Goal: Transaction & Acquisition: Book appointment/travel/reservation

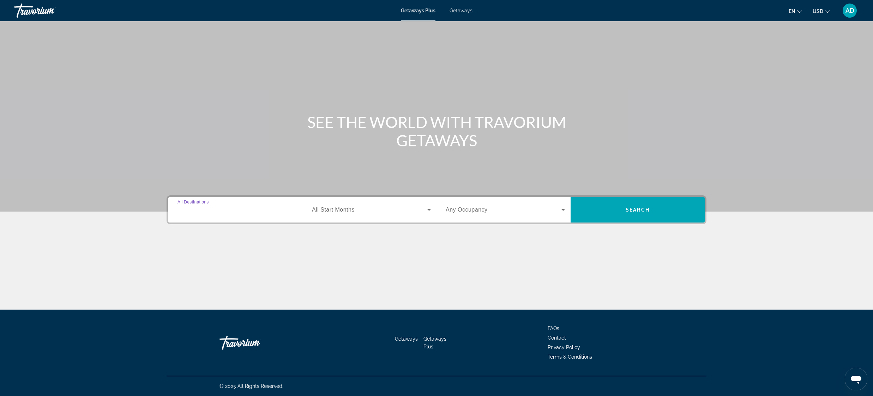
click at [241, 213] on input "Destination All Destinations" at bounding box center [237, 210] width 119 height 8
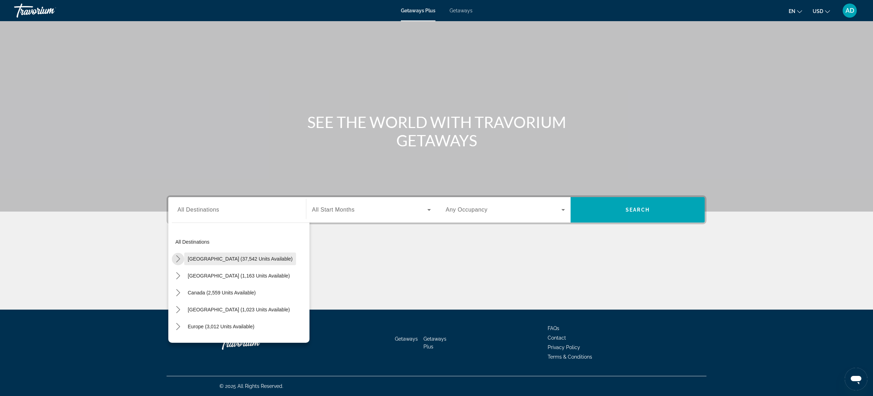
drag, startPoint x: 179, startPoint y: 260, endPoint x: 211, endPoint y: 265, distance: 33.3
click at [179, 260] on icon "Toggle United States (37,542 units available) submenu" at bounding box center [178, 259] width 7 height 7
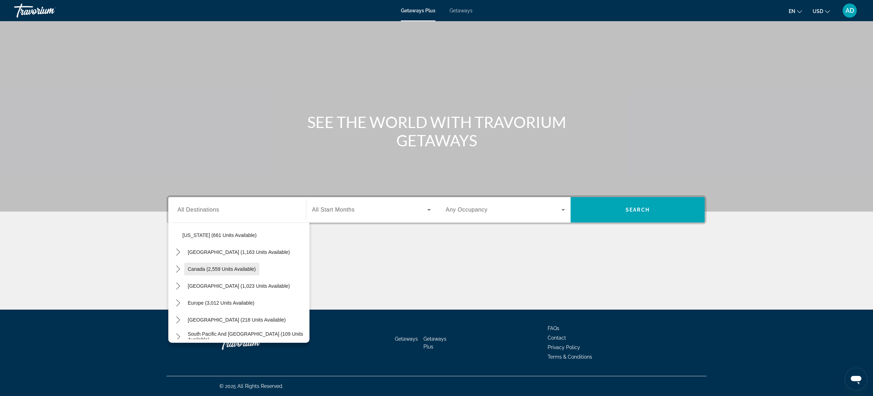
scroll to position [674, 0]
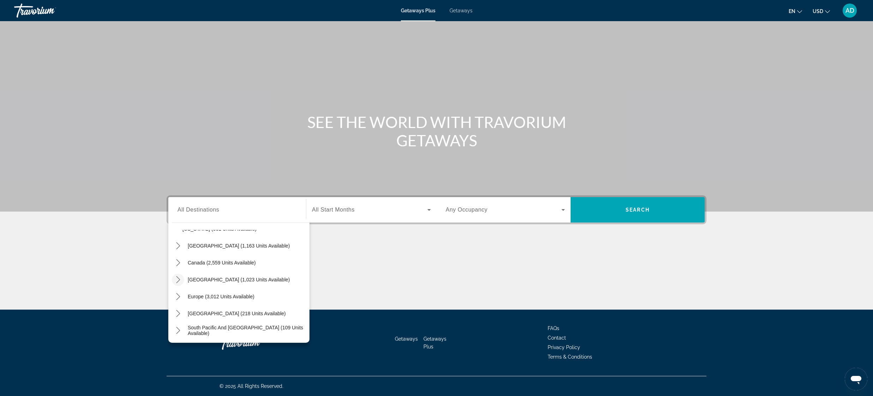
click at [179, 282] on icon "Toggle Caribbean & Atlantic Islands (1,023 units available) submenu" at bounding box center [178, 279] width 7 height 7
click at [458, 11] on span "Getaways" at bounding box center [461, 11] width 23 height 6
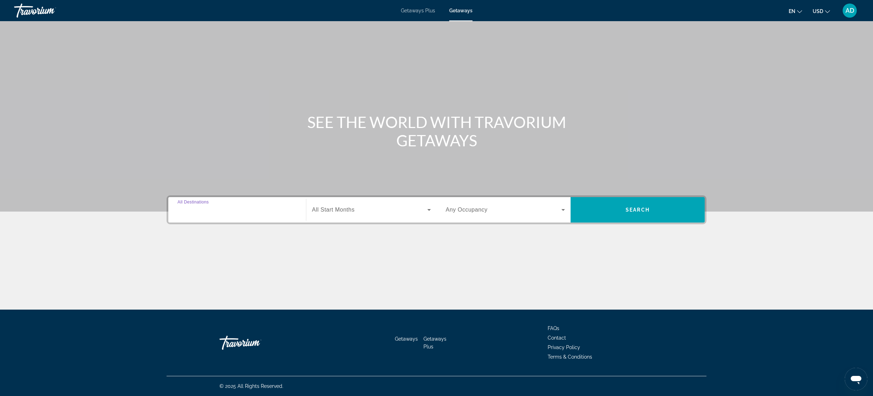
click at [223, 208] on input "Destination All Destinations" at bounding box center [237, 210] width 119 height 8
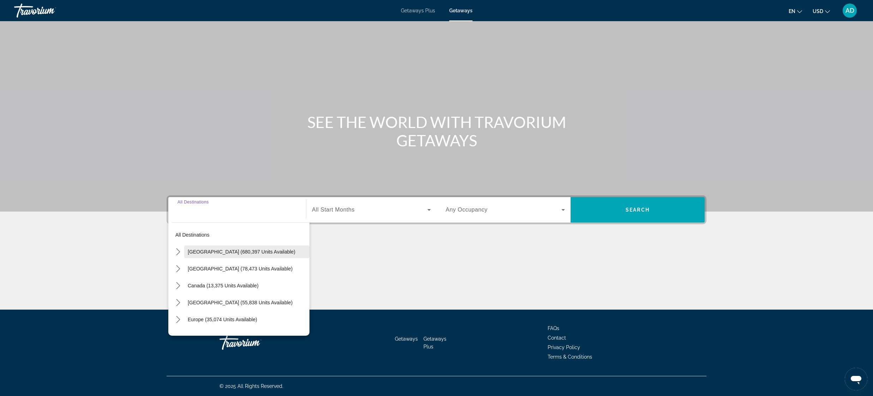
drag, startPoint x: 179, startPoint y: 252, endPoint x: 193, endPoint y: 257, distance: 14.8
click at [180, 252] on icon "Toggle United States (680,397 units available) submenu" at bounding box center [178, 252] width 7 height 7
click at [427, 11] on span "Getaways Plus" at bounding box center [418, 11] width 34 height 6
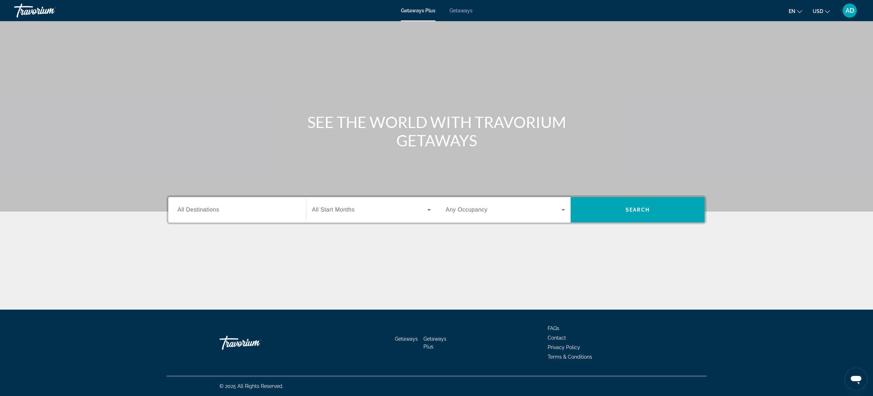
click at [203, 212] on span "All Destinations" at bounding box center [199, 210] width 42 height 6
click at [203, 212] on input "Destination All Destinations" at bounding box center [237, 210] width 119 height 8
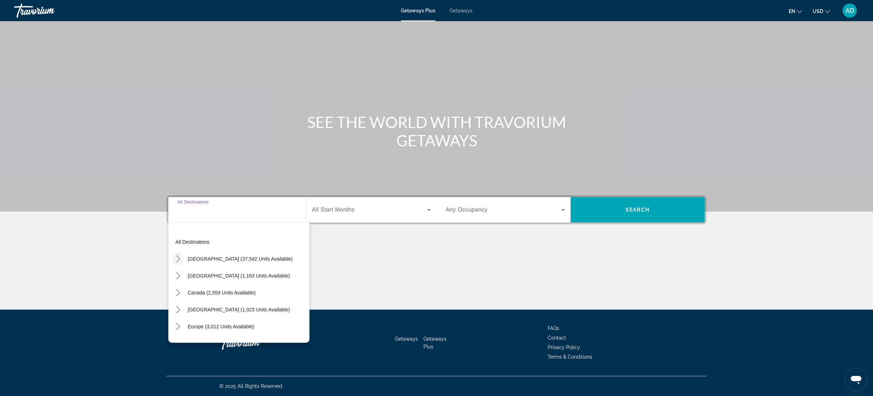
drag, startPoint x: 177, startPoint y: 256, endPoint x: 183, endPoint y: 267, distance: 12.5
click at [177, 256] on icon "Toggle United States (37,542 units available) submenu" at bounding box center [178, 259] width 4 height 7
click at [185, 256] on icon "Toggle Florida (4,514 units available) submenu" at bounding box center [185, 257] width 7 height 7
click at [220, 276] on span "[GEOGRAPHIC_DATA] (6,640 units available)" at bounding box center [241, 274] width 102 height 6
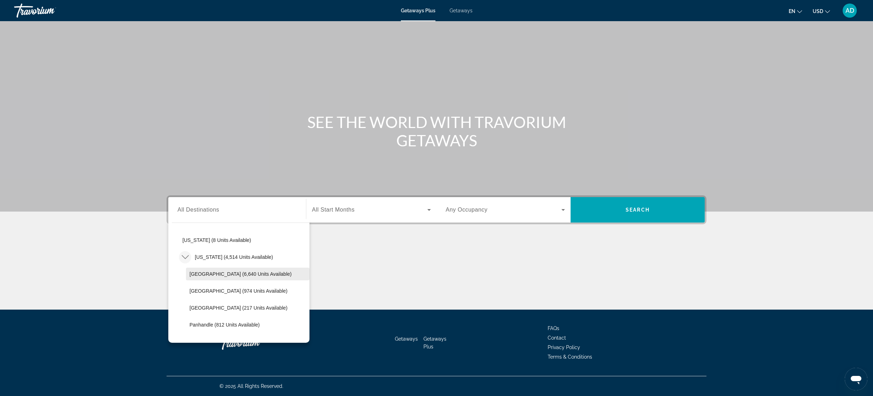
type input "**********"
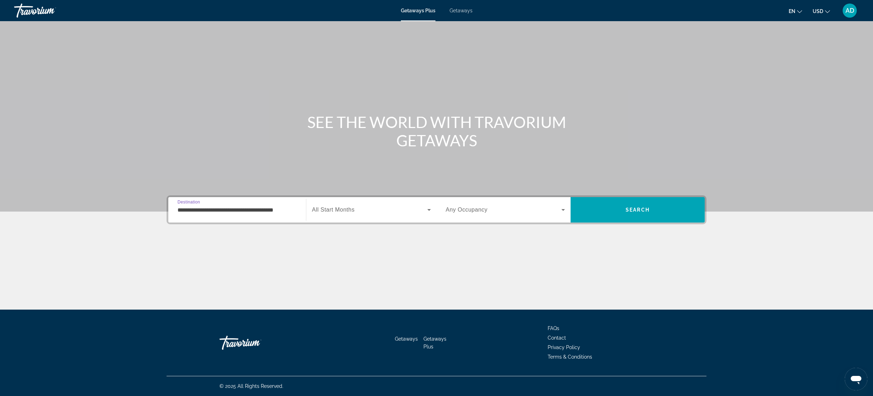
click at [409, 210] on span "Search widget" at bounding box center [369, 210] width 115 height 8
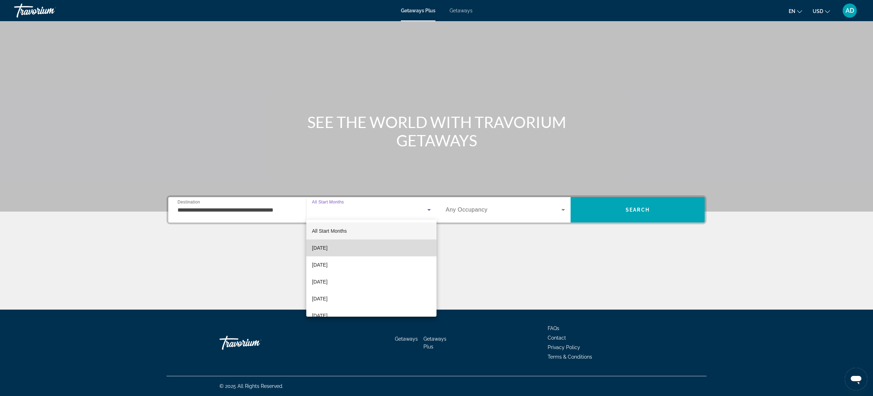
click at [328, 252] on span "[DATE]" at bounding box center [320, 248] width 16 height 8
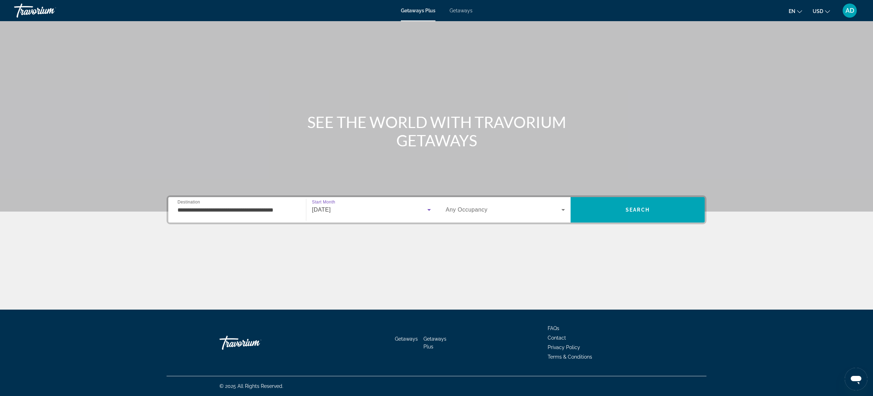
click at [563, 212] on icon "Search widget" at bounding box center [563, 210] width 8 height 8
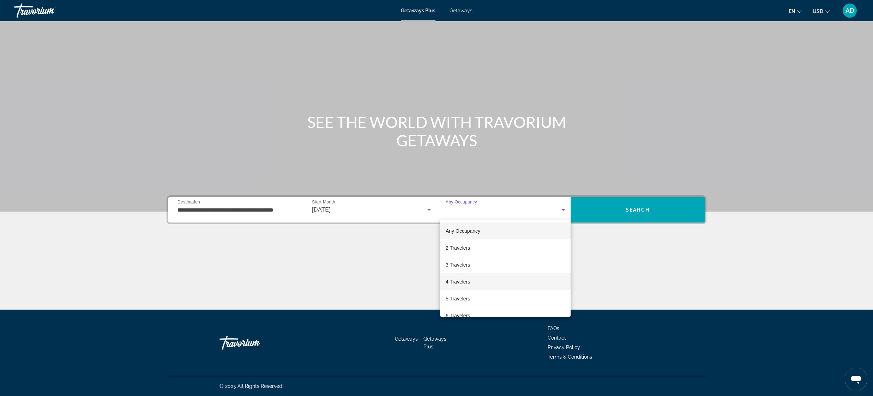
click at [486, 283] on mat-option "4 Travelers" at bounding box center [505, 282] width 131 height 17
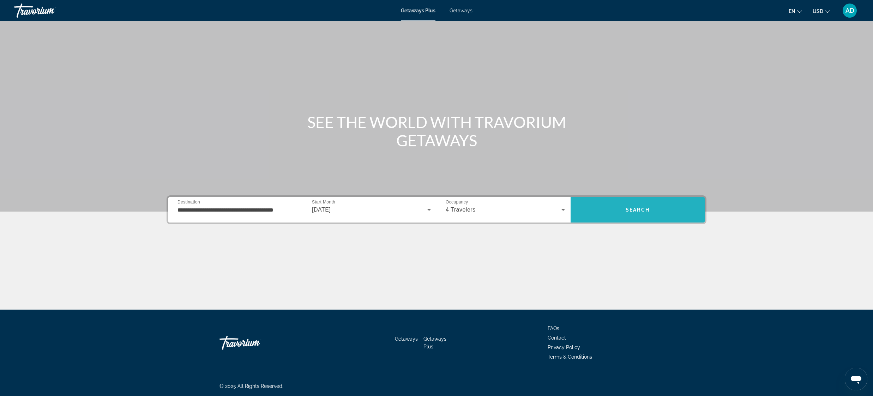
click at [647, 206] on span "Search" at bounding box center [638, 210] width 134 height 17
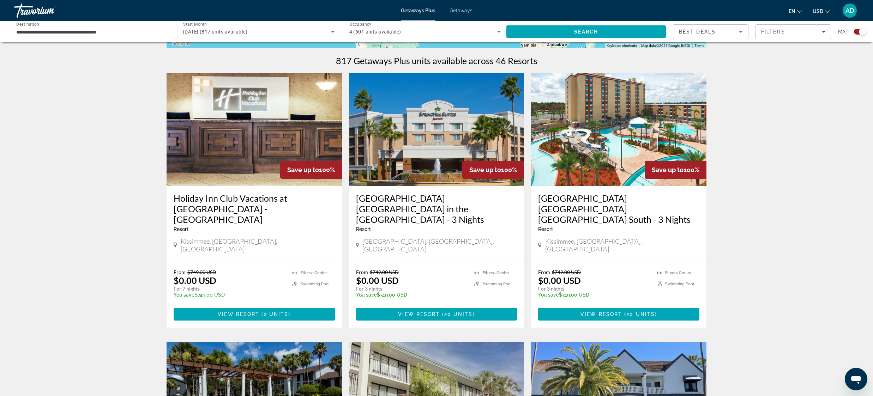
scroll to position [218, 0]
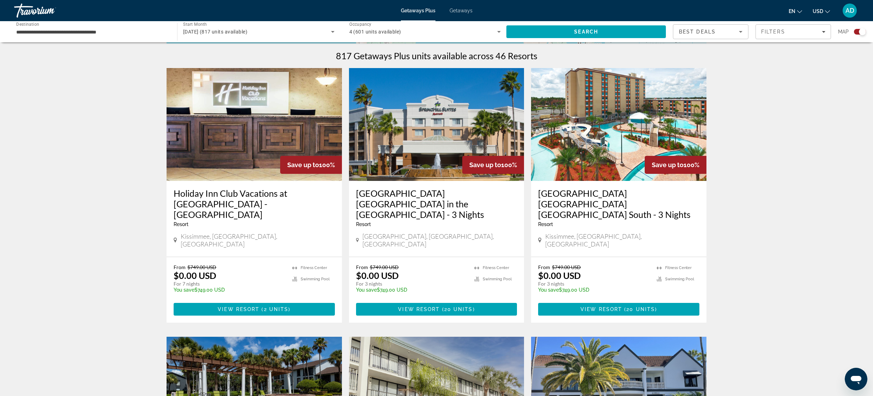
click at [451, 194] on h3 "[GEOGRAPHIC_DATA] [GEOGRAPHIC_DATA] in the [GEOGRAPHIC_DATA] - 3 Nights" at bounding box center [436, 204] width 161 height 32
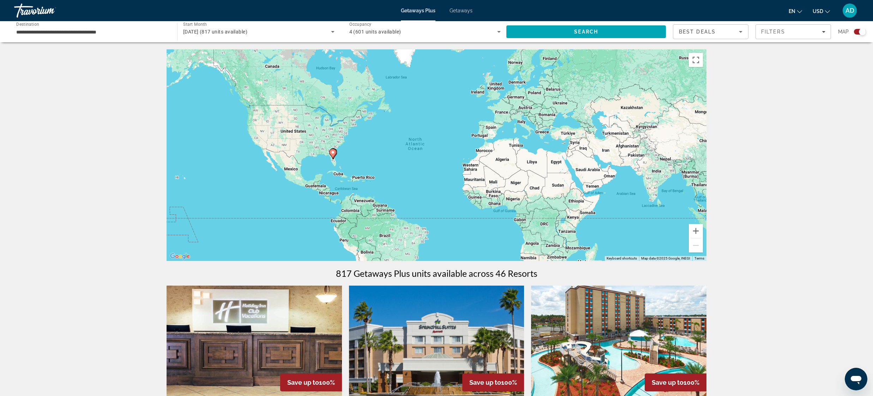
click at [206, 33] on span "[DATE] (817 units available)" at bounding box center [215, 32] width 64 height 6
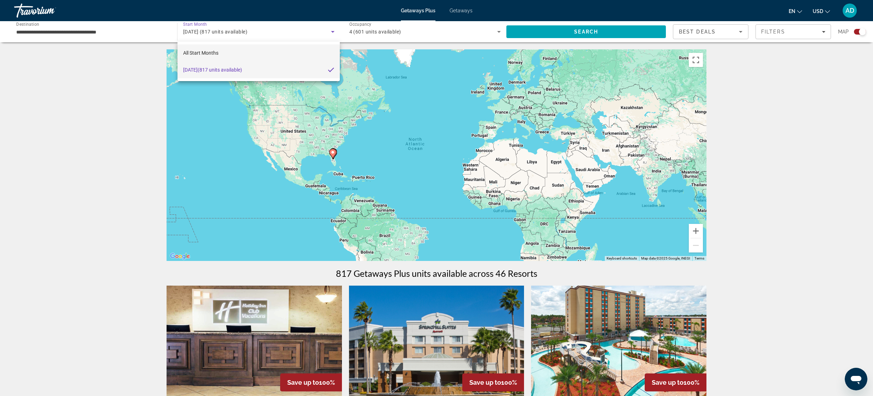
click at [244, 48] on mat-option "All Start Months" at bounding box center [259, 52] width 163 height 17
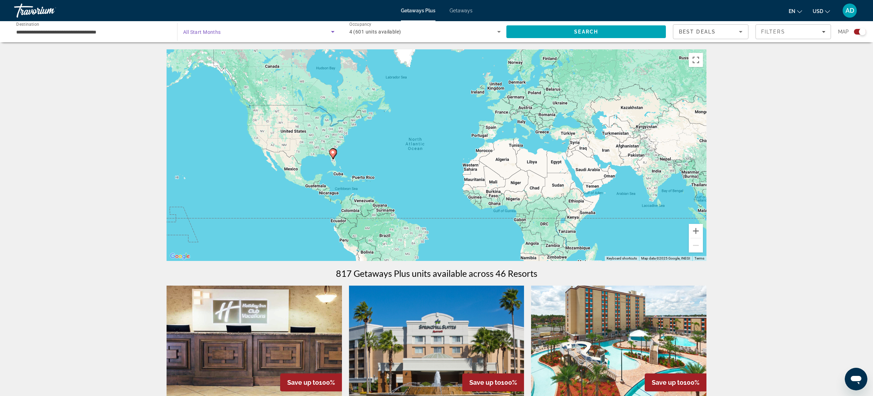
click at [205, 30] on span "All Start Months" at bounding box center [202, 32] width 38 height 6
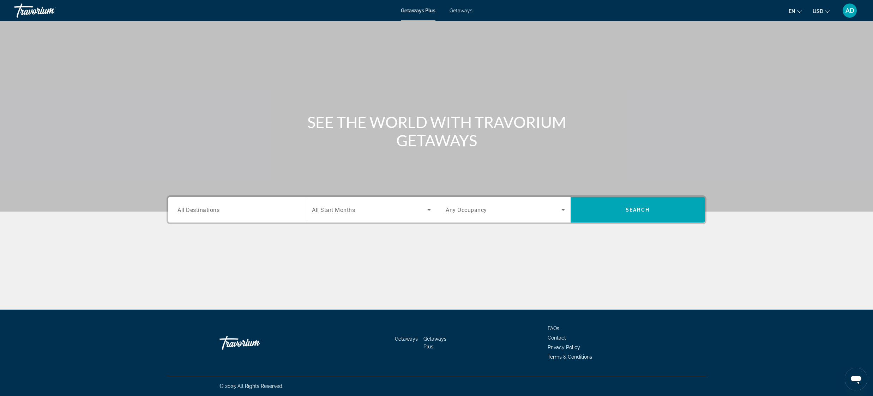
click at [204, 209] on span "All Destinations" at bounding box center [199, 210] width 42 height 7
click at [204, 209] on input "Destination All Destinations" at bounding box center [237, 210] width 119 height 8
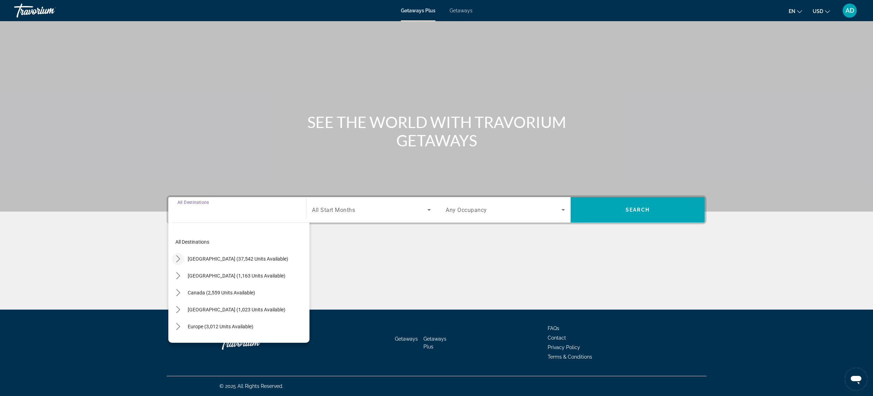
click at [182, 258] on mat-icon "Toggle United States (37,542 units available) submenu" at bounding box center [178, 259] width 12 height 12
drag, startPoint x: 187, startPoint y: 307, endPoint x: 193, endPoint y: 307, distance: 6.0
click at [189, 307] on mat-icon "Toggle Florida (4,514 units available) submenu" at bounding box center [185, 306] width 12 height 12
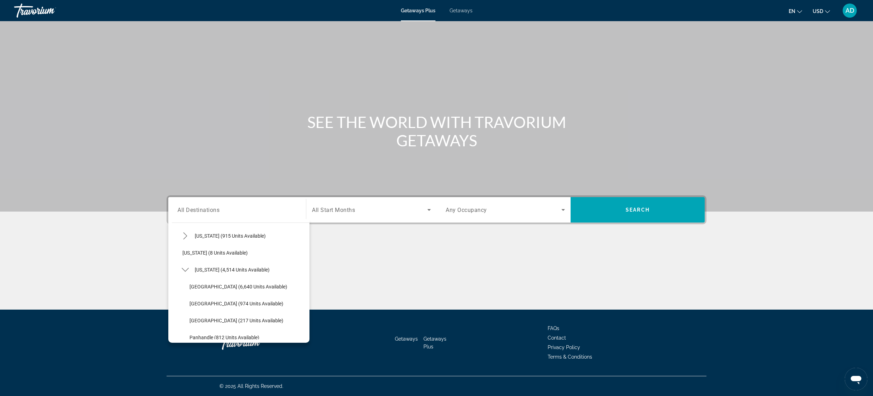
click at [244, 290] on span "Select destination: Orlando & Disney Area (6,640 units available)" at bounding box center [248, 287] width 124 height 17
type input "**********"
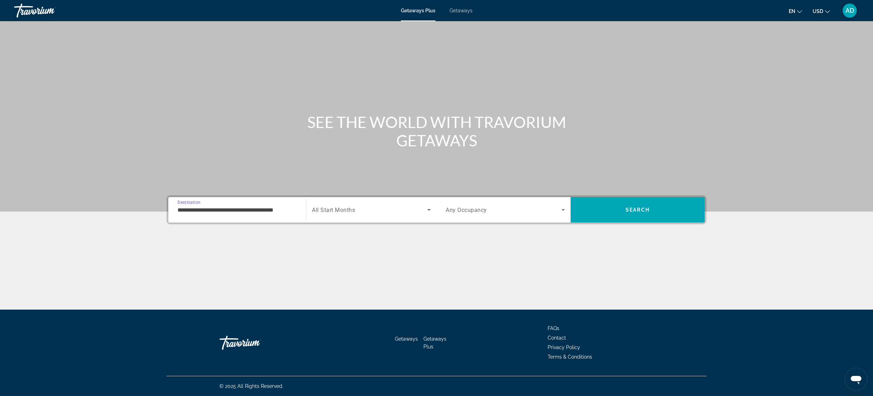
click at [402, 209] on span "Search widget" at bounding box center [369, 210] width 115 height 8
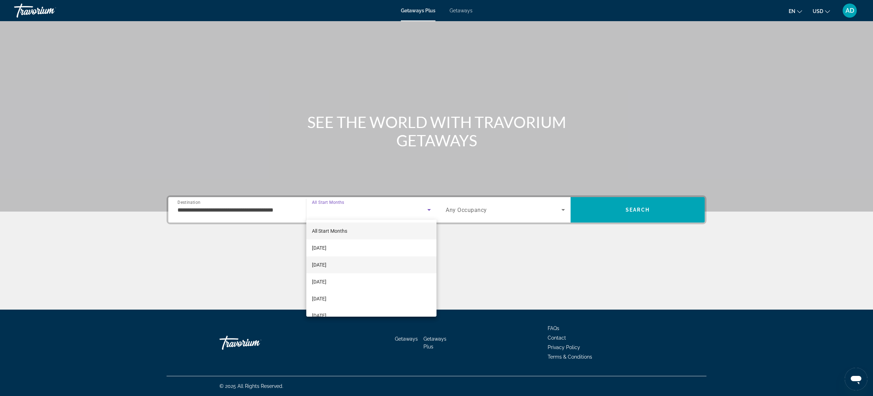
click at [327, 267] on span "[DATE]" at bounding box center [319, 265] width 14 height 8
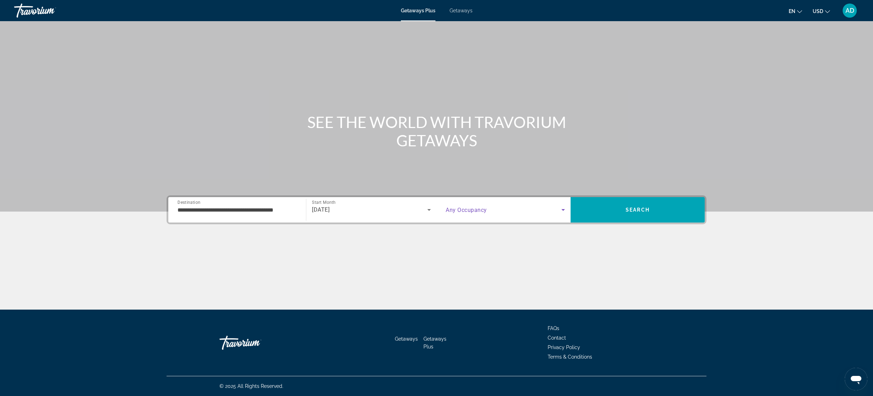
click at [522, 211] on span "Search widget" at bounding box center [504, 210] width 116 height 8
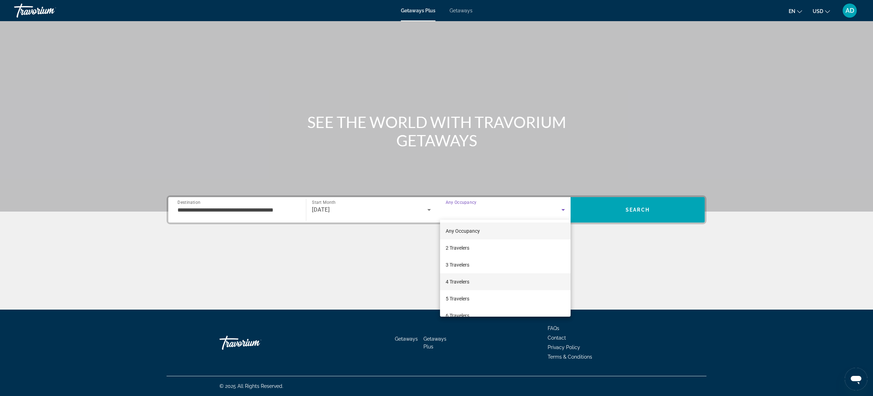
click at [479, 287] on mat-option "4 Travelers" at bounding box center [505, 282] width 131 height 17
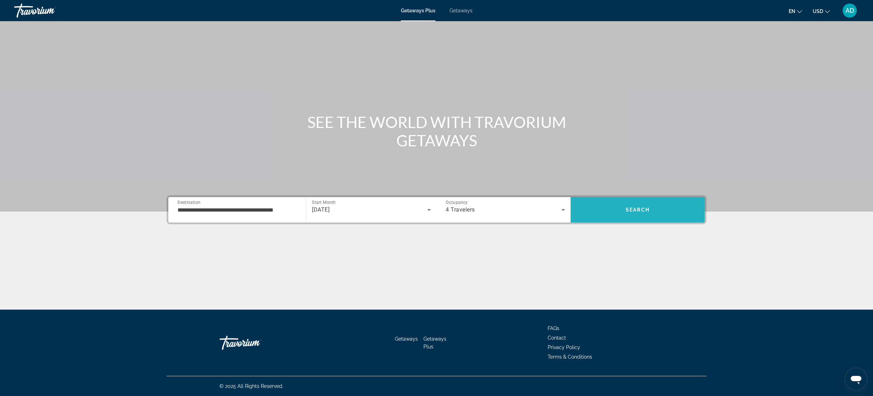
click at [643, 209] on span "Search" at bounding box center [638, 210] width 24 height 6
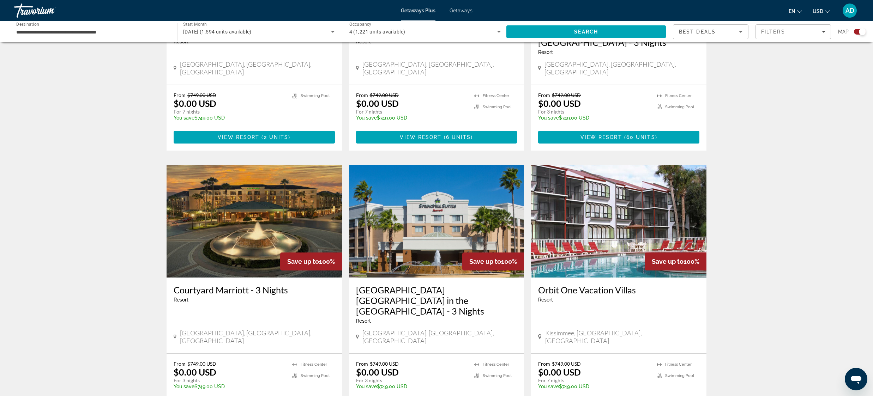
scroll to position [393, 0]
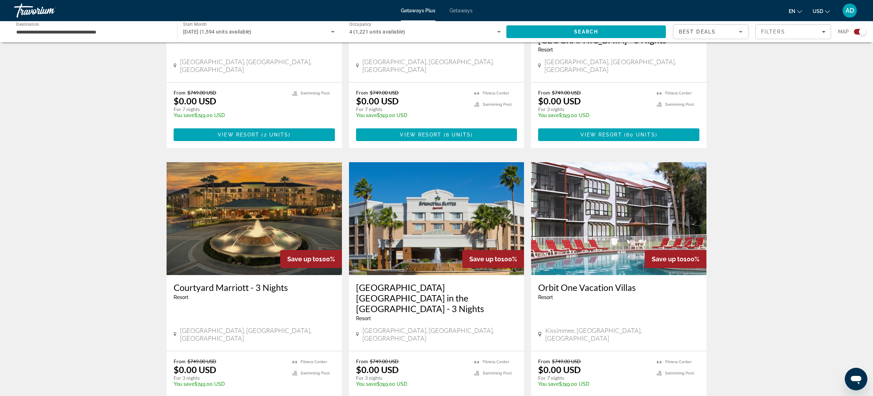
click at [255, 228] on img "Main content" at bounding box center [254, 218] width 175 height 113
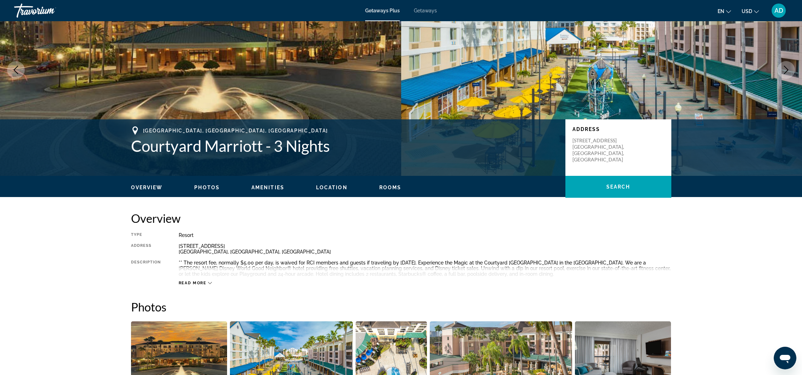
scroll to position [50, 0]
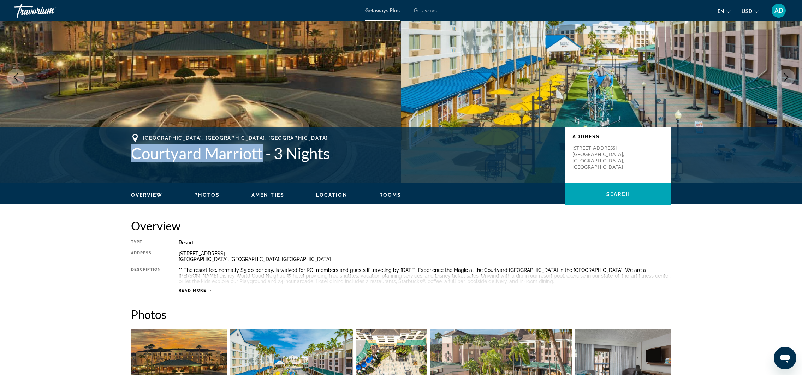
drag, startPoint x: 142, startPoint y: 151, endPoint x: 265, endPoint y: 152, distance: 122.5
click at [265, 152] on h1 "Courtyard Marriott - 3 Nights" at bounding box center [344, 153] width 427 height 18
drag, startPoint x: 179, startPoint y: 253, endPoint x: 220, endPoint y: 256, distance: 41.4
click at [223, 256] on div "[STREET_ADDRESS]" at bounding box center [425, 256] width 493 height 11
copy div "[STREET_ADDRESS]"
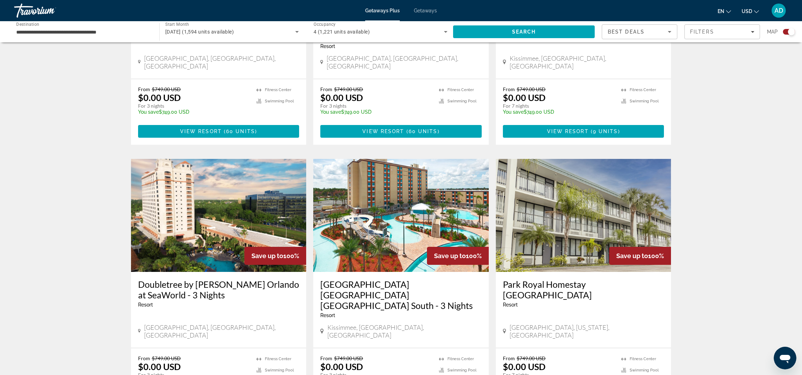
scroll to position [668, 0]
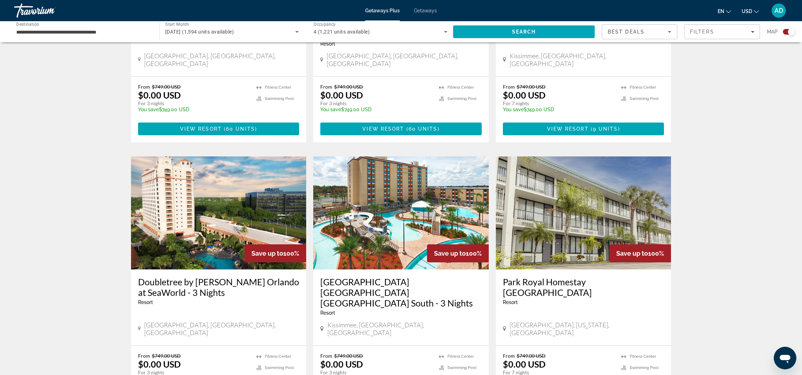
click at [216, 276] on h3 "Doubletree by [PERSON_NAME] Orlando at SeaWorld - 3 Nights" at bounding box center [218, 286] width 161 height 21
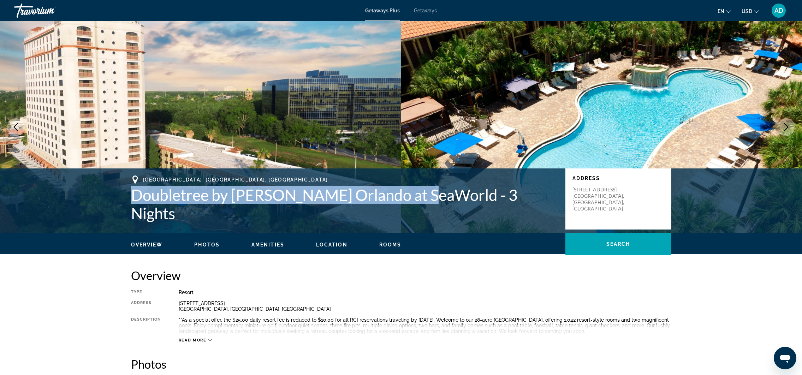
drag, startPoint x: 135, startPoint y: 201, endPoint x: 417, endPoint y: 203, distance: 282.4
click at [419, 203] on h1 "Doubletree by [PERSON_NAME] Orlando at SeaWorld - 3 Nights" at bounding box center [344, 204] width 427 height 37
copy h1 "Doubletree by [PERSON_NAME] [PERSON_NAME] at SeaWorld"
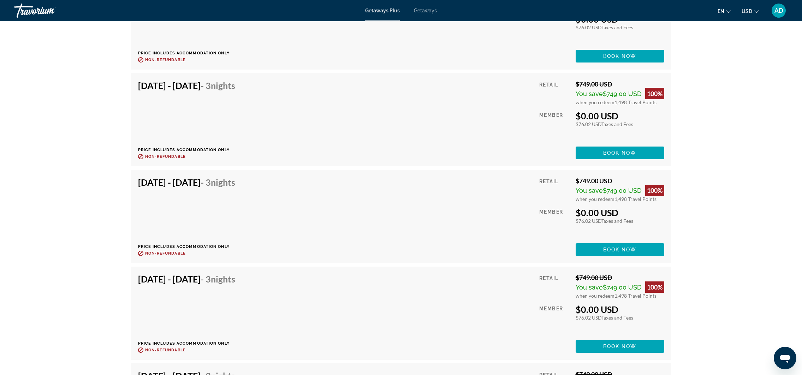
scroll to position [1522, 0]
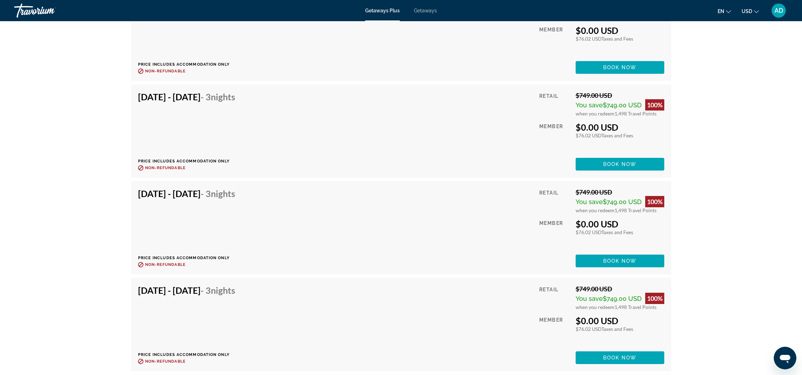
click at [188, 142] on div "[DATE] - [DATE] - 3 Nights Price includes accommodation only Refundable until :…" at bounding box center [189, 130] width 102 height 79
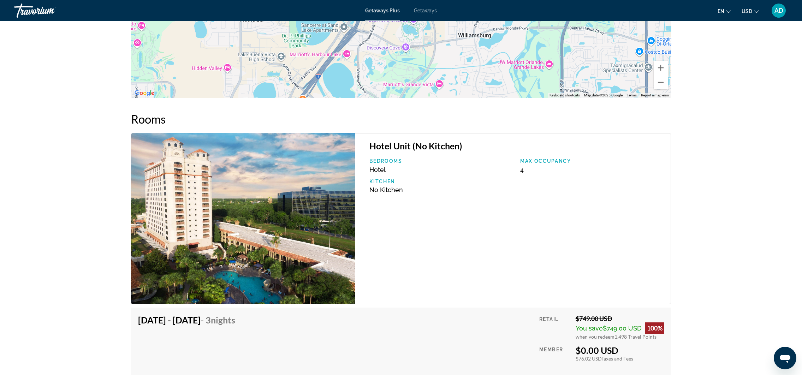
scroll to position [912, 0]
click at [210, 209] on img "Main content" at bounding box center [243, 218] width 225 height 171
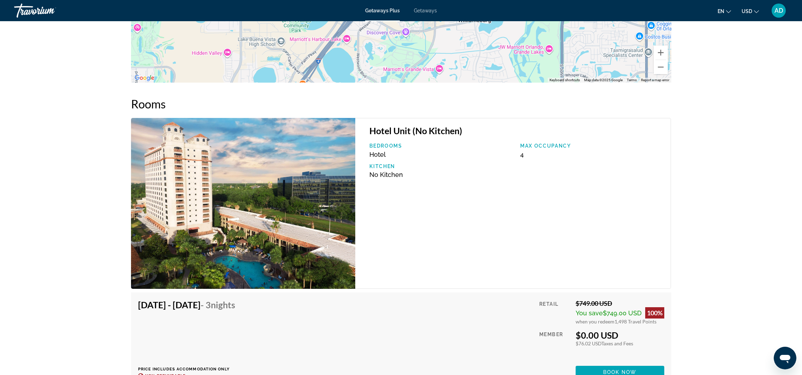
scroll to position [934, 0]
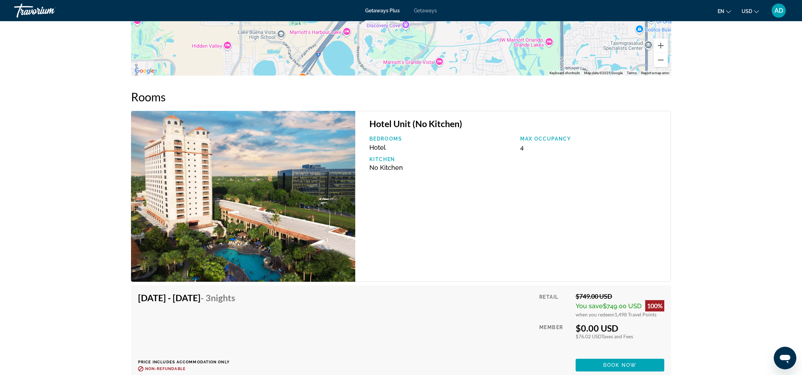
click at [193, 144] on img "Main content" at bounding box center [243, 196] width 225 height 171
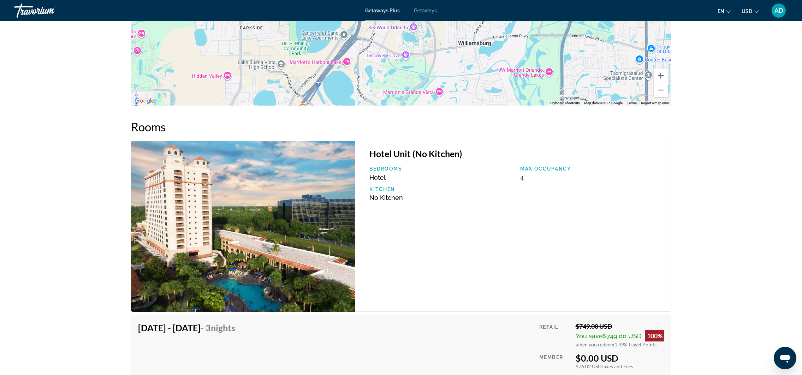
scroll to position [920, 0]
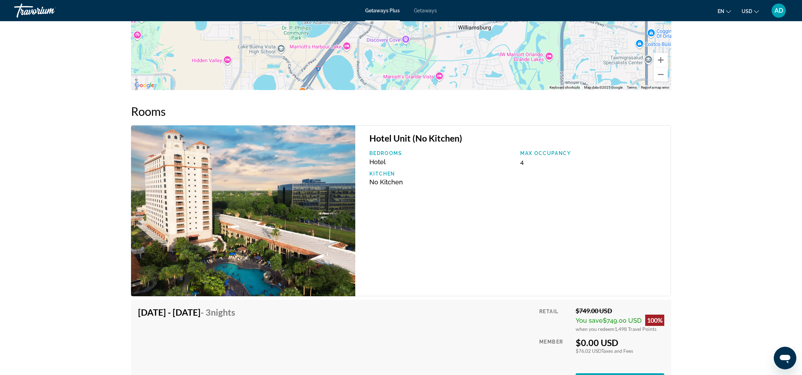
click at [278, 219] on img "Main content" at bounding box center [243, 210] width 225 height 171
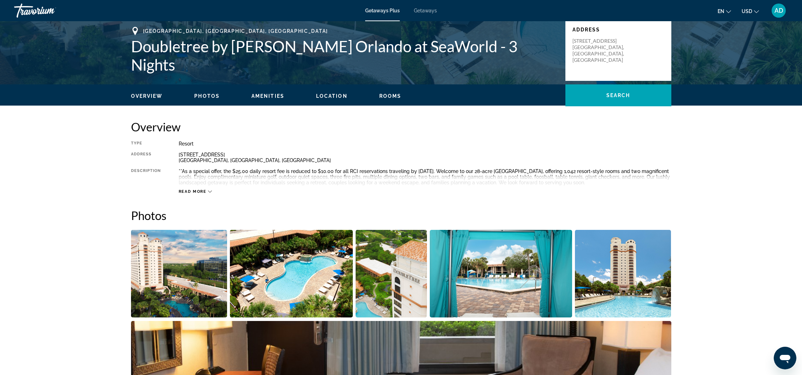
scroll to position [150, 0]
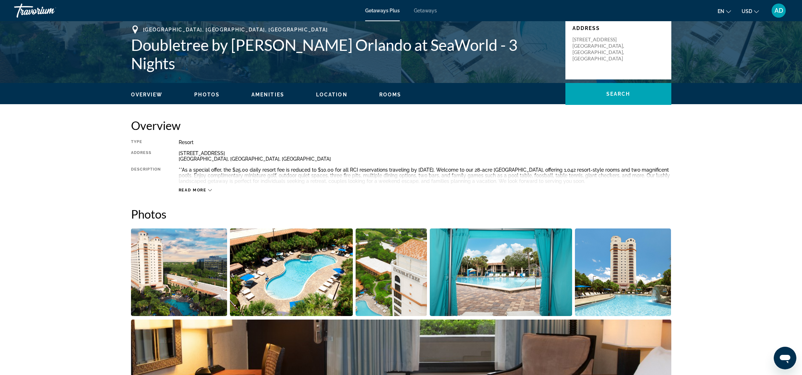
drag, startPoint x: 203, startPoint y: 189, endPoint x: 221, endPoint y: 193, distance: 18.3
click at [203, 189] on span "Read more" at bounding box center [193, 190] width 28 height 5
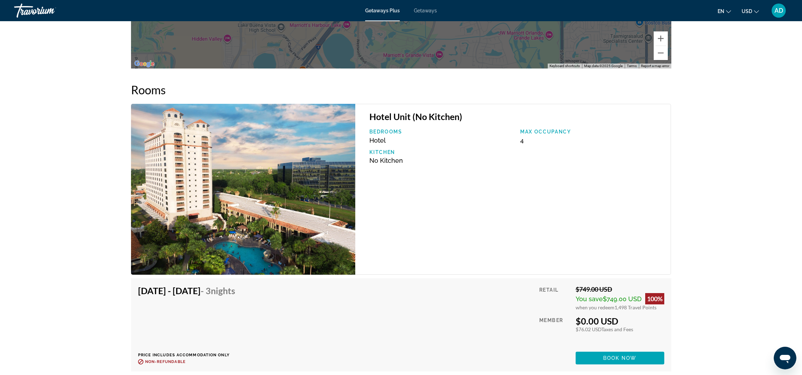
scroll to position [968, 0]
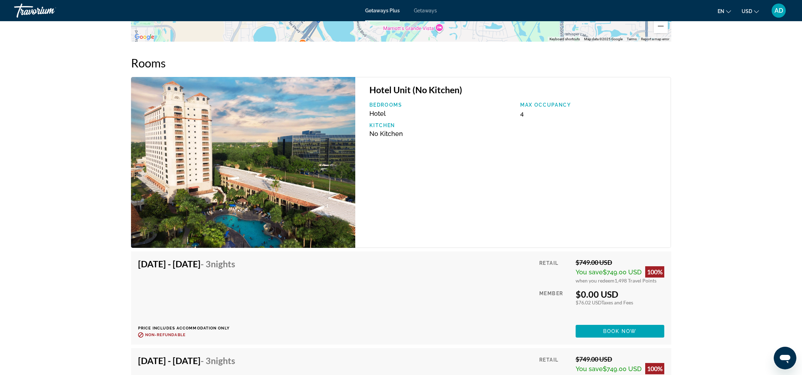
click at [751, 11] on span "USD" at bounding box center [746, 11] width 11 height 6
click at [779, 12] on span "AD" at bounding box center [778, 10] width 9 height 7
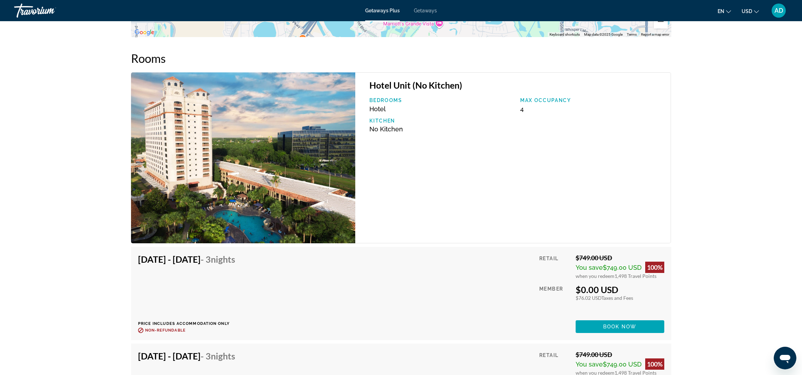
click at [784, 356] on icon "Open messaging window" at bounding box center [785, 359] width 11 height 8
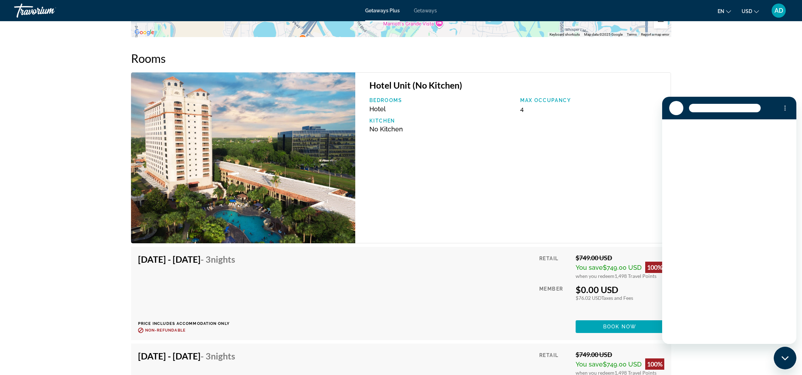
scroll to position [0, 0]
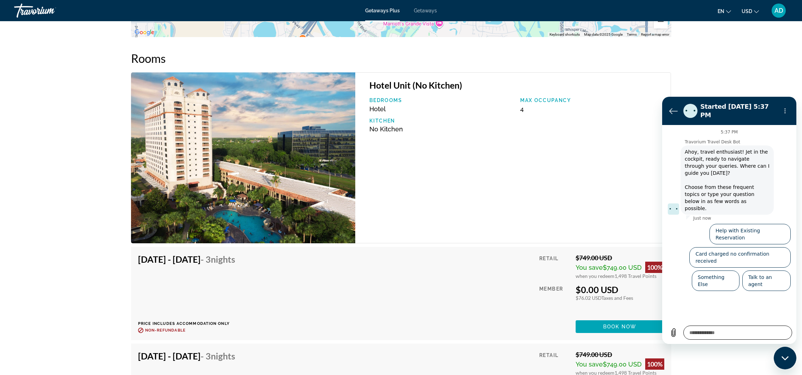
click at [705, 330] on textarea at bounding box center [737, 333] width 109 height 14
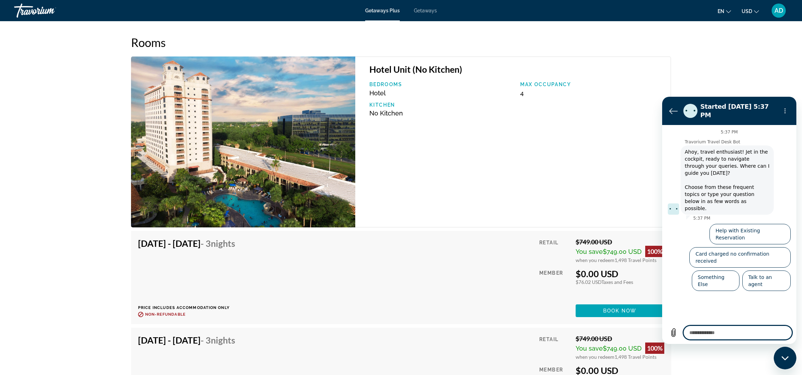
scroll to position [990, 0]
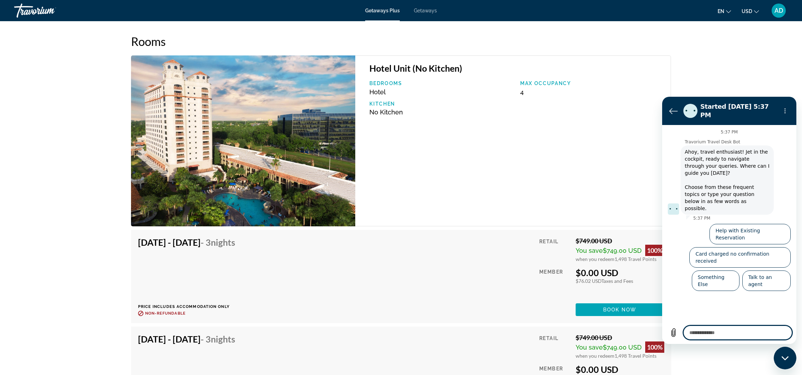
click at [396, 191] on div "Hotel Unit (No Kitchen) Bedrooms Hotel Max Occupancy 4 Kitchen No Kitchen" at bounding box center [513, 140] width 316 height 171
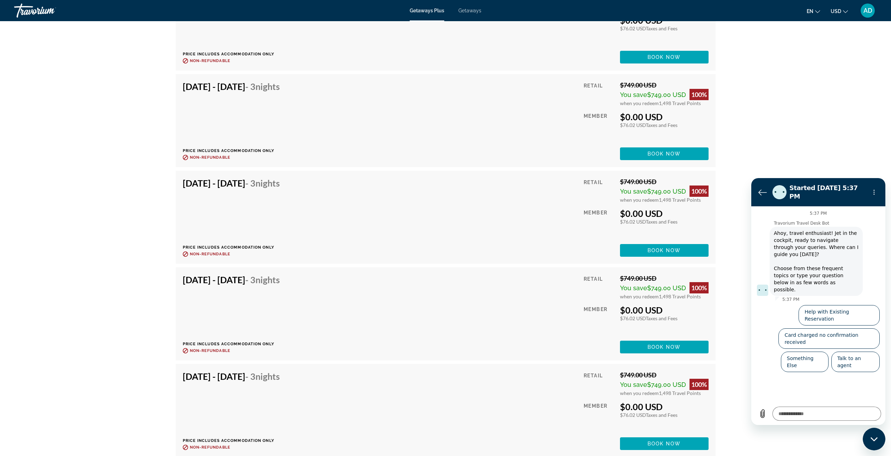
scroll to position [1857, 0]
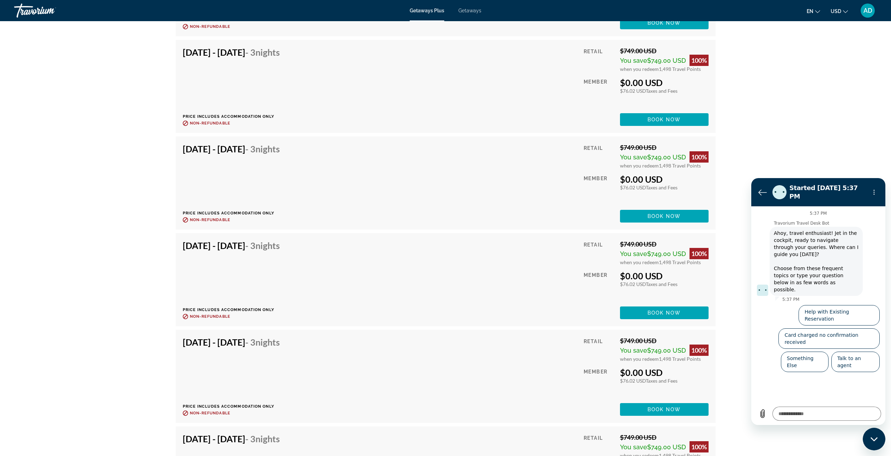
type textarea "*"
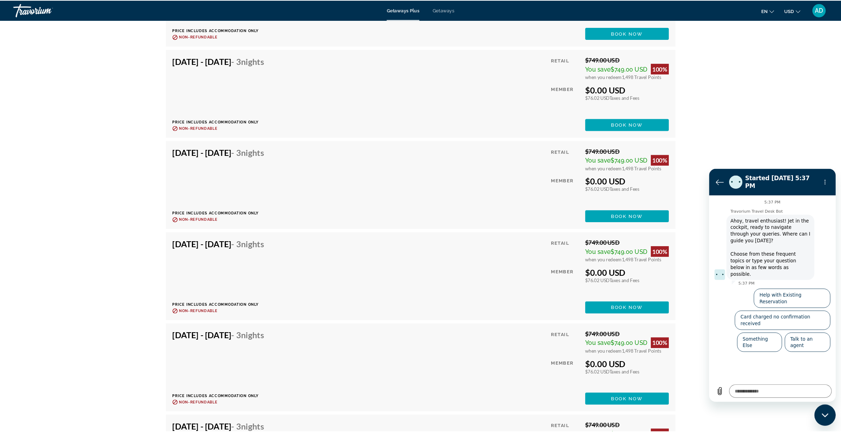
scroll to position [2278, 0]
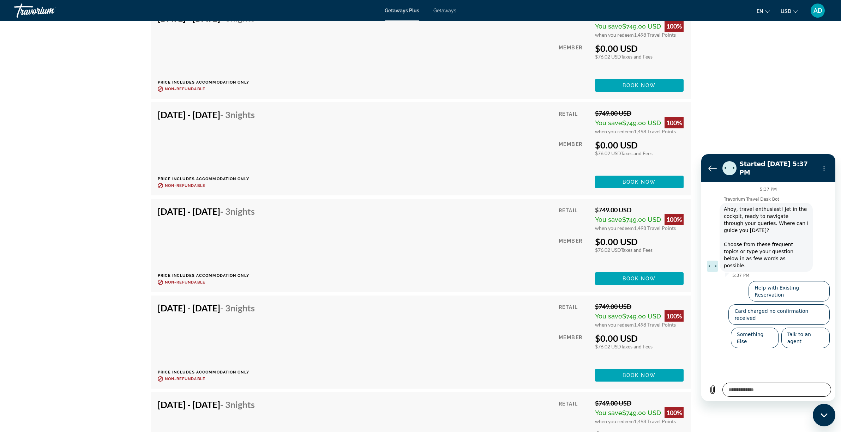
click at [754, 391] on textarea at bounding box center [777, 390] width 109 height 14
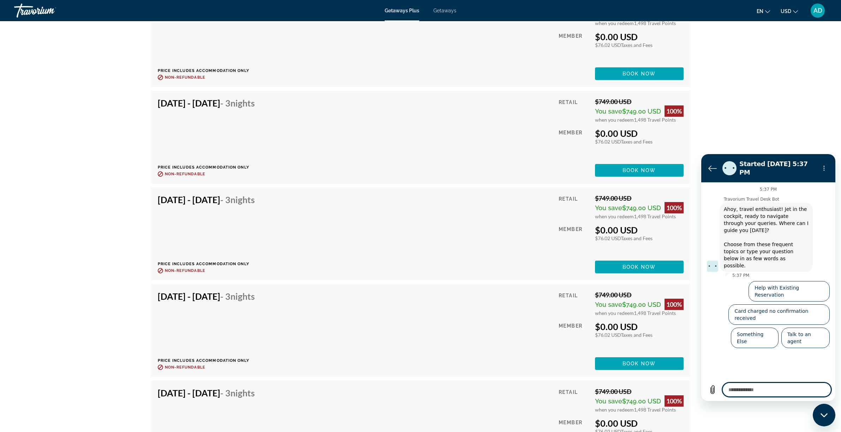
scroll to position [2546, 0]
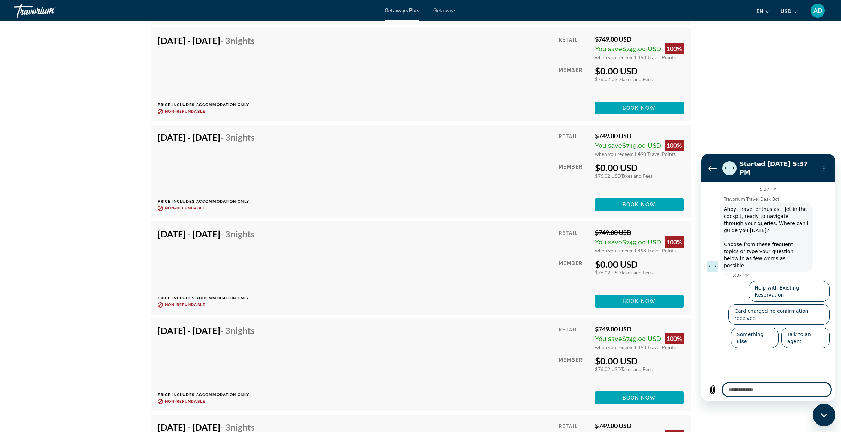
click at [759, 389] on textarea at bounding box center [777, 390] width 109 height 14
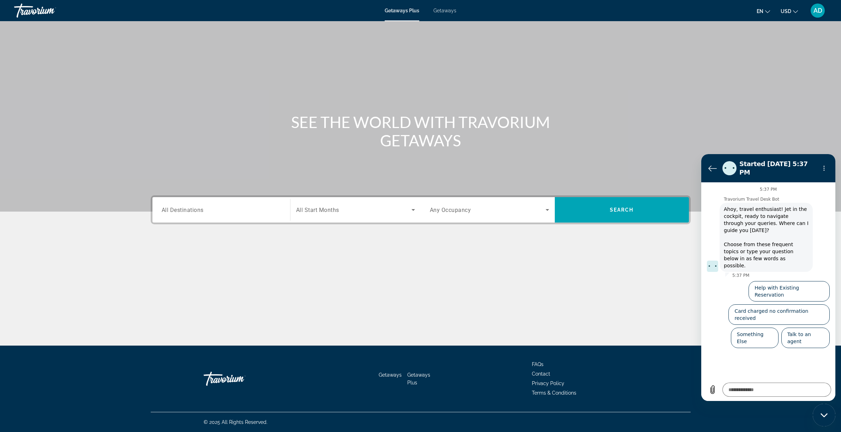
click at [197, 207] on span "All Destinations" at bounding box center [183, 210] width 42 height 7
click at [197, 207] on input "Destination All Destinations" at bounding box center [221, 210] width 119 height 8
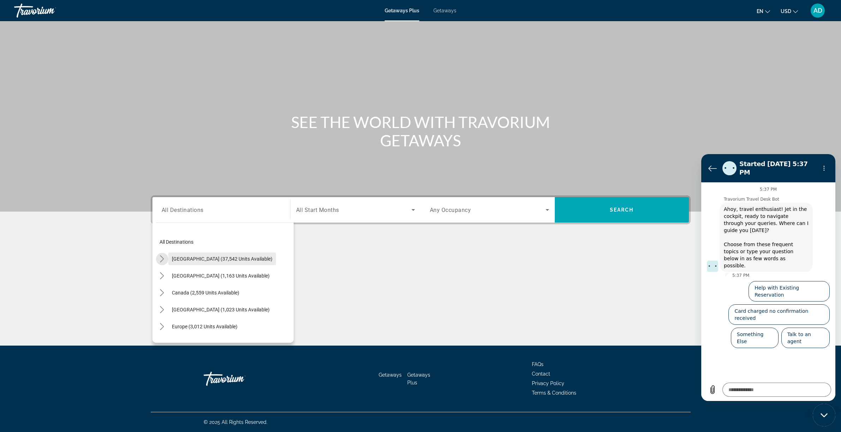
drag, startPoint x: 165, startPoint y: 261, endPoint x: 181, endPoint y: 267, distance: 18.1
click at [165, 260] on icon "Toggle United States (37,542 units available) submenu" at bounding box center [162, 259] width 7 height 7
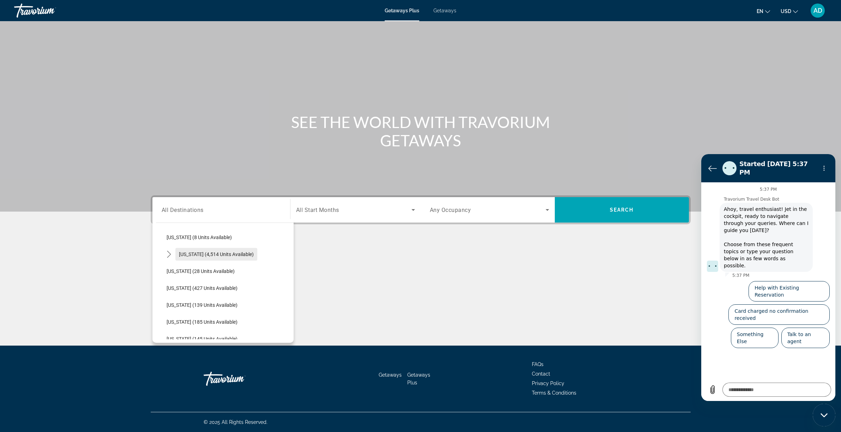
scroll to position [109, 0]
click at [170, 251] on icon "Toggle Florida (4,514 units available) submenu" at bounding box center [169, 252] width 7 height 7
drag, startPoint x: 202, startPoint y: 235, endPoint x: 204, endPoint y: 245, distance: 9.7
click at [202, 235] on span "[GEOGRAPHIC_DATA] (6,640 units available)" at bounding box center [223, 233] width 98 height 6
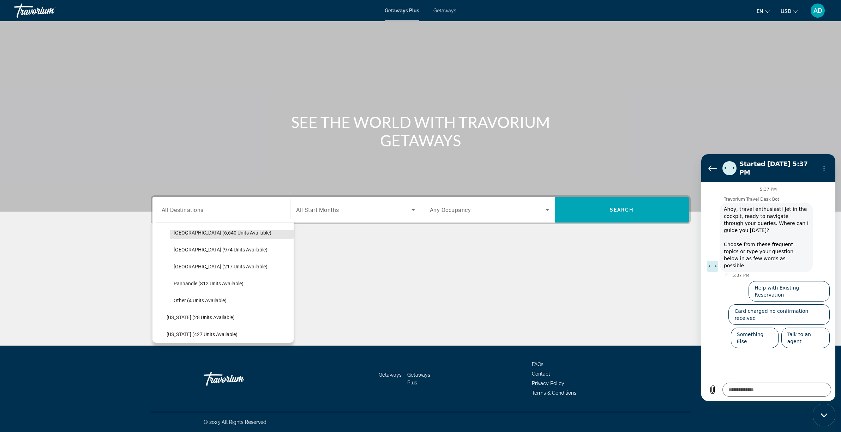
type input "**********"
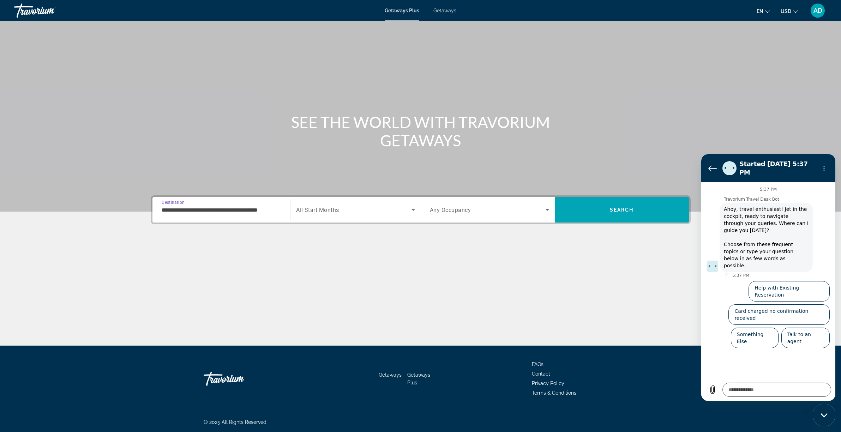
scroll to position [0, 0]
click at [411, 208] on icon "Search widget" at bounding box center [413, 210] width 8 height 8
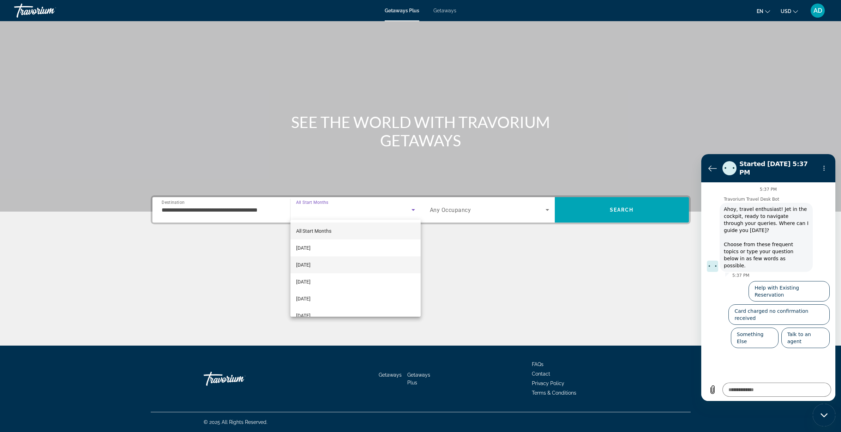
click at [332, 267] on mat-option "[DATE]" at bounding box center [356, 265] width 130 height 17
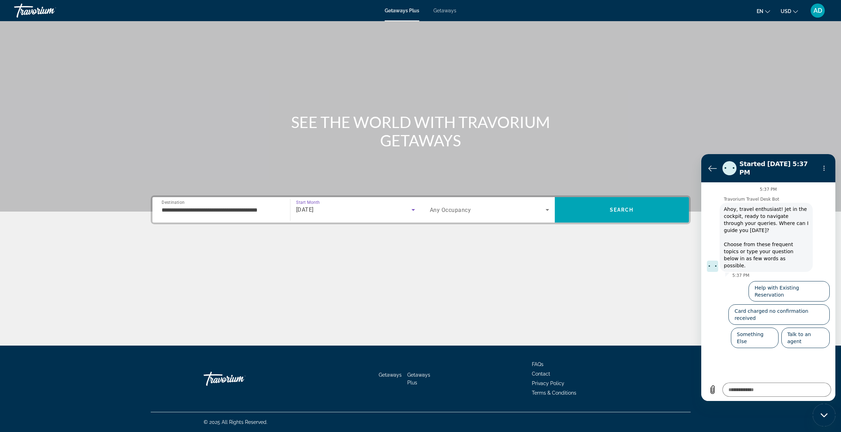
click at [543, 210] on icon "Search widget" at bounding box center [547, 210] width 8 height 8
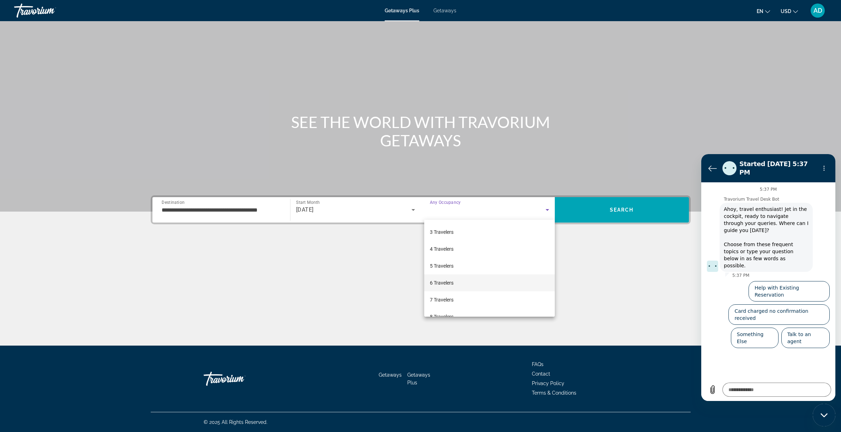
scroll to position [33, 0]
click at [455, 281] on mat-option "6 Travelers" at bounding box center [489, 282] width 131 height 17
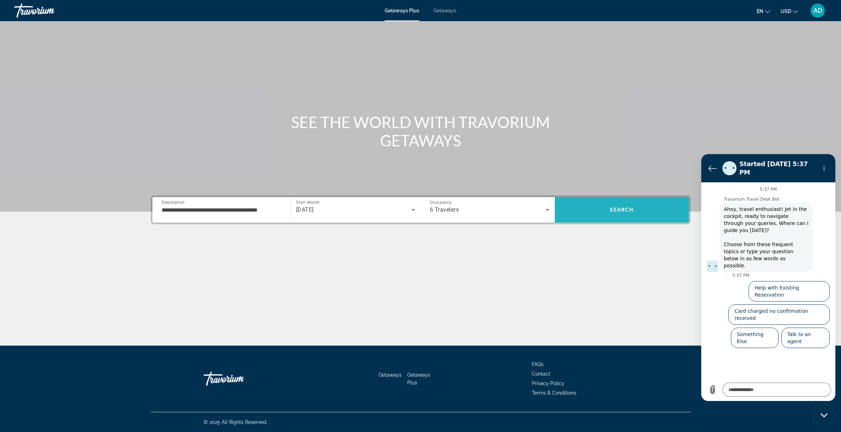
click at [627, 208] on span "Search" at bounding box center [622, 210] width 24 height 6
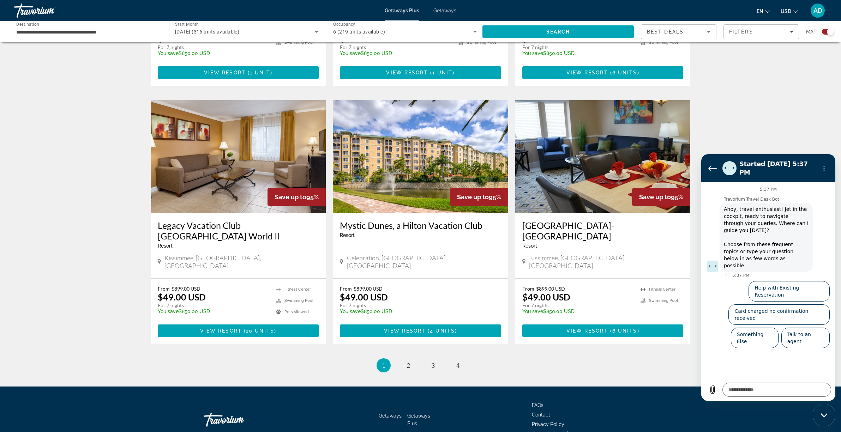
scroll to position [961, 0]
click at [407, 362] on span "2" at bounding box center [409, 366] width 4 height 8
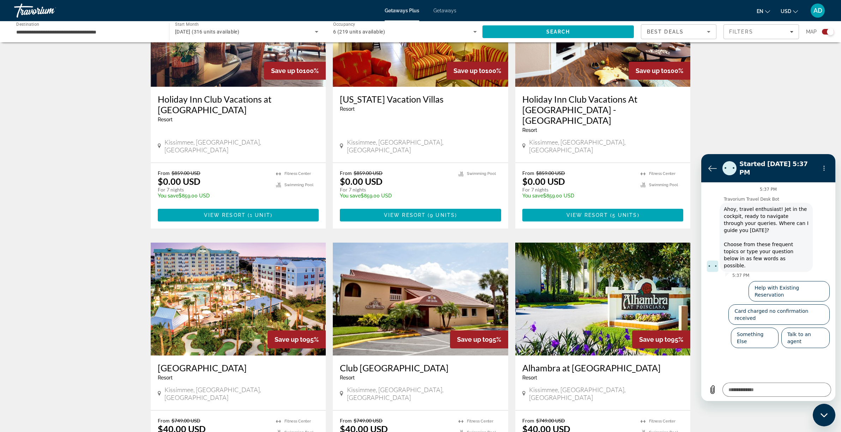
scroll to position [599, 0]
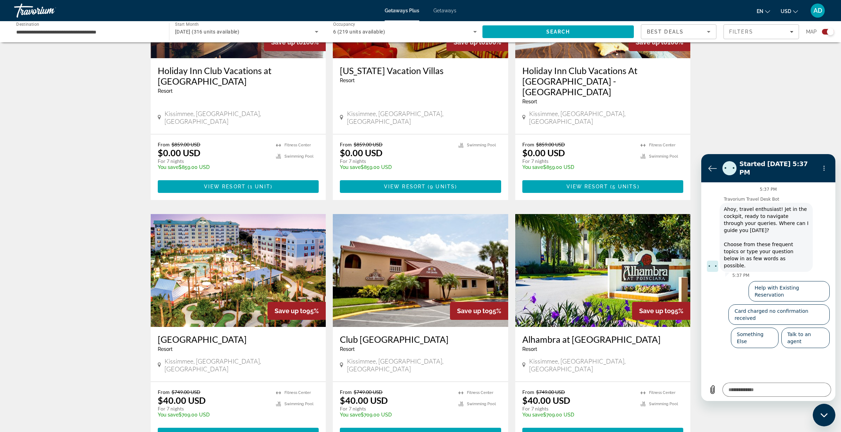
click at [262, 268] on img "Main content" at bounding box center [238, 270] width 175 height 113
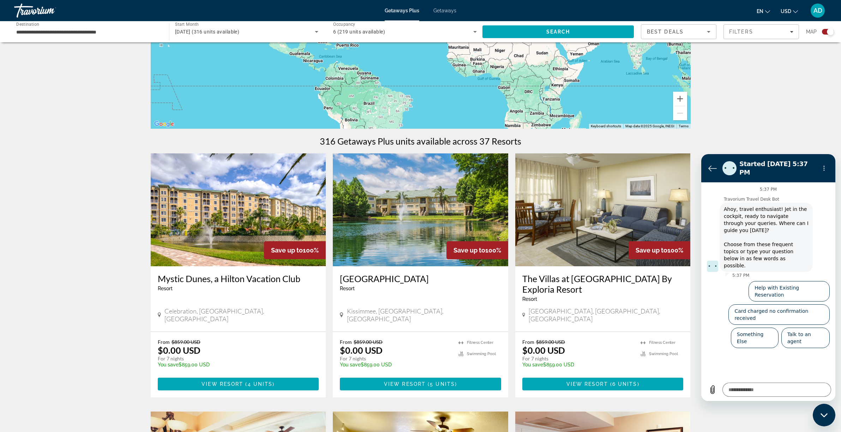
scroll to position [155, 0]
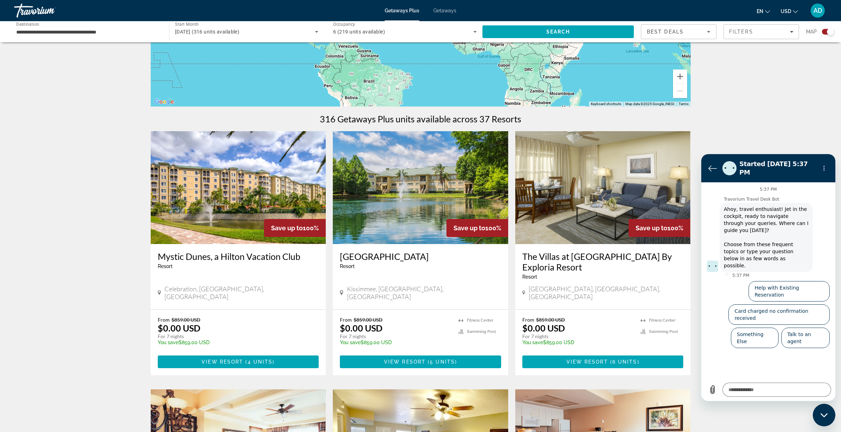
click at [228, 258] on h3 "Mystic Dunes, a Hilton Vacation Club" at bounding box center [238, 256] width 161 height 11
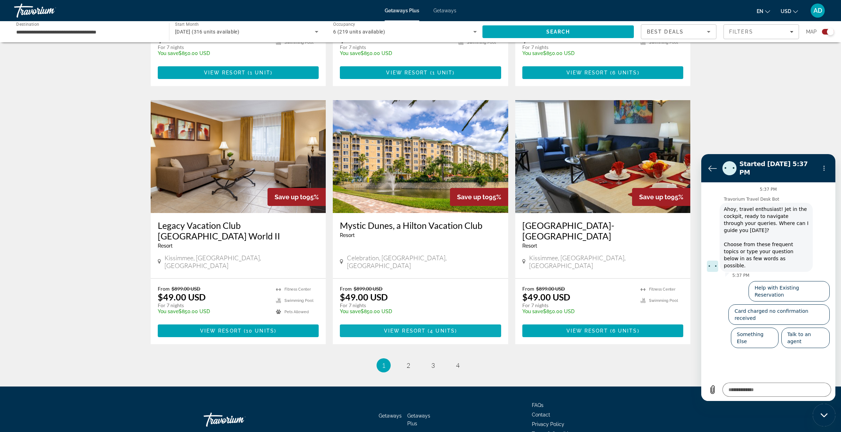
scroll to position [961, 0]
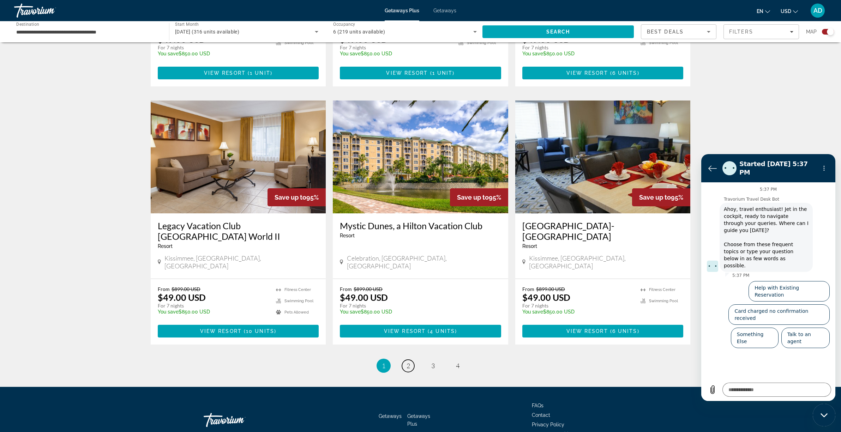
click at [408, 362] on span "2" at bounding box center [409, 366] width 4 height 8
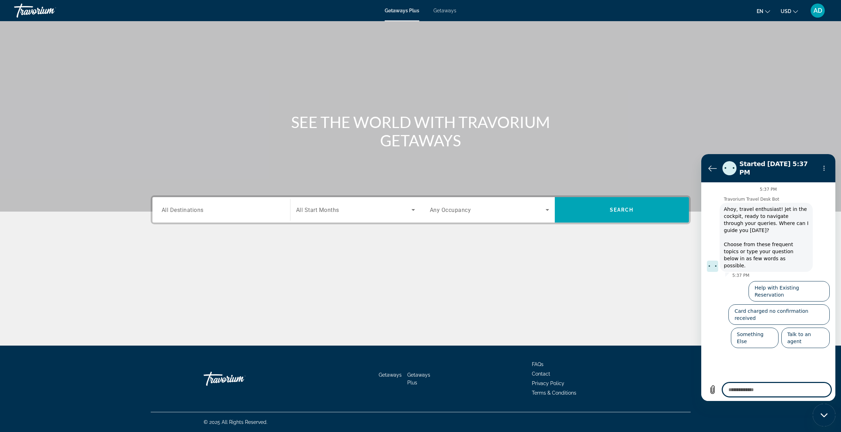
click at [762, 393] on textarea at bounding box center [777, 390] width 109 height 14
drag, startPoint x: 815, startPoint y: 308, endPoint x: 812, endPoint y: 315, distance: 7.7
click at [815, 328] on button "Talk to an agent" at bounding box center [806, 338] width 48 height 20
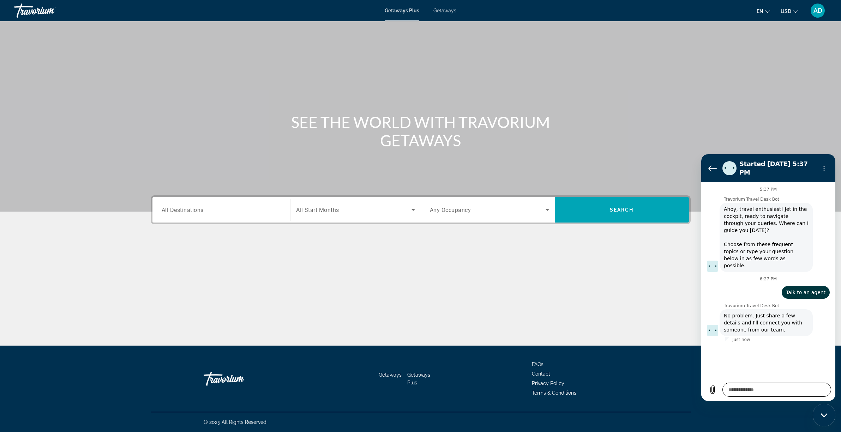
click at [774, 390] on textarea at bounding box center [777, 390] width 109 height 14
type textarea "*"
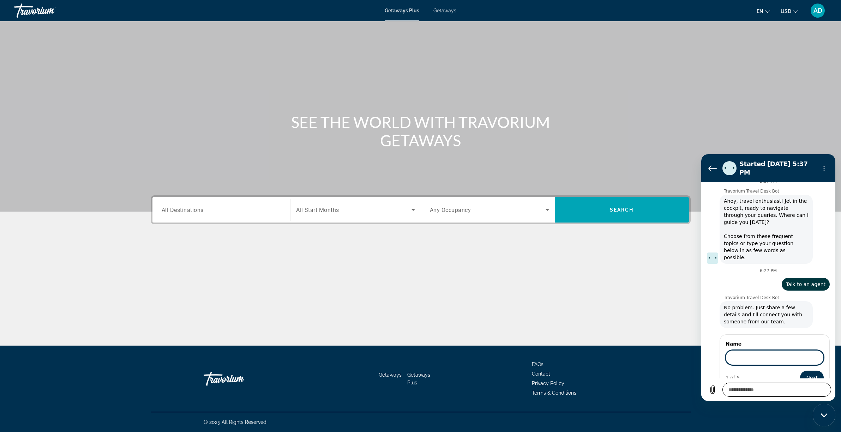
scroll to position [7, 0]
type input "**********"
click at [810, 371] on button "Next" at bounding box center [812, 378] width 24 height 14
type textarea "*"
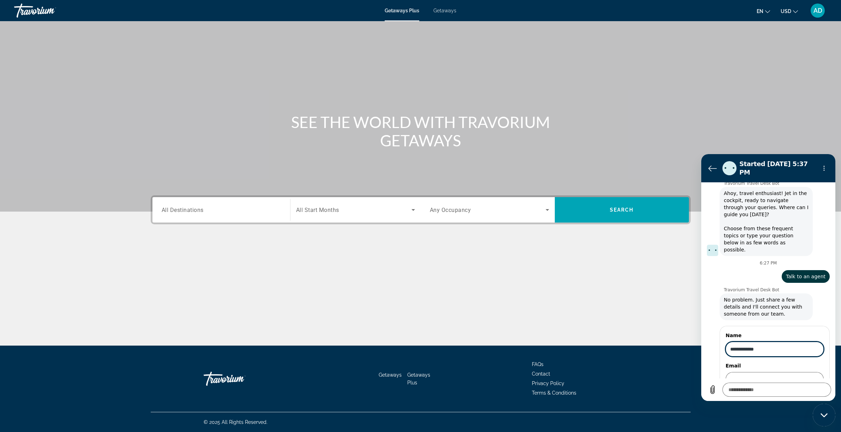
click at [770, 332] on div "**********" at bounding box center [775, 344] width 98 height 25
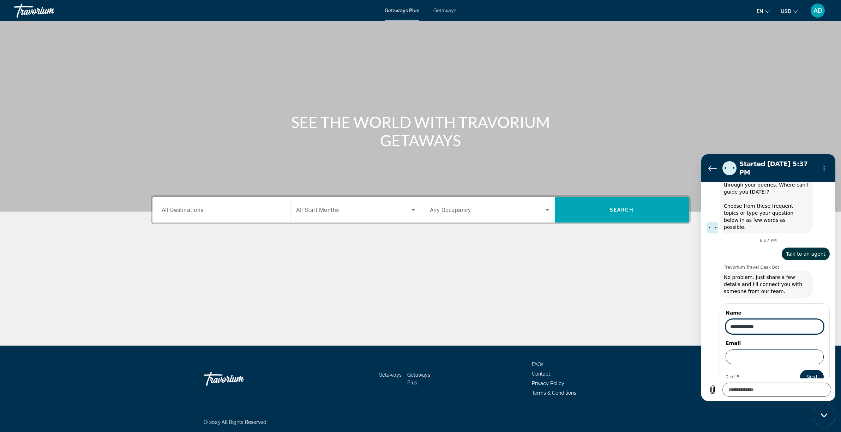
scroll to position [38, 0]
type input "**********"
click at [760, 351] on input "Email" at bounding box center [775, 358] width 98 height 15
type input "**********"
click at [810, 371] on button "Next" at bounding box center [812, 378] width 24 height 14
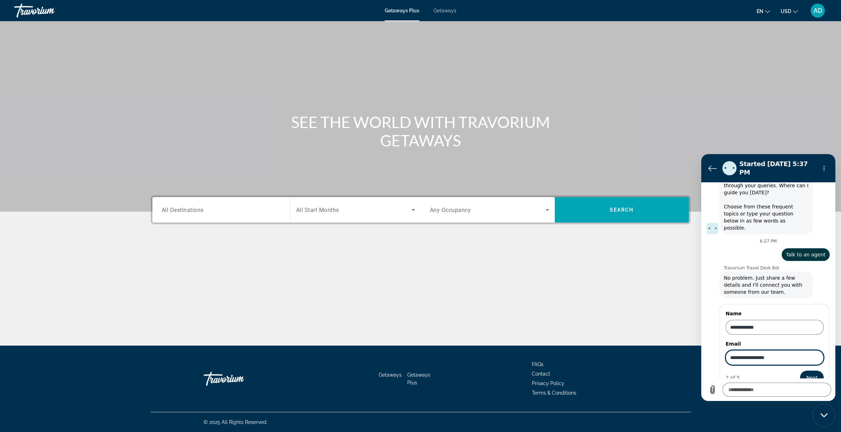
scroll to position [68, 0]
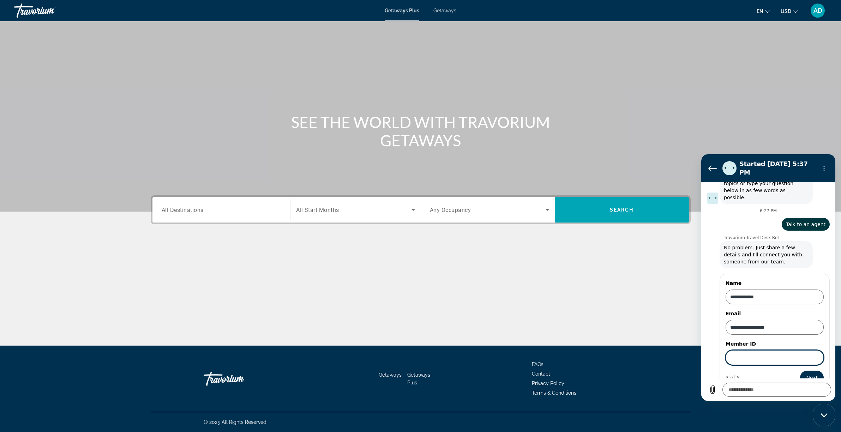
type textarea "*"
paste input "**********"
type input "**********"
click at [810, 371] on button "Next" at bounding box center [812, 378] width 24 height 14
type textarea "*"
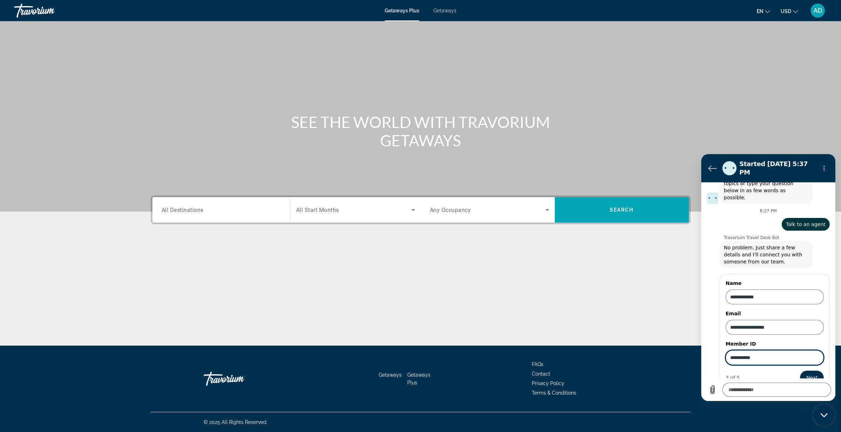
scroll to position [99, 0]
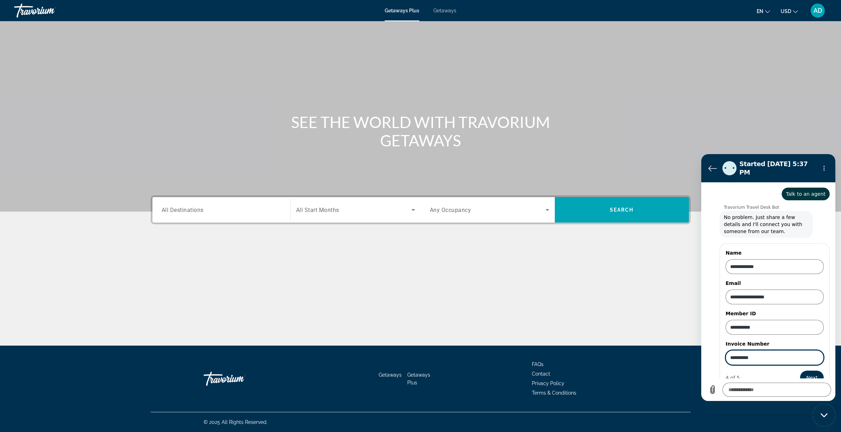
type input "**********"
click at [810, 371] on button "Next" at bounding box center [812, 378] width 24 height 14
type textarea "*"
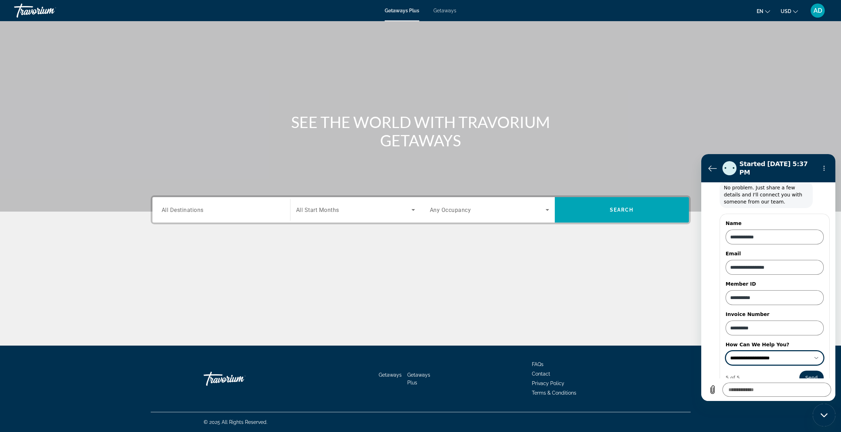
click at [814, 356] on icon at bounding box center [817, 359] width 6 height 6
click at [750, 355] on input "How Can We Help You?" at bounding box center [770, 358] width 80 height 7
type input "**********"
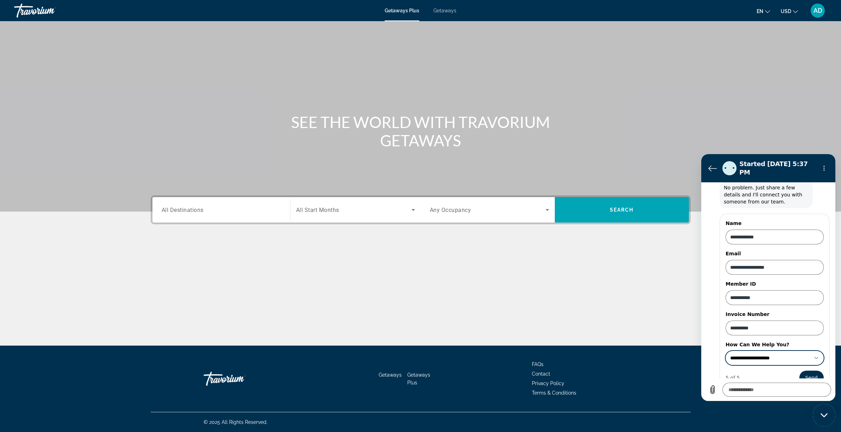
click at [810, 371] on button "Send" at bounding box center [812, 378] width 24 height 14
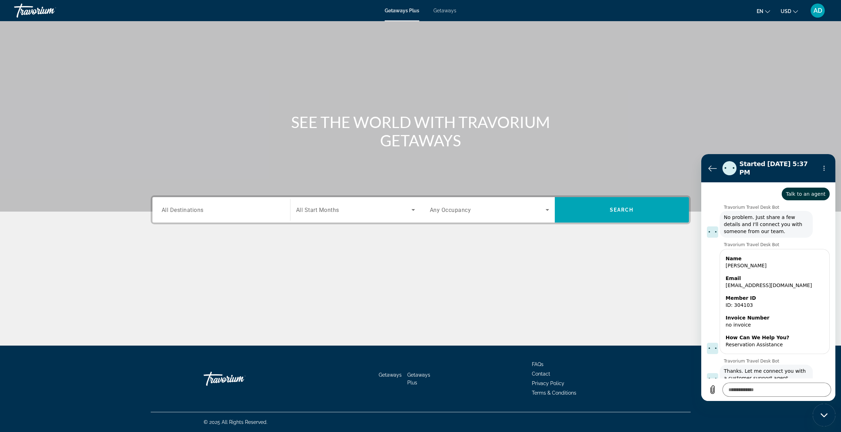
scroll to position [100, 0]
click at [760, 392] on textarea at bounding box center [777, 390] width 109 height 14
click at [754, 390] on textarea at bounding box center [777, 390] width 109 height 14
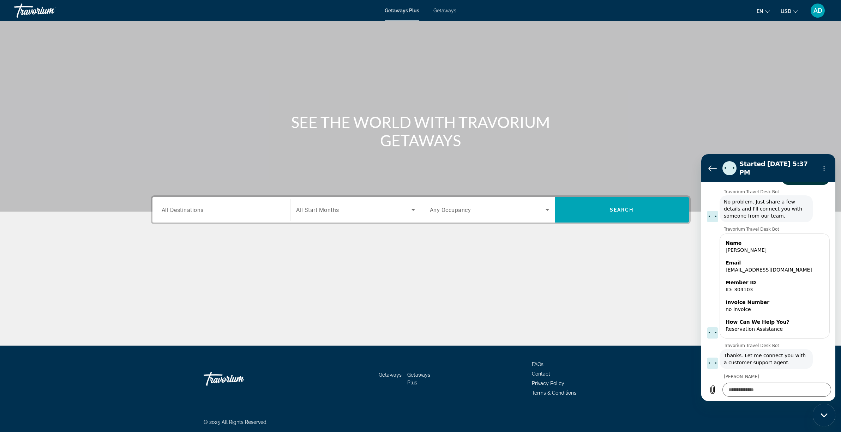
scroll to position [113, 0]
type textarea "*"
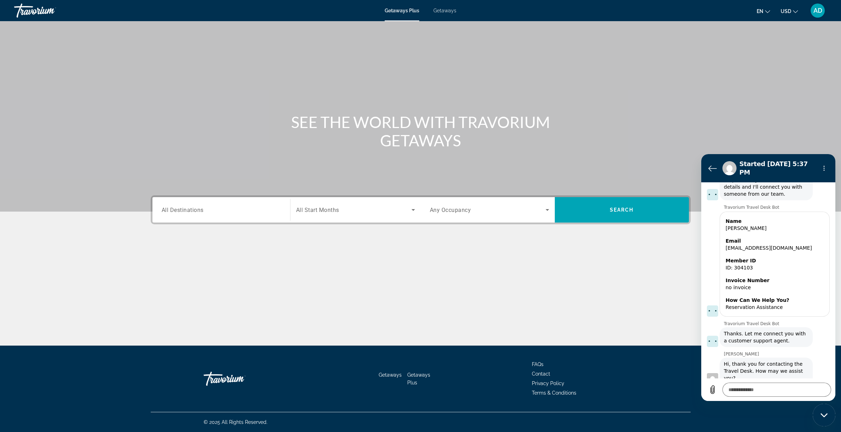
scroll to position [137, 0]
click at [762, 392] on textarea at bounding box center [777, 390] width 109 height 14
type textarea "*"
type textarea "**"
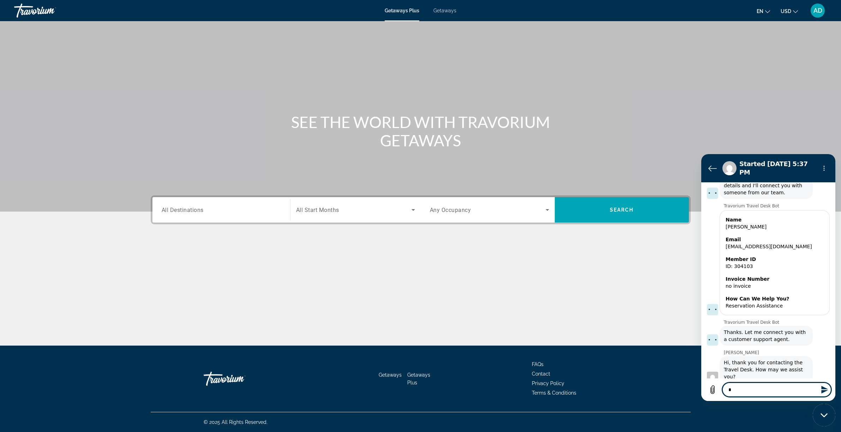
type textarea "*"
type textarea "***"
type textarea "*"
type textarea "****"
type textarea "*"
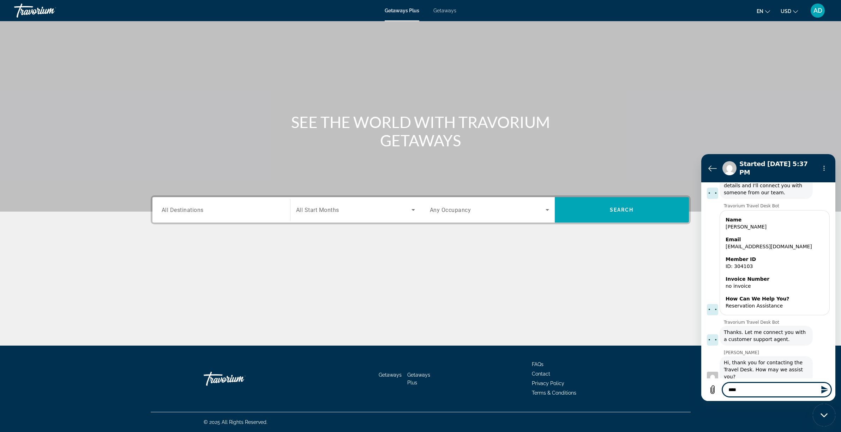
type textarea "****"
type textarea "*"
type textarea "******"
type textarea "*"
type textarea "*******"
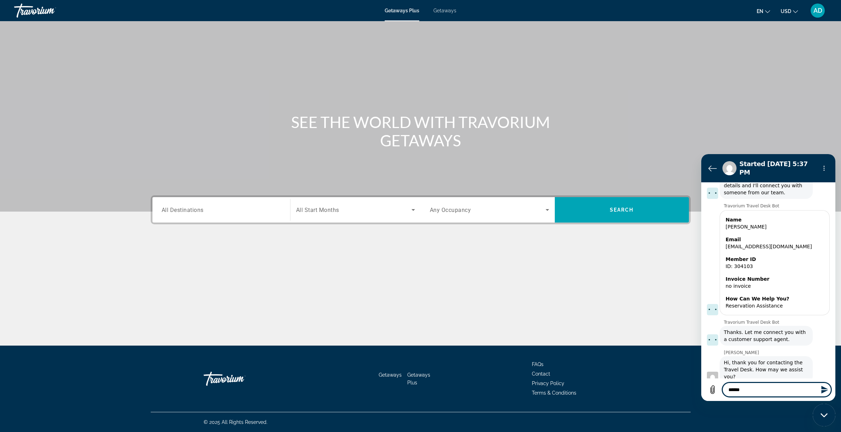
type textarea "*"
type textarea "********"
type textarea "*"
type textarea "*********"
type textarea "*"
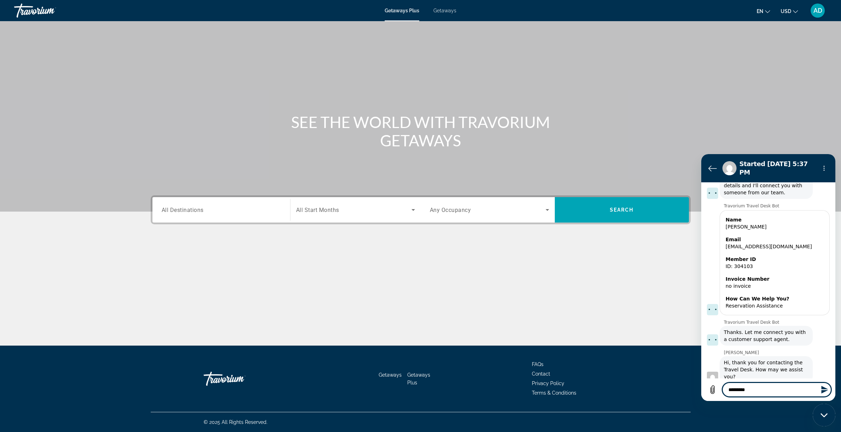
type textarea "**********"
type textarea "*"
type textarea "**********"
type textarea "*"
type textarea "**********"
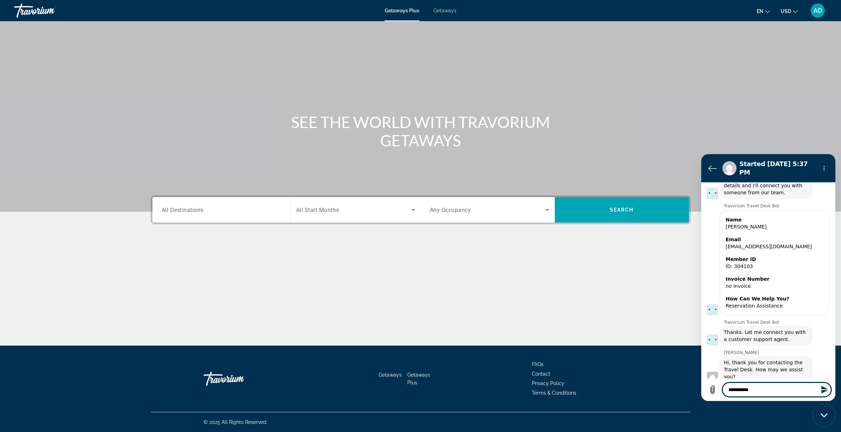
type textarea "*"
type textarea "**********"
type textarea "*"
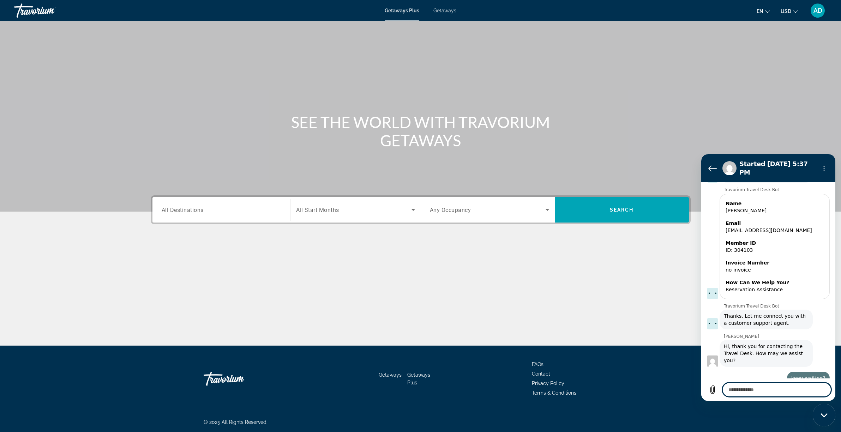
type textarea "*"
type textarea "**"
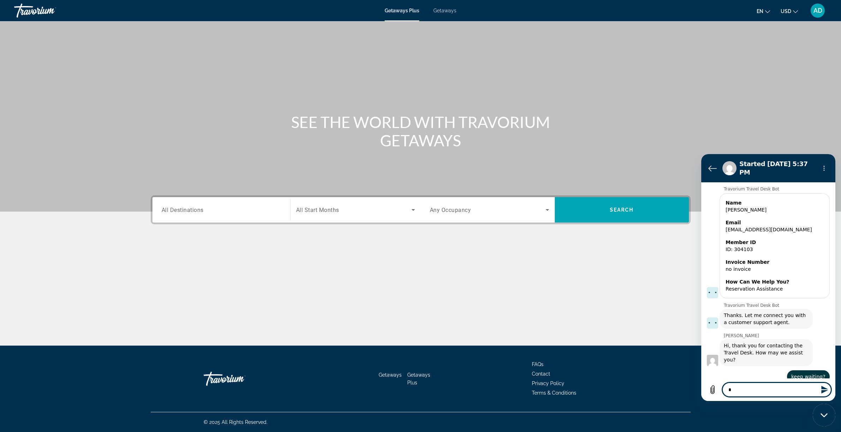
type textarea "*"
type textarea "**"
type textarea "*"
type textarea "****"
type textarea "*"
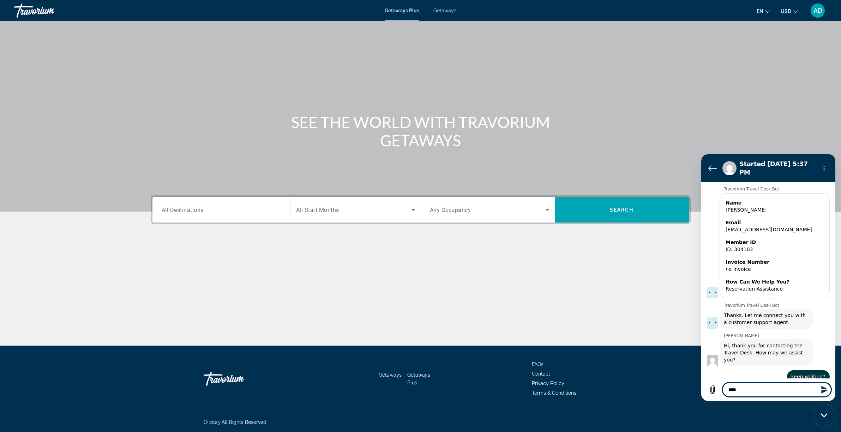
type textarea "*****"
type textarea "*"
type textarea "******"
type textarea "*"
type textarea "*******"
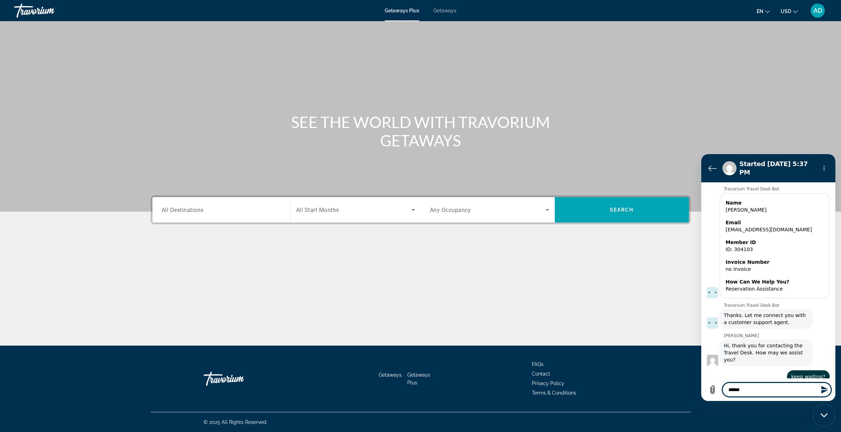
type textarea "*"
type textarea "********"
type textarea "*"
type textarea "*********"
type textarea "*"
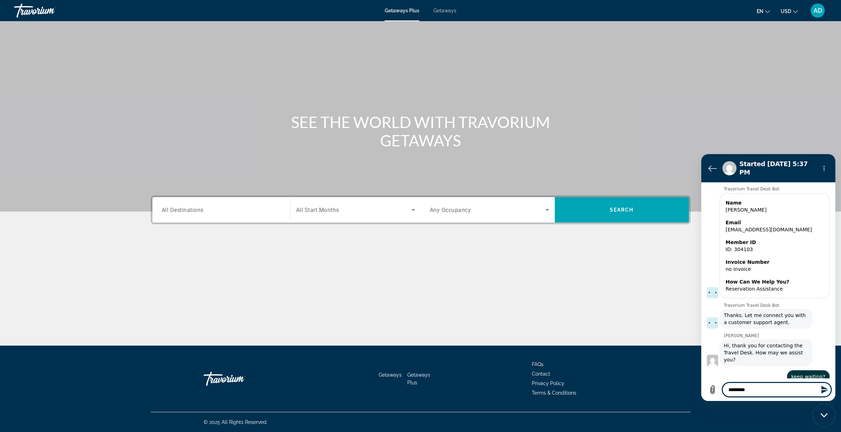
type textarea "**********"
type textarea "*"
type textarea "**********"
type textarea "*"
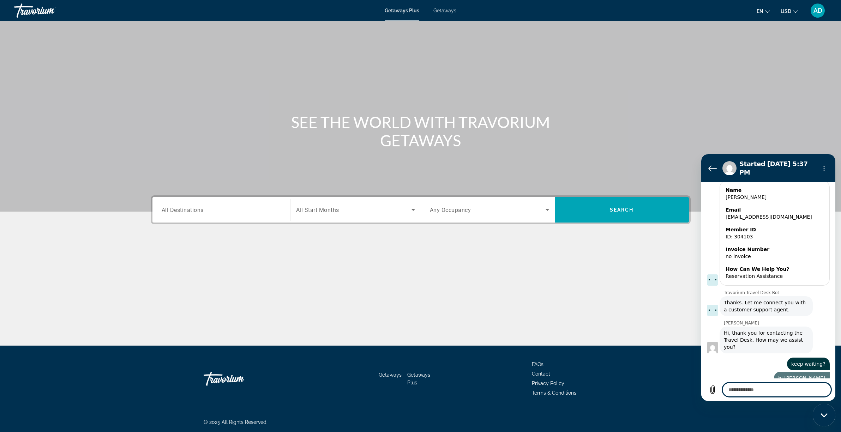
type textarea "*"
type textarea "**"
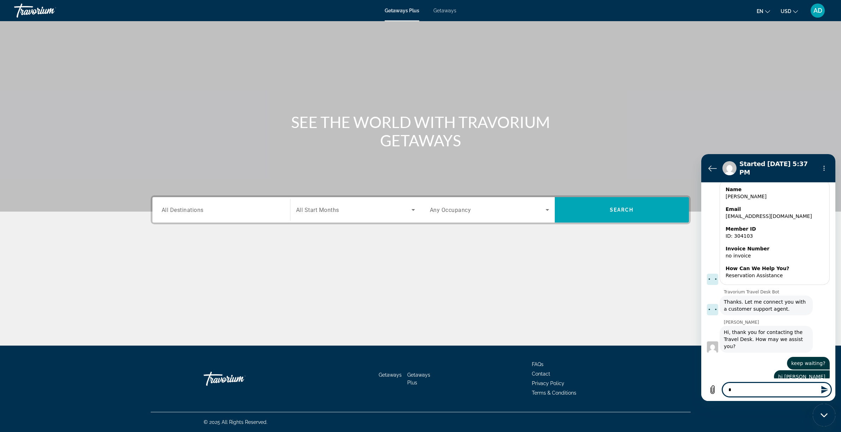
type textarea "*"
type textarea "**"
type textarea "*"
type textarea "****"
type textarea "*"
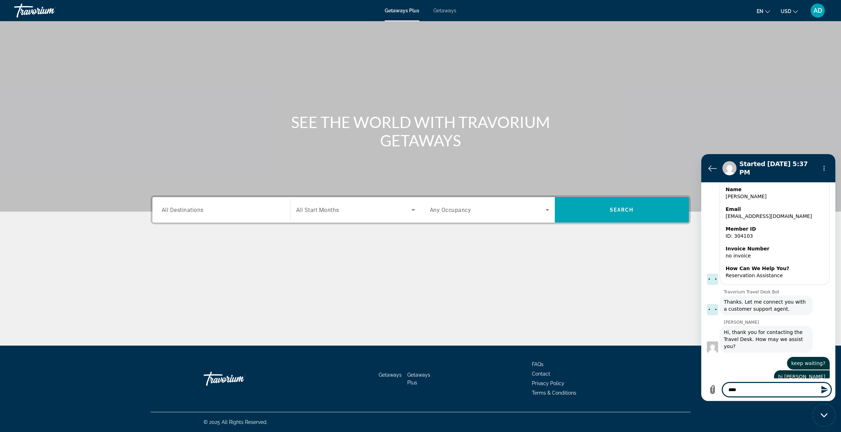
type textarea "*****"
type textarea "*"
type textarea "******"
type textarea "*"
type textarea "******"
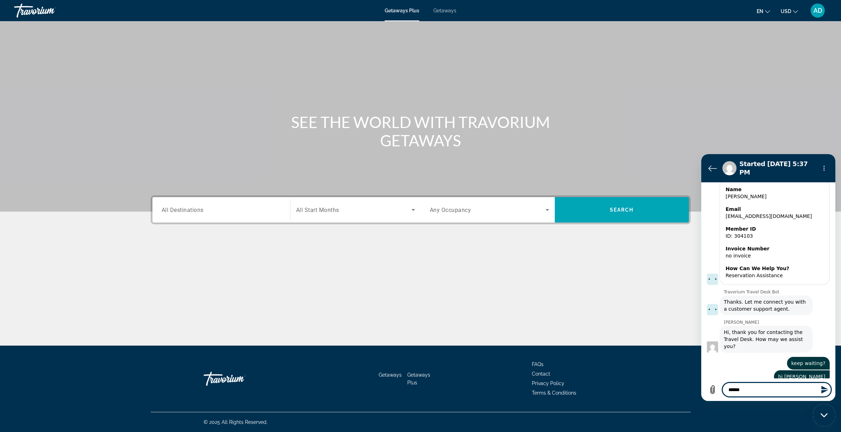
type textarea "*"
type textarea "********"
type textarea "*"
type textarea "*********"
type textarea "*"
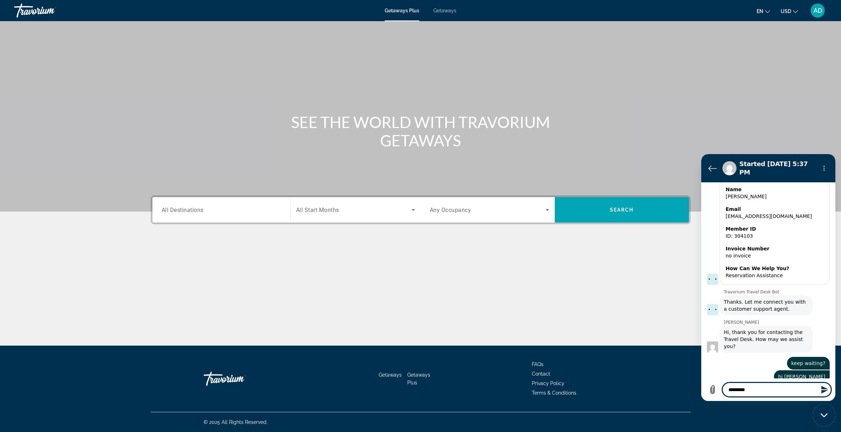
type textarea "**********"
type textarea "*"
type textarea "**********"
type textarea "*"
type textarea "**********"
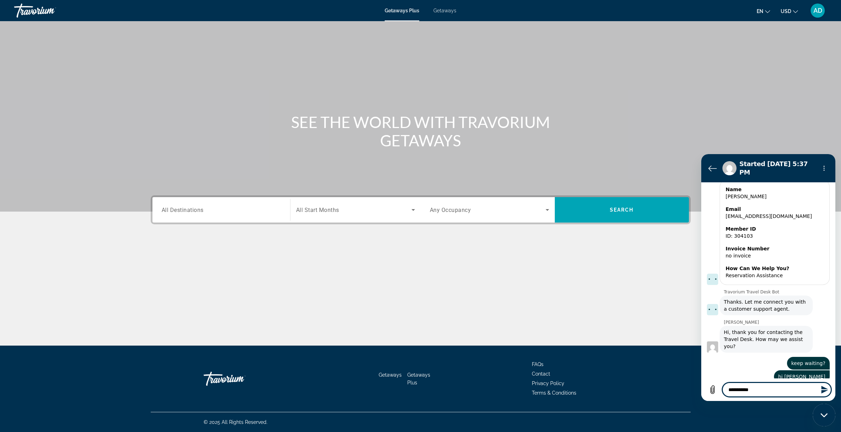
type textarea "*"
type textarea "**********"
type textarea "*"
type textarea "**********"
type textarea "*"
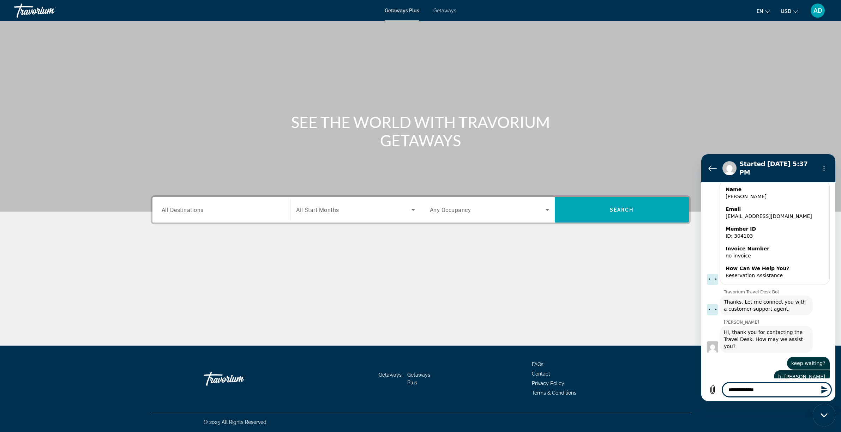
type textarea "**********"
type textarea "*"
type textarea "**********"
type textarea "*"
type textarea "**********"
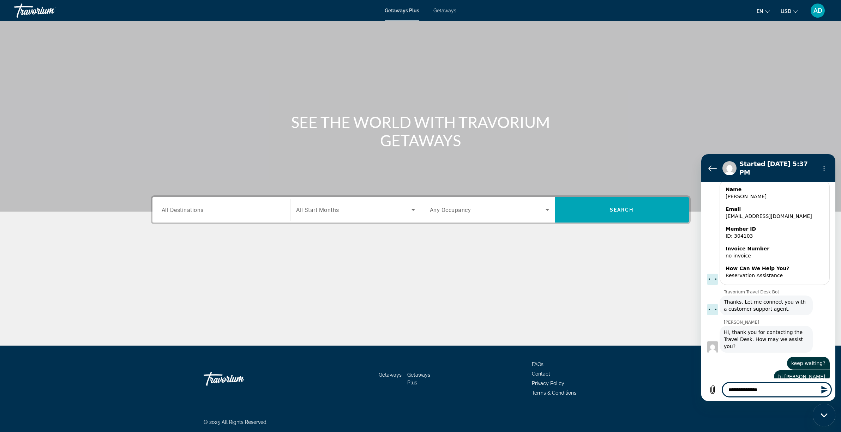
type textarea "*"
type textarea "**********"
type textarea "*"
type textarea "**********"
type textarea "*"
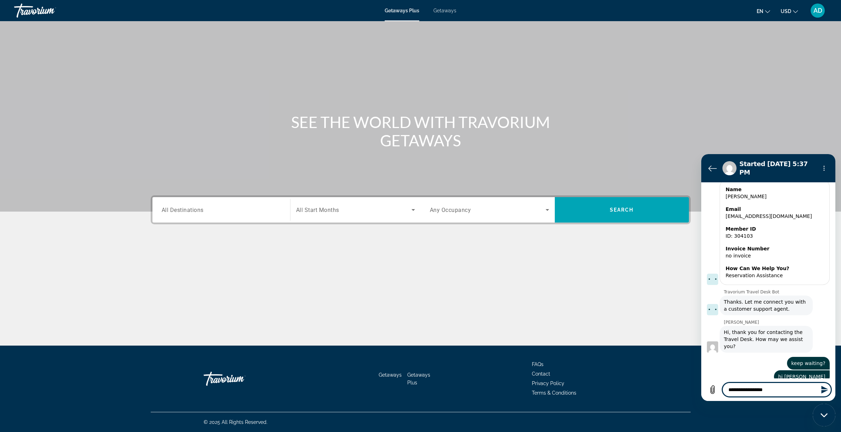
type textarea "**********"
type textarea "*"
type textarea "**********"
type textarea "*"
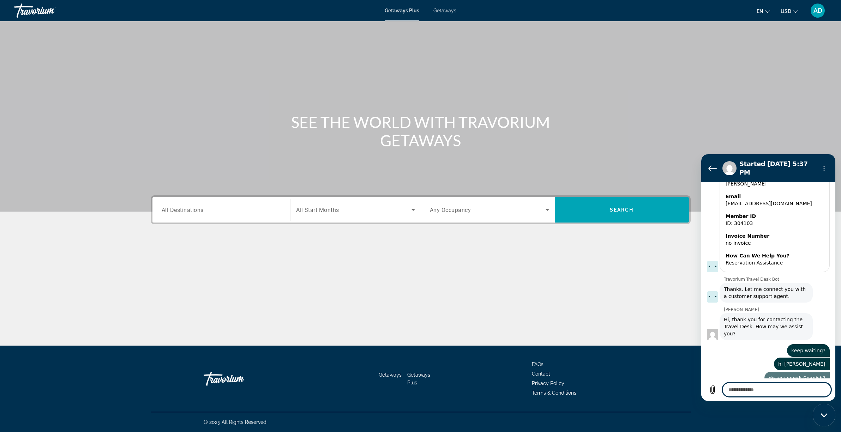
type textarea "*"
type textarea "**"
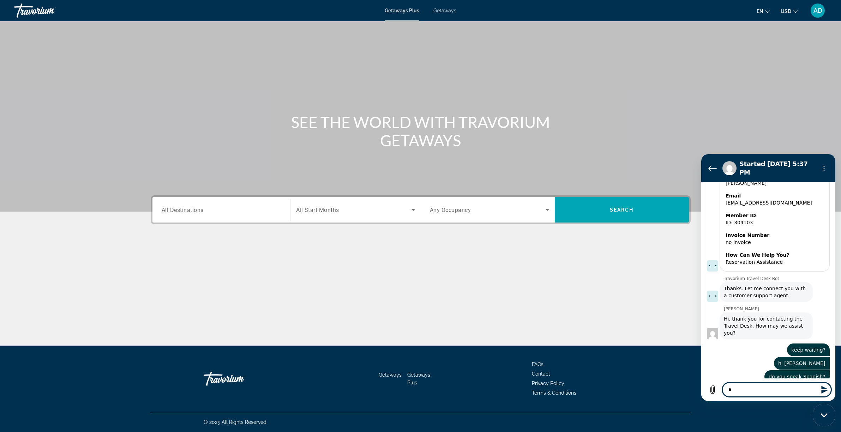
type textarea "*"
type textarea "**"
type textarea "*"
type textarea "****"
type textarea "*"
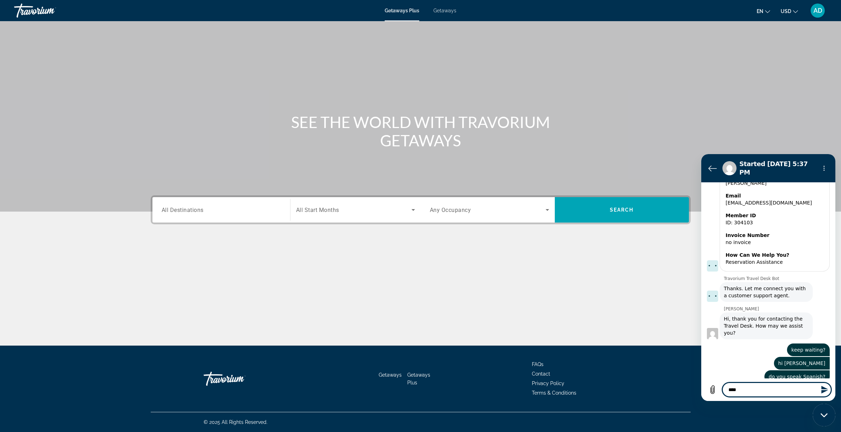
type textarea "*****"
type textarea "*"
type textarea "*****"
type textarea "*"
type textarea "*******"
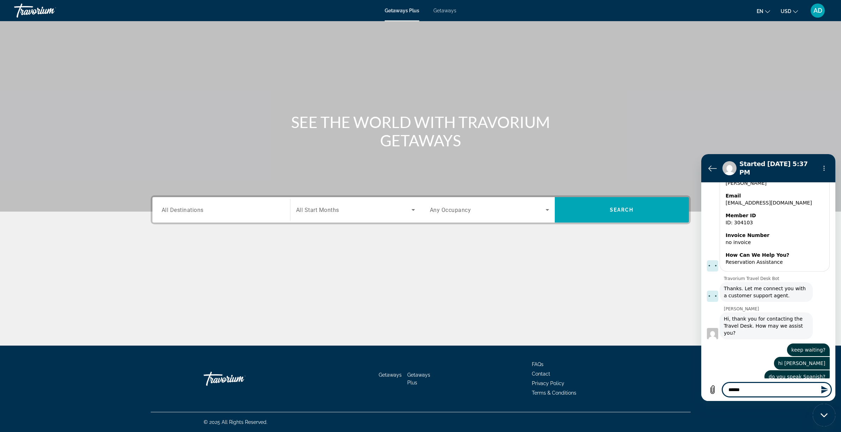
type textarea "*"
type textarea "********"
type textarea "*"
type textarea "*********"
type textarea "*"
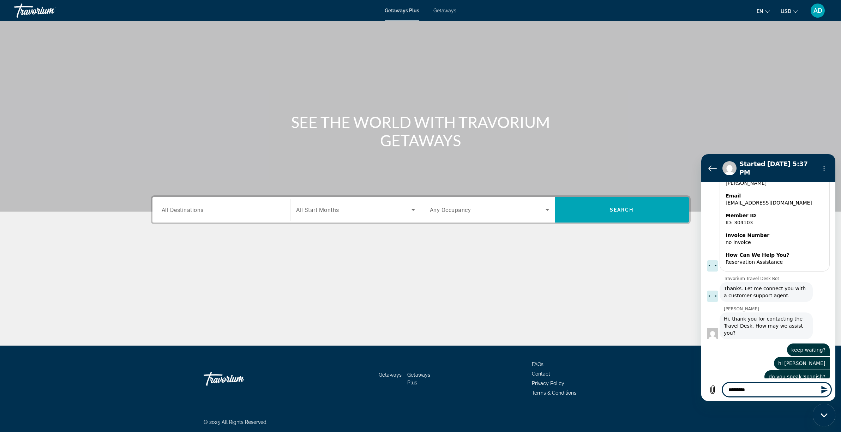
type textarea "*********"
type textarea "*"
type textarea "**********"
type textarea "*"
type textarea "**********"
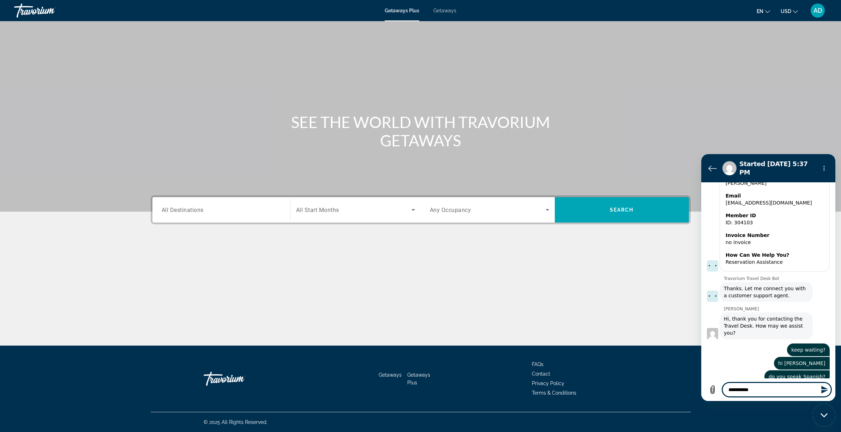
type textarea "*"
type textarea "**********"
type textarea "*"
type textarea "**********"
type textarea "*"
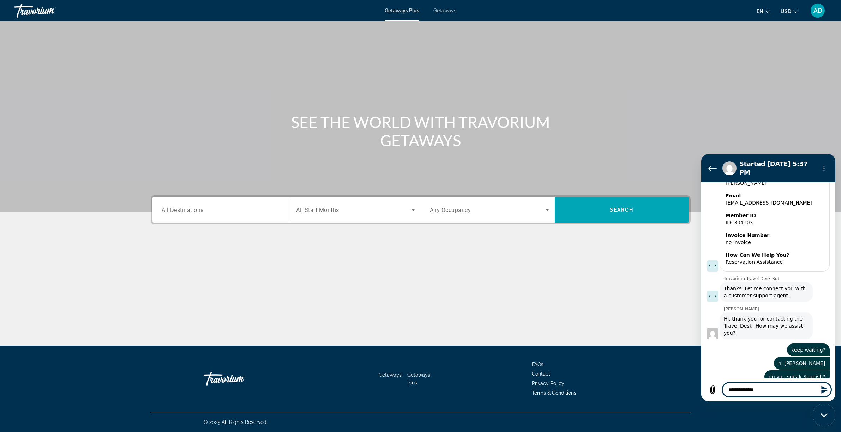
type textarea "**********"
type textarea "*"
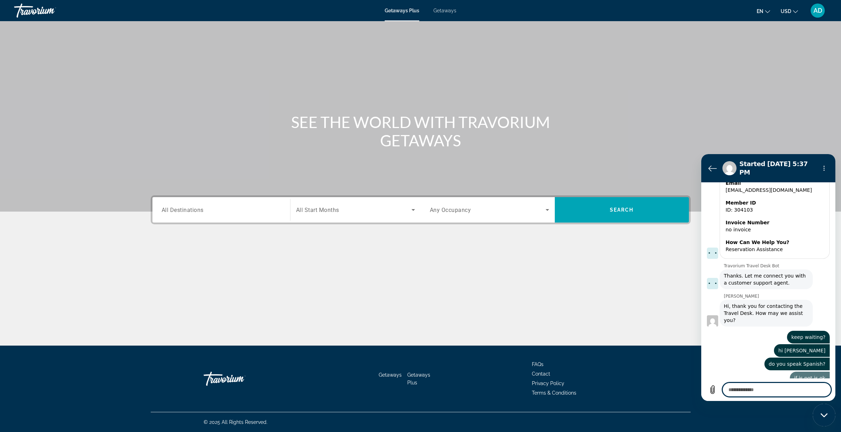
type textarea "*"
type textarea "**"
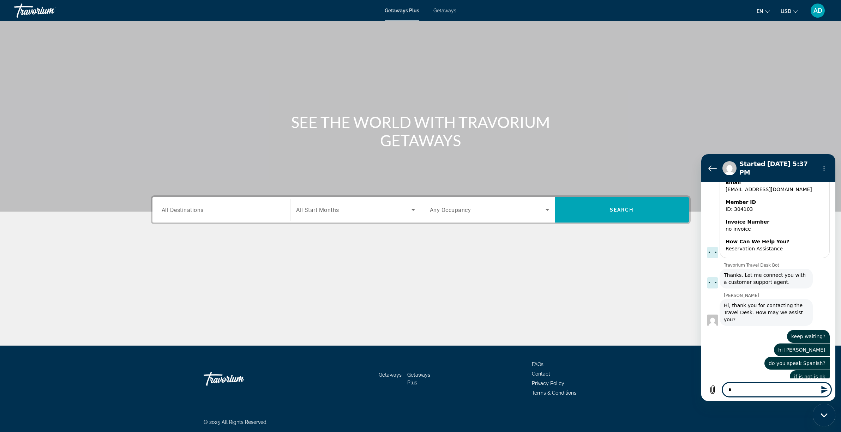
type textarea "*"
type textarea "***"
type textarea "*"
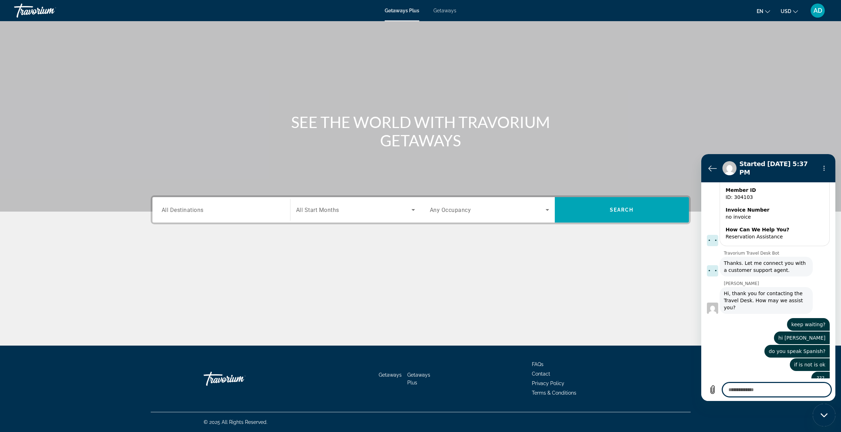
scroll to position [208, 0]
type textarea "*"
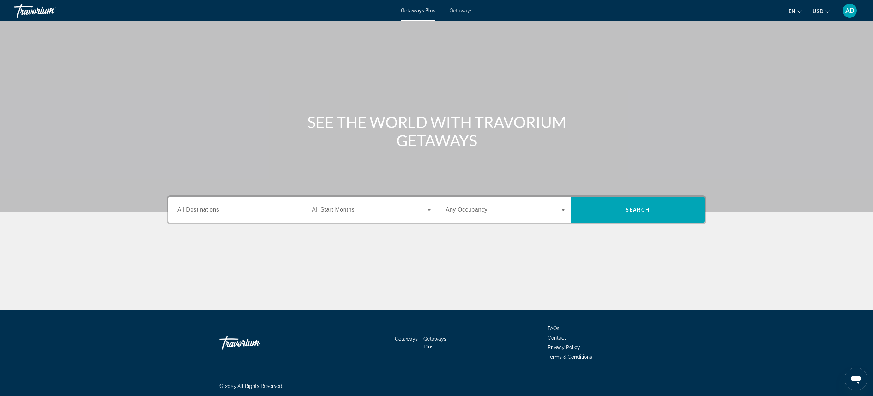
click at [201, 210] on span "All Destinations" at bounding box center [199, 210] width 42 height 6
click at [201, 210] on input "Destination All Destinations" at bounding box center [237, 210] width 119 height 8
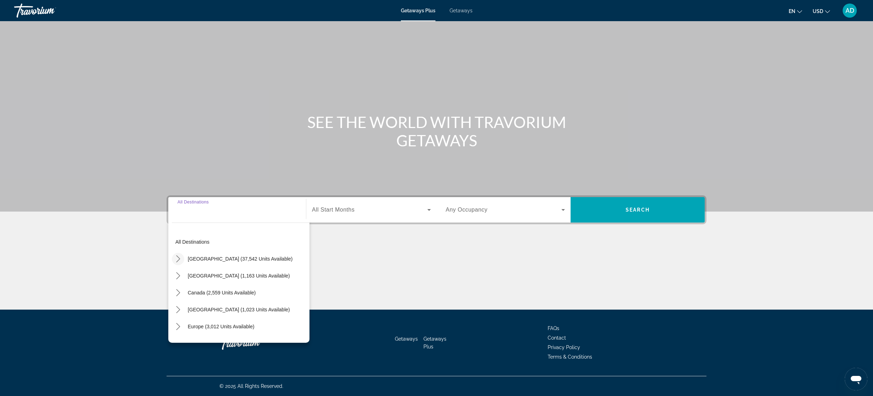
click at [180, 262] on icon "Toggle United States (37,542 units available) submenu" at bounding box center [178, 259] width 7 height 7
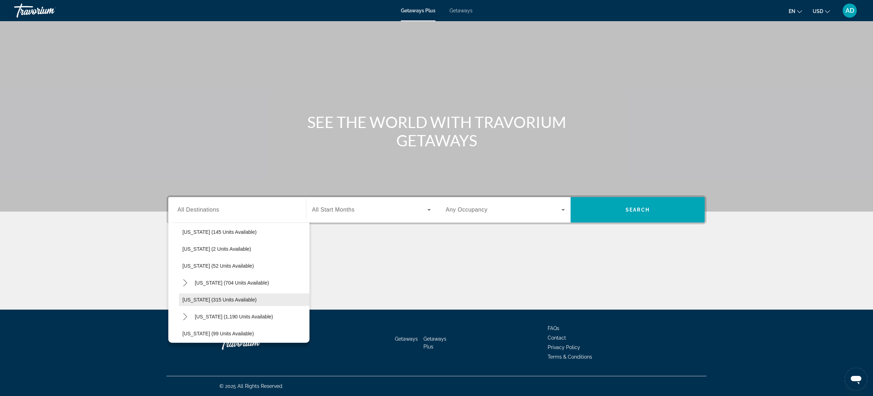
scroll to position [105, 0]
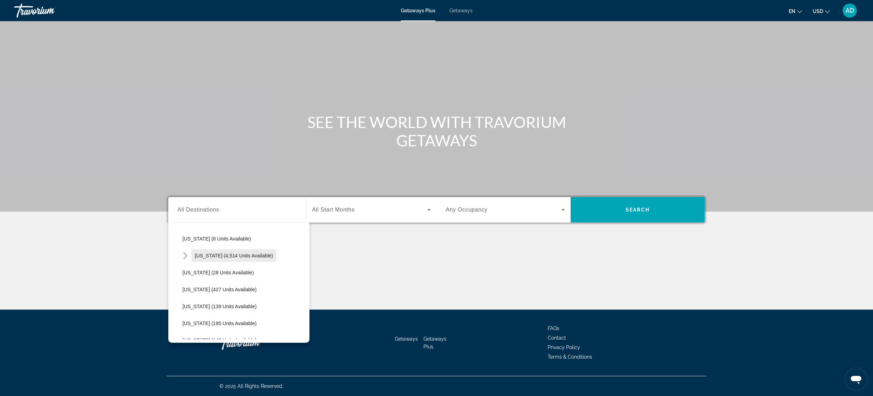
drag, startPoint x: 184, startPoint y: 254, endPoint x: 205, endPoint y: 262, distance: 22.5
click at [184, 254] on icon "Toggle Florida (4,514 units available) submenu" at bounding box center [185, 255] width 4 height 7
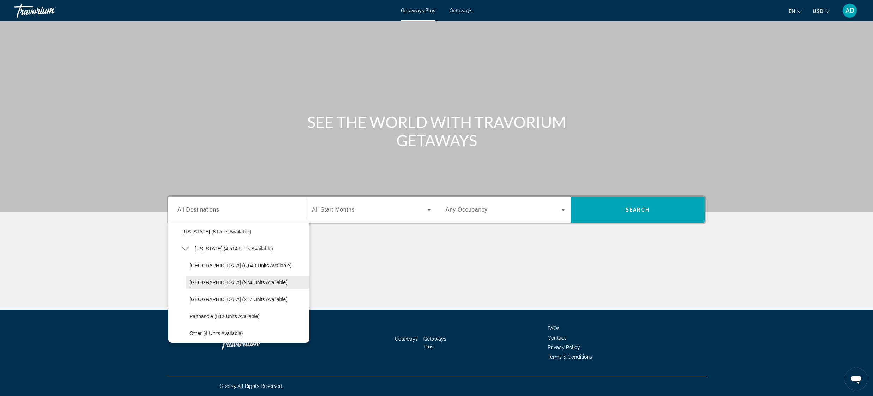
scroll to position [112, 0]
click at [234, 267] on span "[GEOGRAPHIC_DATA] (6,640 units available)" at bounding box center [241, 266] width 102 height 6
type input "**********"
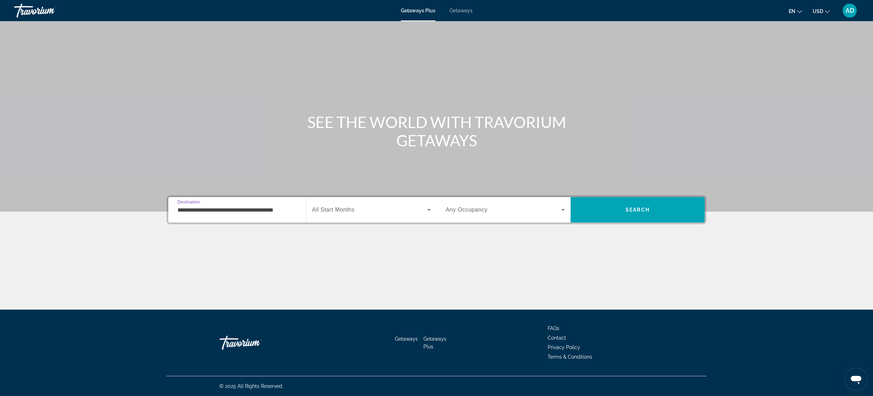
click at [428, 210] on icon "Search widget" at bounding box center [429, 210] width 8 height 8
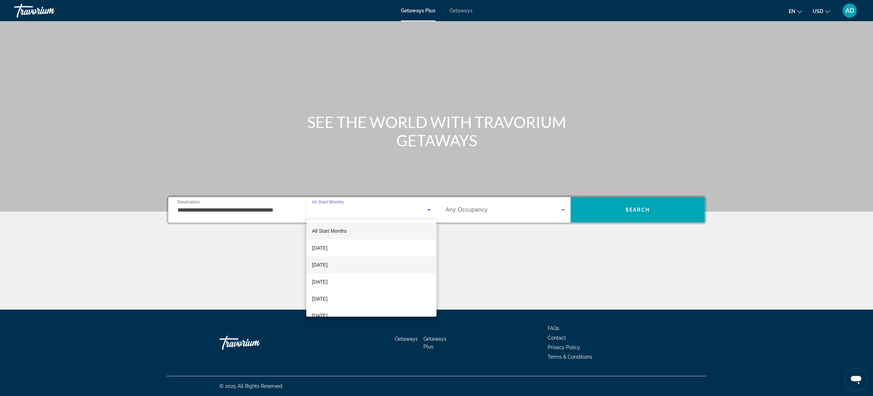
click at [357, 268] on mat-option "[DATE]" at bounding box center [371, 265] width 130 height 17
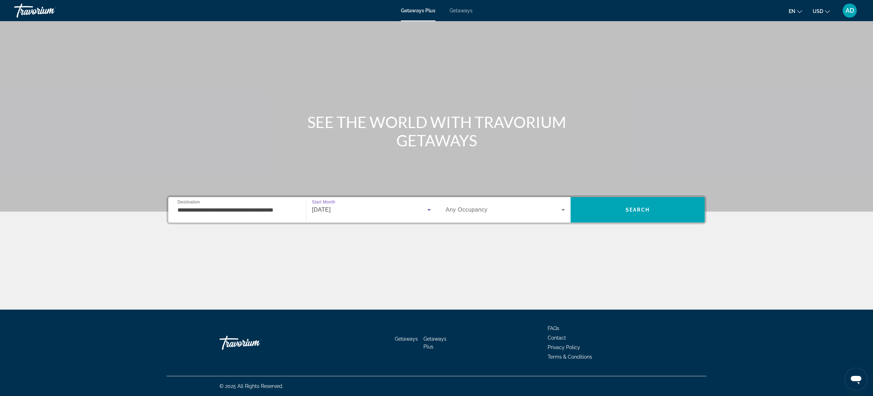
click at [561, 211] on icon "Search widget" at bounding box center [563, 210] width 8 height 8
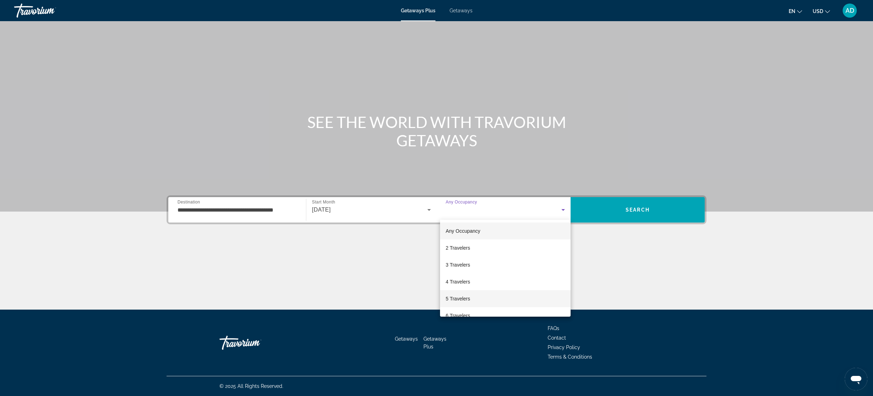
click at [476, 296] on mat-option "5 Travelers" at bounding box center [505, 299] width 131 height 17
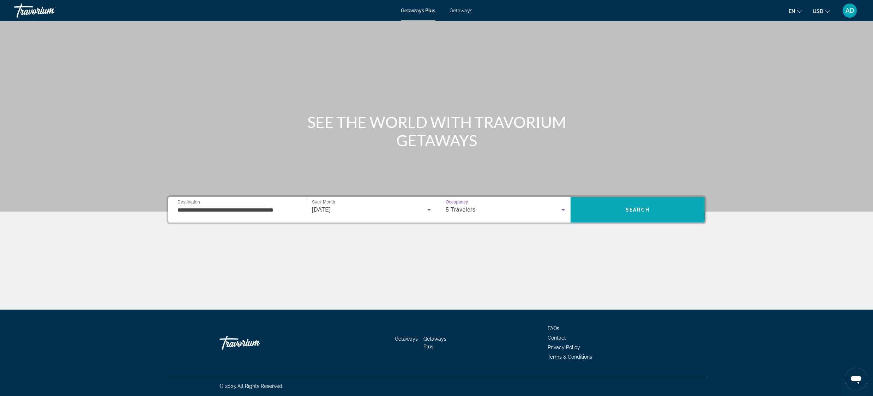
click at [636, 211] on span "Search" at bounding box center [638, 210] width 24 height 6
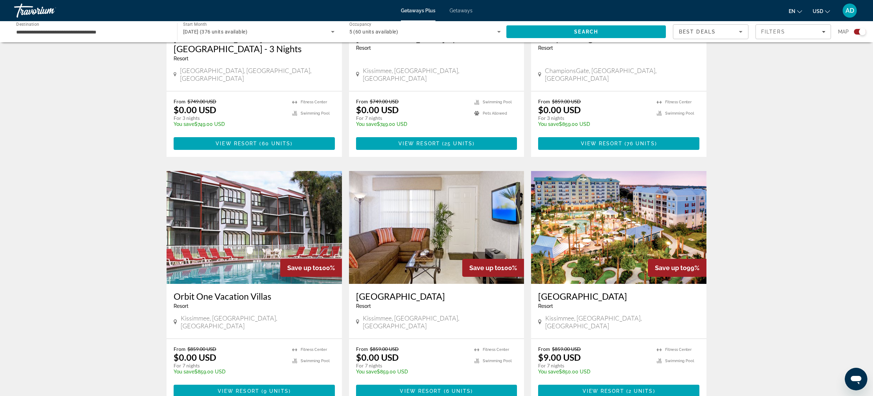
scroll to position [400, 0]
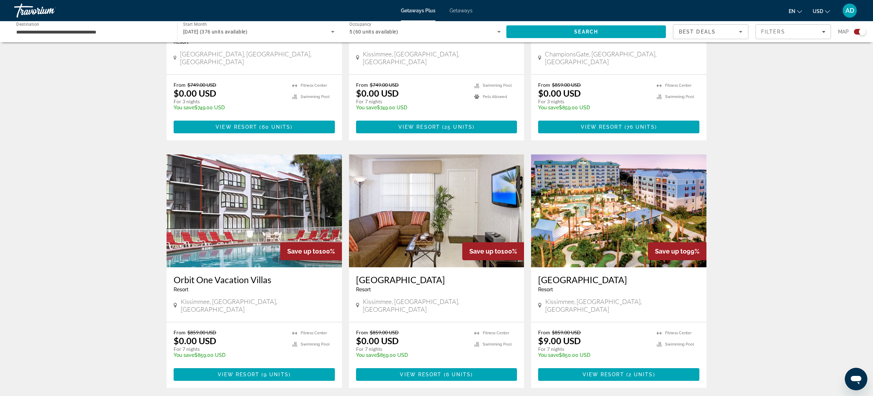
click at [586, 275] on h3 "[GEOGRAPHIC_DATA]" at bounding box center [618, 280] width 161 height 11
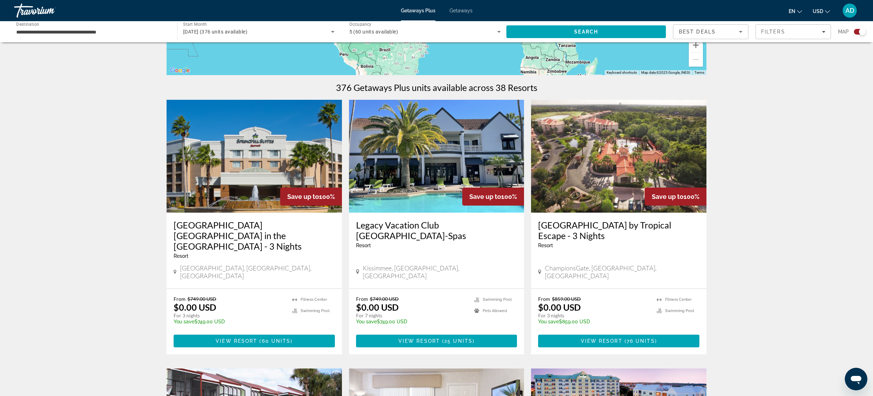
scroll to position [219, 0]
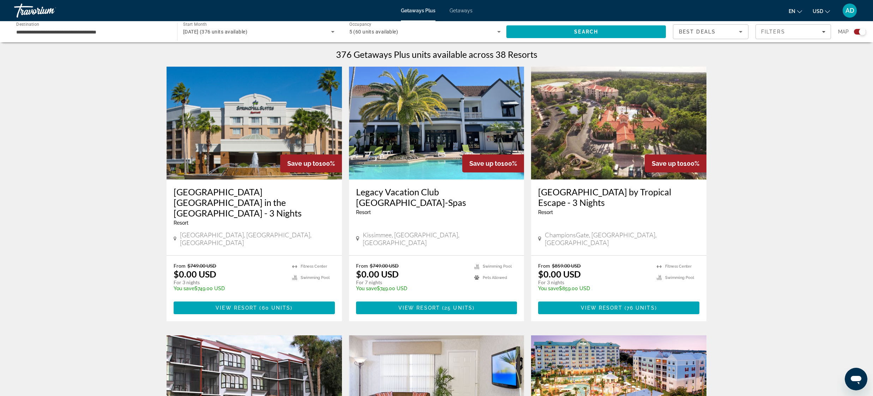
click at [255, 155] on img "Main content" at bounding box center [254, 123] width 175 height 113
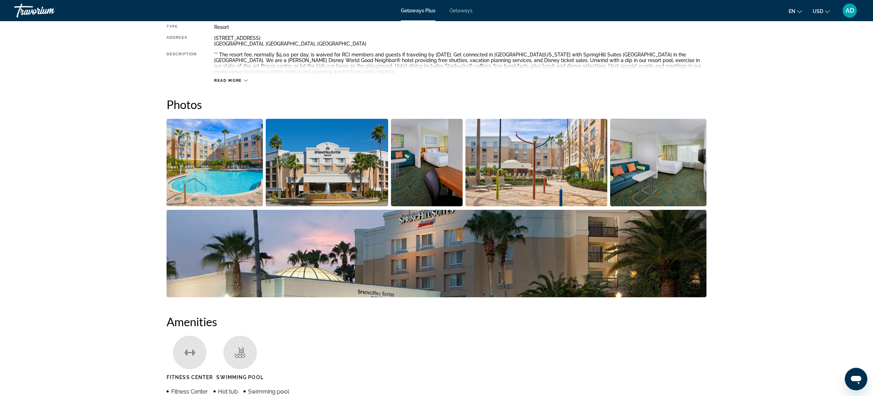
scroll to position [257, 0]
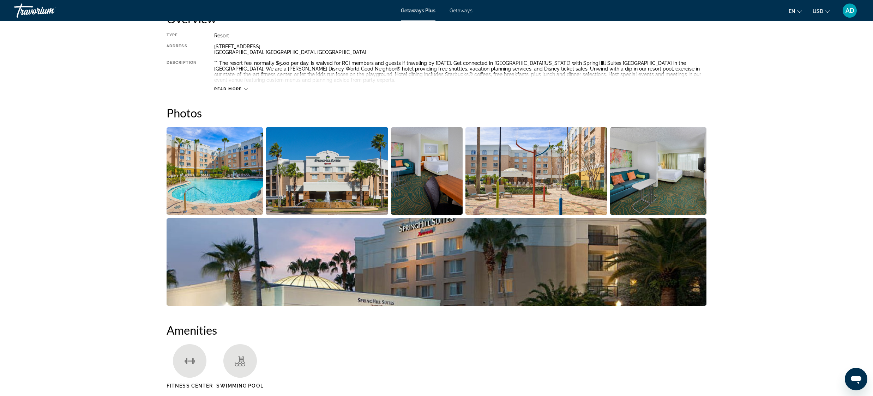
click at [207, 168] on img "Open full-screen image slider" at bounding box center [215, 171] width 96 height 88
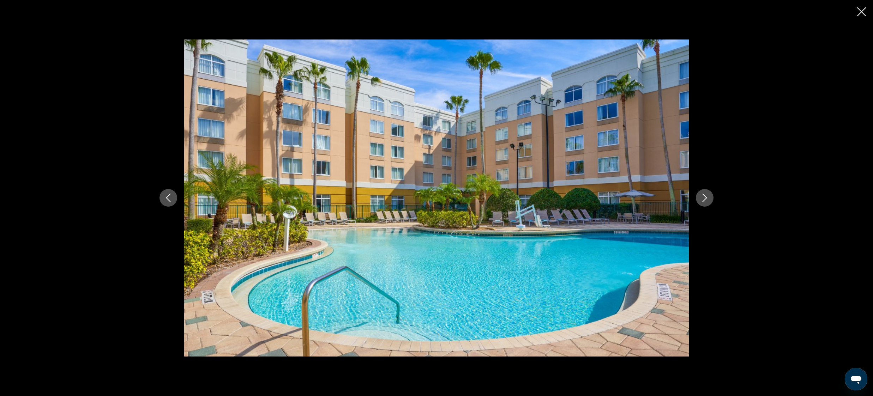
click at [706, 195] on icon "Next image" at bounding box center [705, 198] width 8 height 8
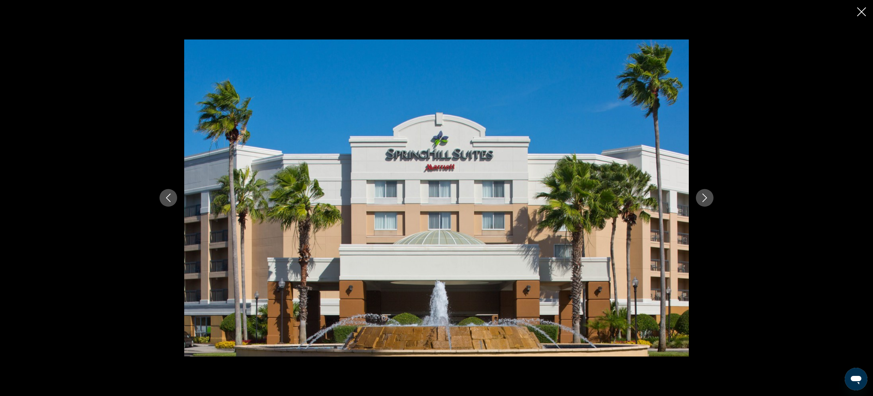
click at [705, 196] on icon "Next image" at bounding box center [705, 198] width 5 height 8
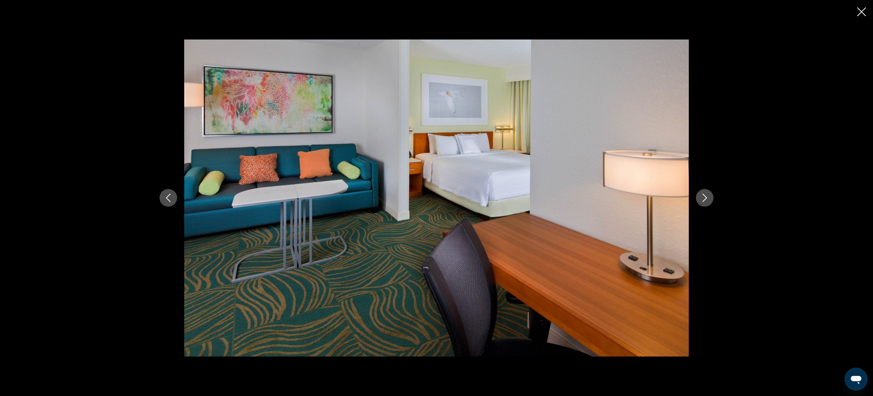
click at [705, 196] on icon "Next image" at bounding box center [705, 198] width 5 height 8
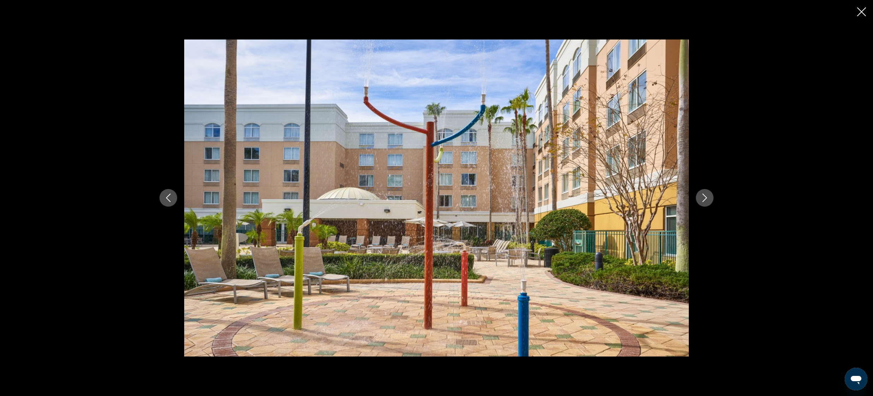
click at [171, 201] on icon "Previous image" at bounding box center [168, 198] width 8 height 8
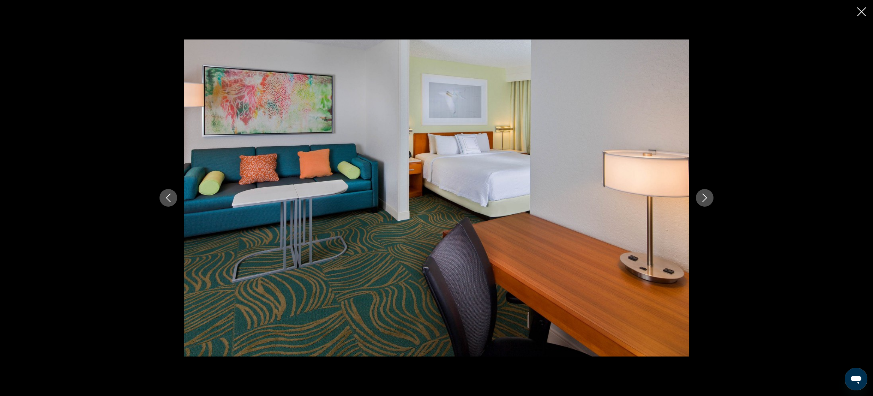
click at [705, 198] on icon "Next image" at bounding box center [705, 198] width 8 height 8
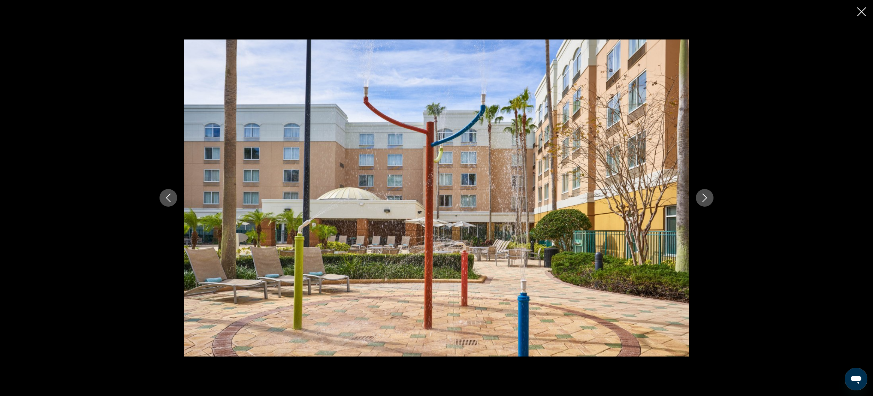
click at [705, 198] on icon "Next image" at bounding box center [705, 198] width 8 height 8
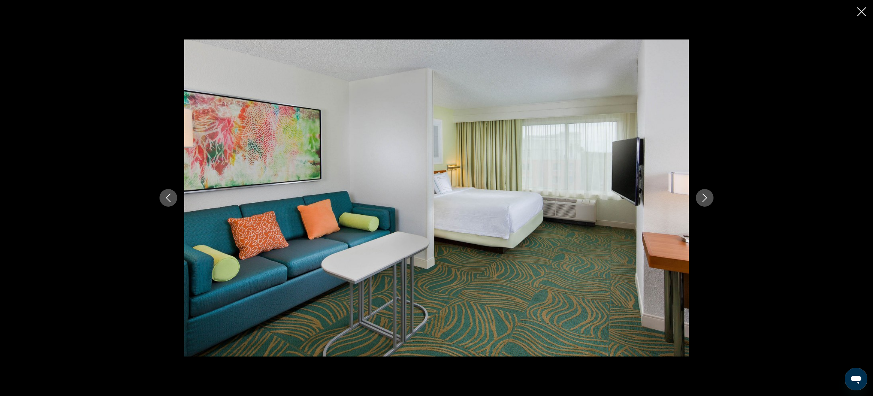
click at [705, 198] on icon "Next image" at bounding box center [705, 198] width 8 height 8
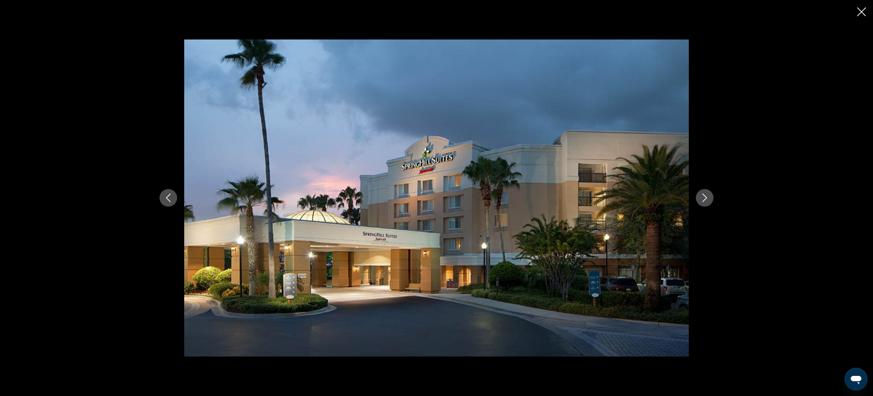
click at [705, 198] on icon "Next image" at bounding box center [705, 198] width 8 height 8
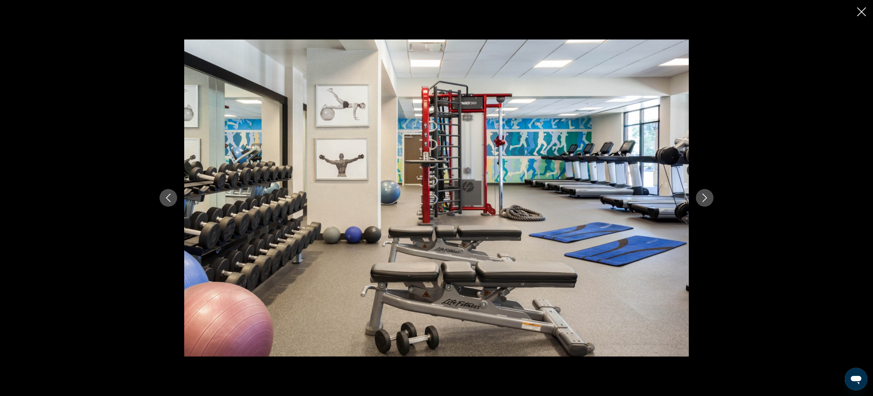
click at [705, 198] on icon "Next image" at bounding box center [705, 198] width 8 height 8
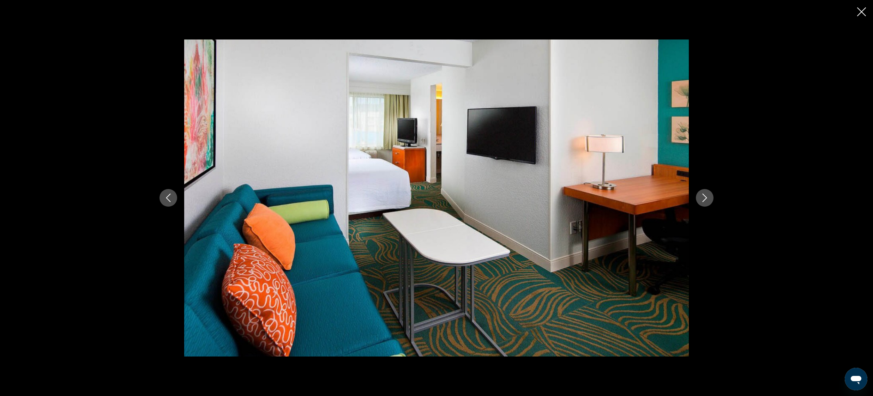
click at [705, 198] on icon "Next image" at bounding box center [705, 198] width 8 height 8
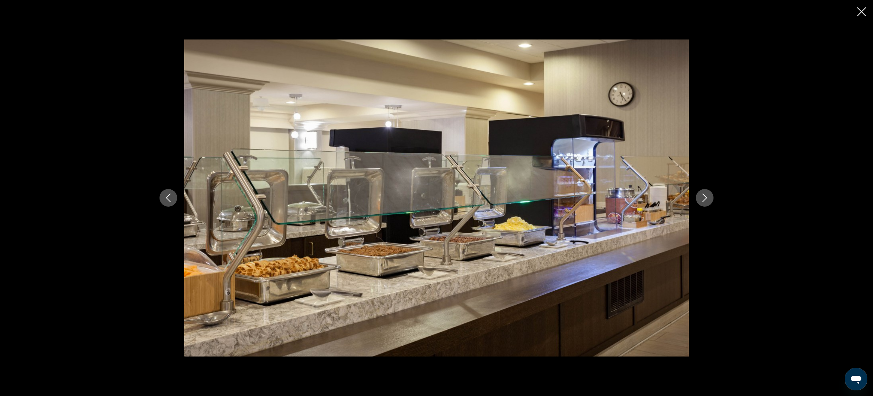
click at [705, 198] on icon "Next image" at bounding box center [705, 198] width 8 height 8
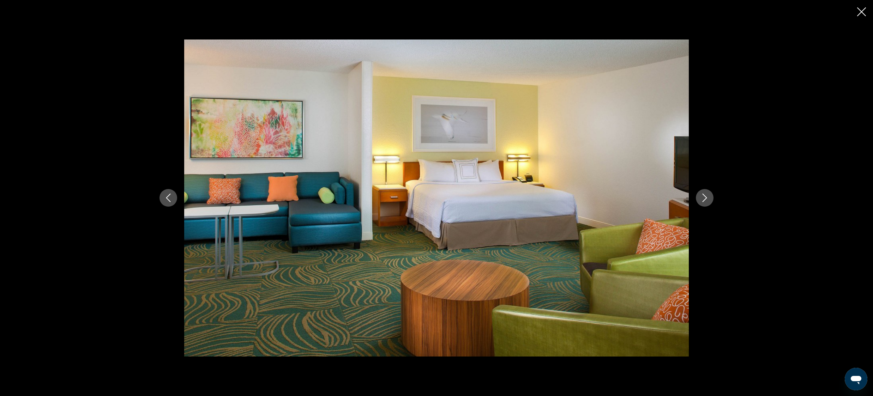
click at [705, 198] on icon "Next image" at bounding box center [705, 198] width 8 height 8
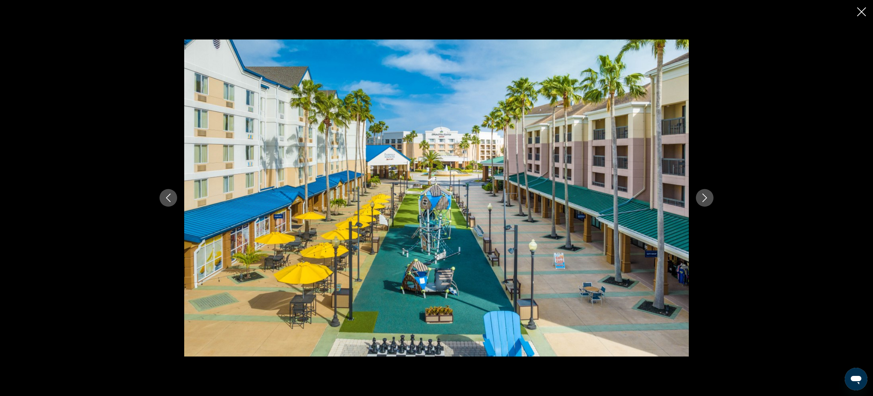
click at [705, 198] on icon "Next image" at bounding box center [705, 198] width 8 height 8
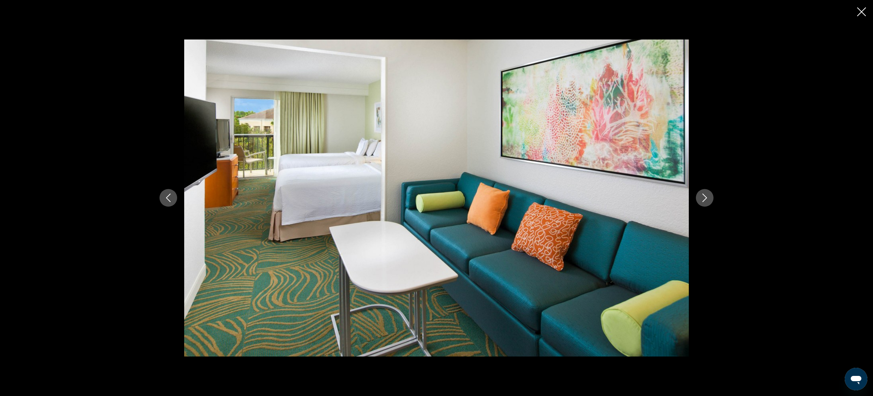
click at [705, 198] on icon "Next image" at bounding box center [705, 198] width 8 height 8
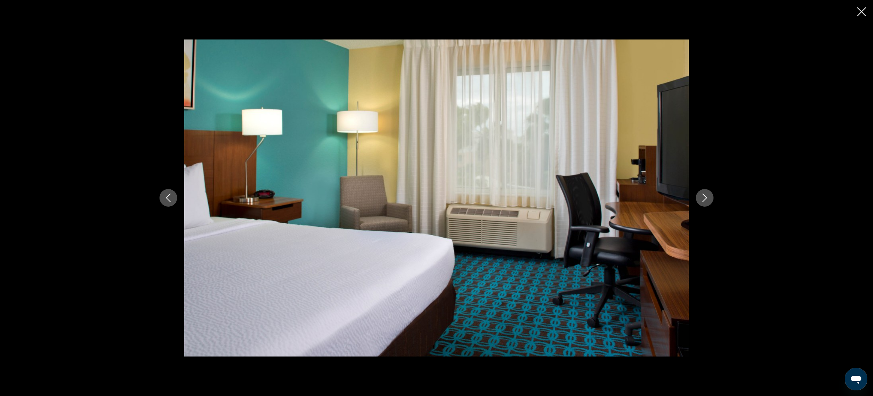
click at [705, 198] on icon "Next image" at bounding box center [705, 198] width 8 height 8
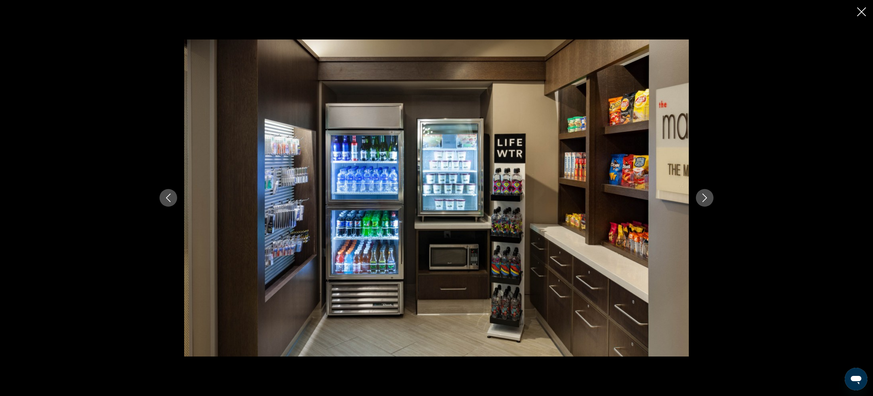
click at [705, 198] on icon "Next image" at bounding box center [705, 198] width 8 height 8
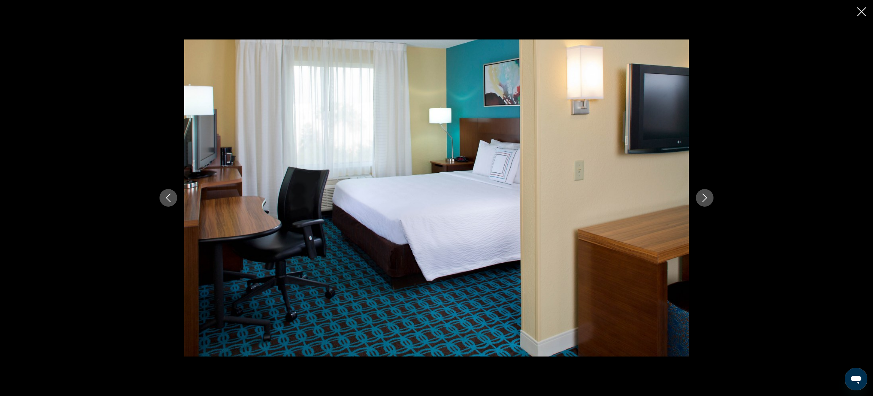
click at [705, 198] on icon "Next image" at bounding box center [705, 198] width 8 height 8
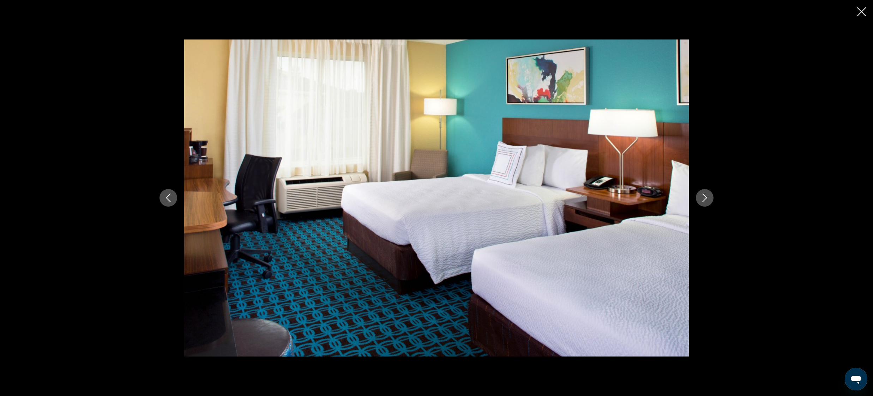
click at [705, 198] on icon "Next image" at bounding box center [705, 198] width 8 height 8
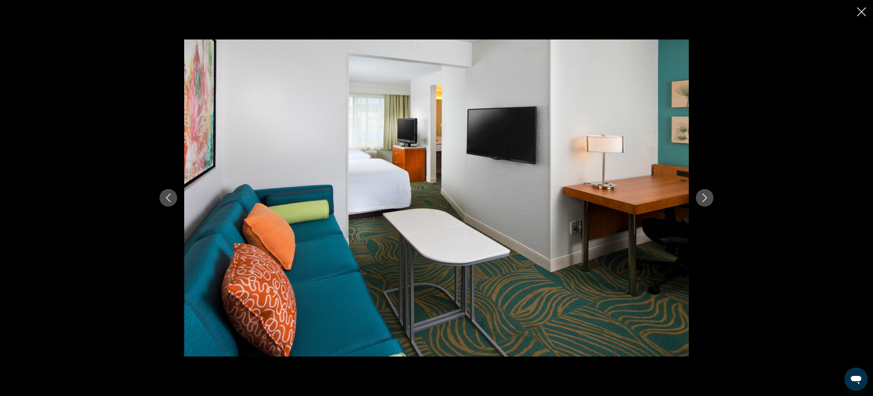
click at [705, 198] on icon "Next image" at bounding box center [705, 198] width 8 height 8
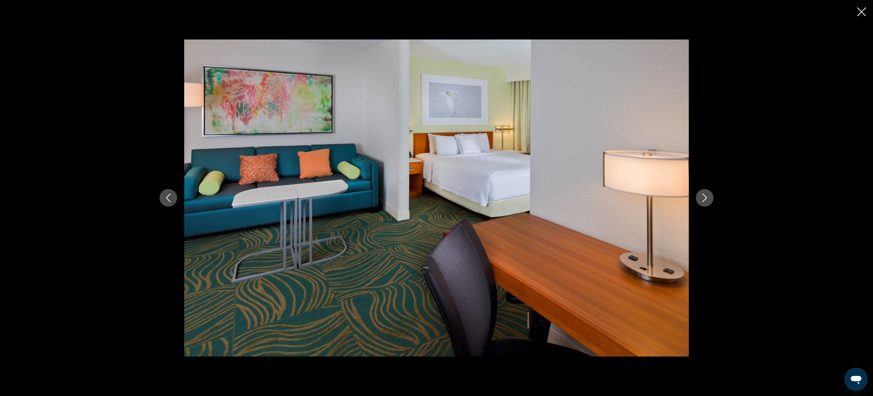
click at [705, 198] on icon "Next image" at bounding box center [705, 198] width 8 height 8
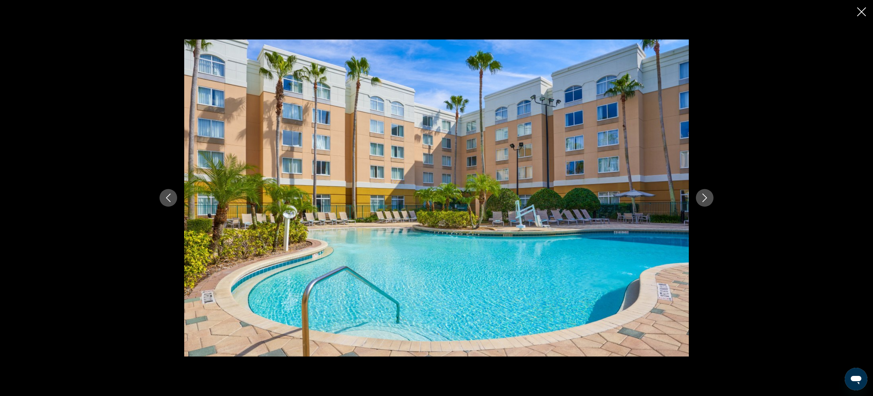
click at [705, 198] on icon "Next image" at bounding box center [705, 198] width 8 height 8
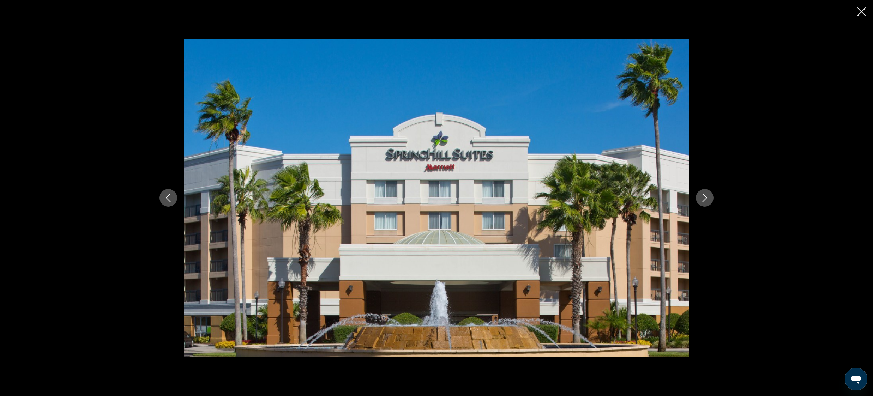
click at [705, 198] on icon "Next image" at bounding box center [705, 198] width 8 height 8
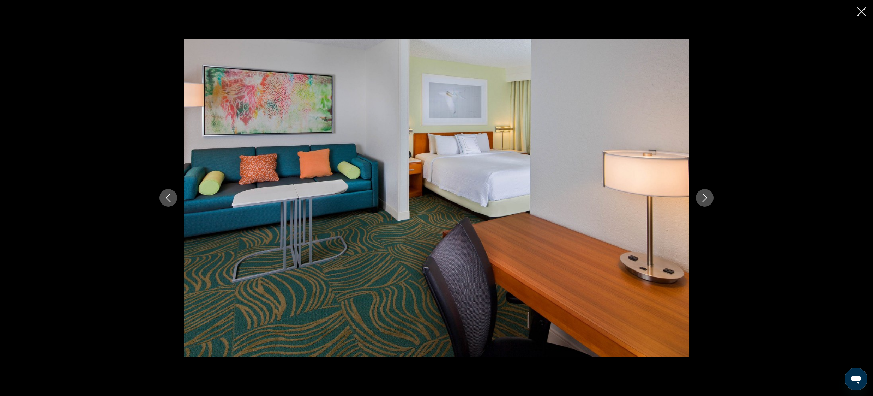
click at [705, 198] on icon "Next image" at bounding box center [705, 198] width 8 height 8
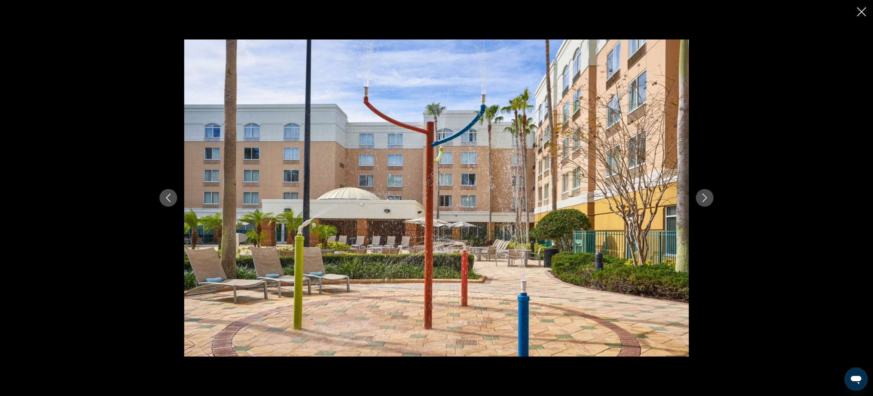
click at [863, 13] on icon "Close slideshow" at bounding box center [862, 11] width 9 height 9
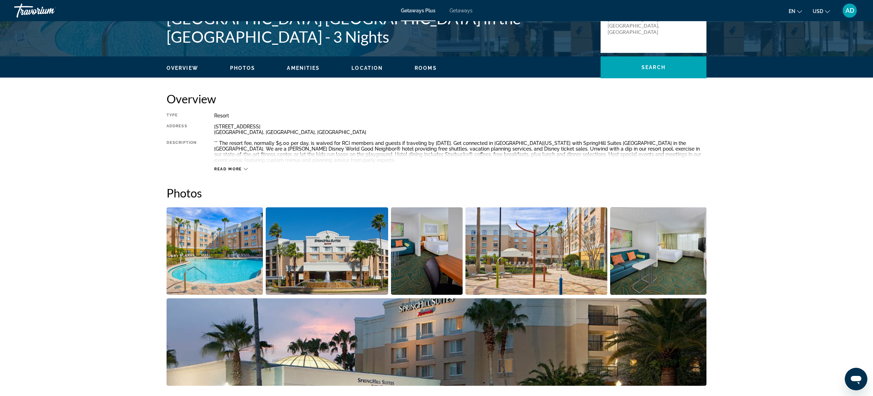
scroll to position [188, 0]
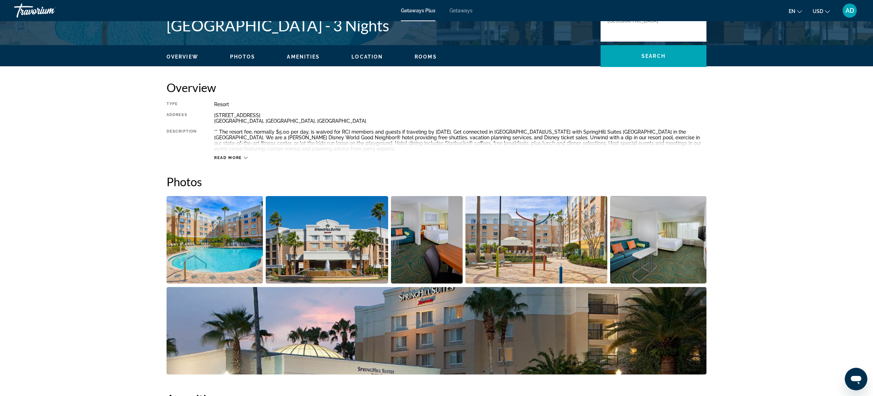
click at [237, 157] on span "Read more" at bounding box center [228, 158] width 28 height 5
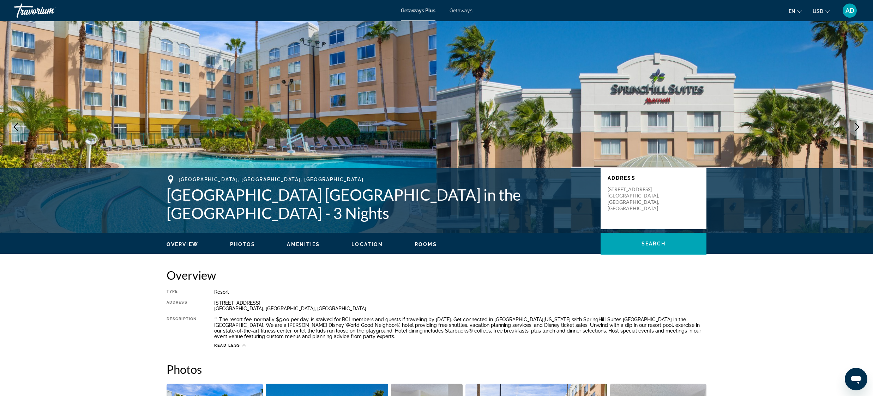
scroll to position [0, 0]
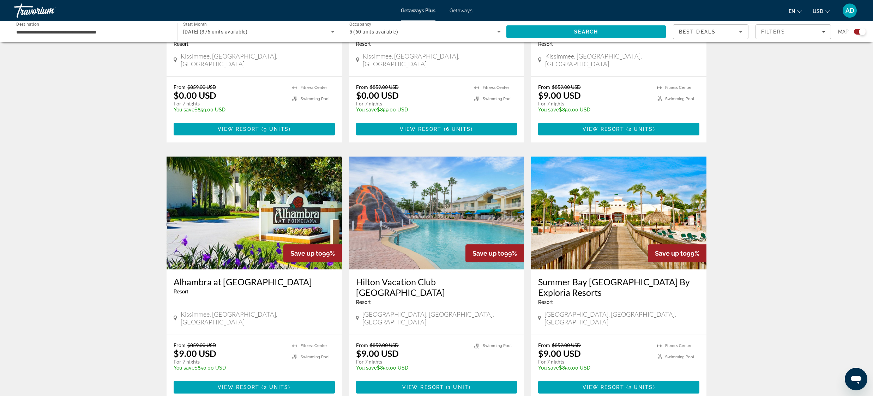
scroll to position [662, 0]
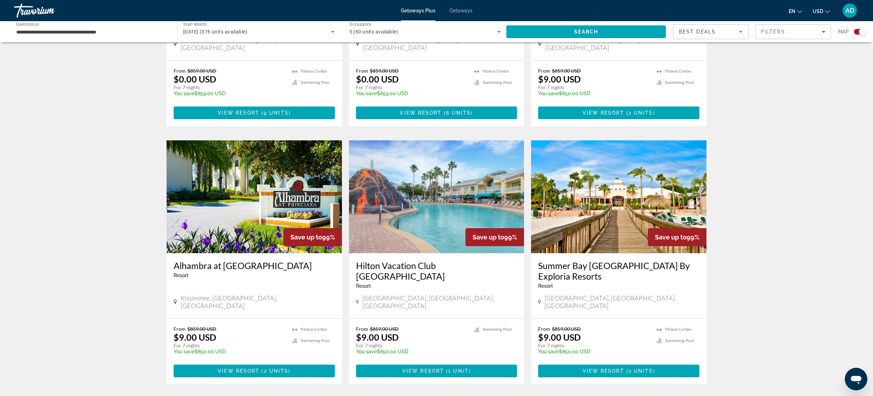
click at [618, 210] on img "Main content" at bounding box center [618, 197] width 175 height 113
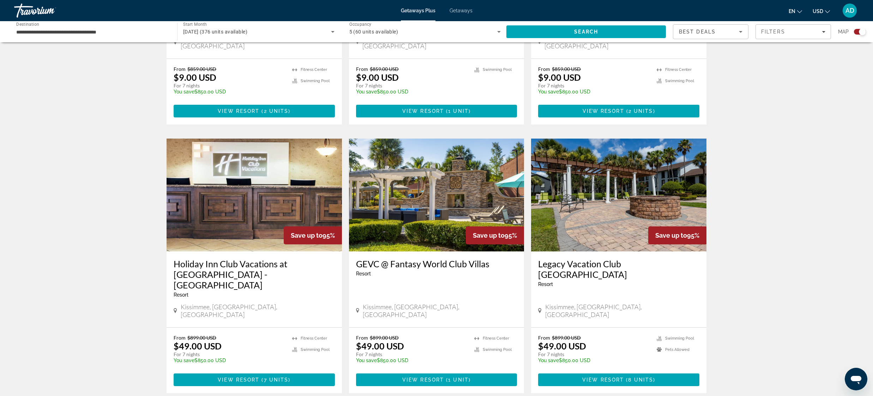
scroll to position [924, 0]
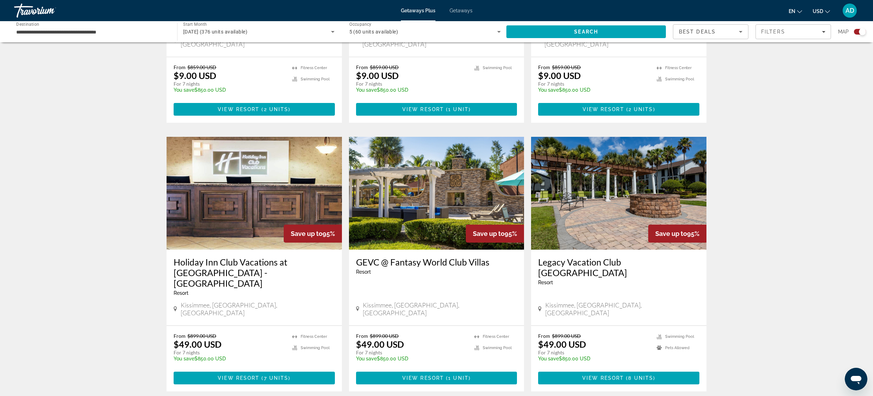
click at [451, 186] on img "Main content" at bounding box center [436, 193] width 175 height 113
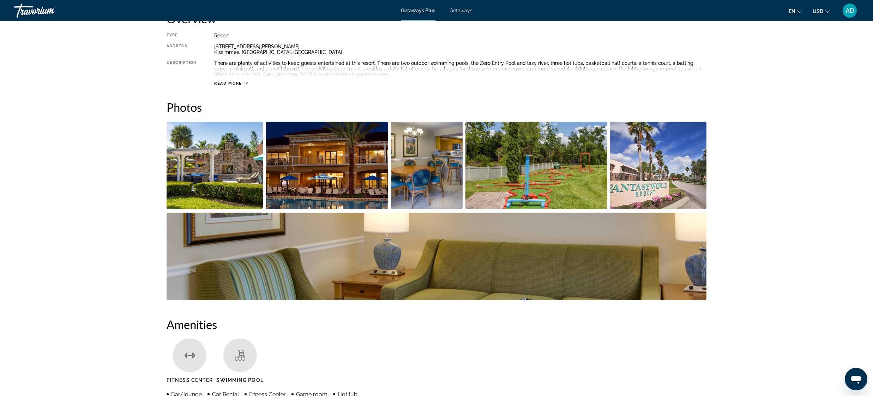
scroll to position [260, 0]
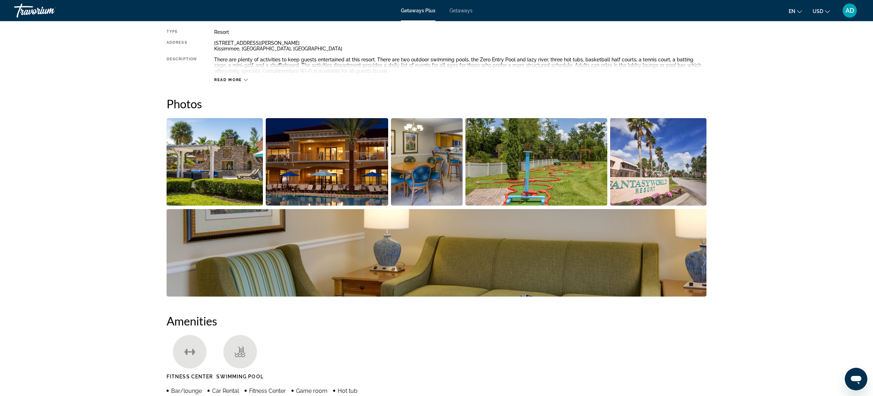
click at [236, 169] on img "Open full-screen image slider" at bounding box center [215, 162] width 96 height 88
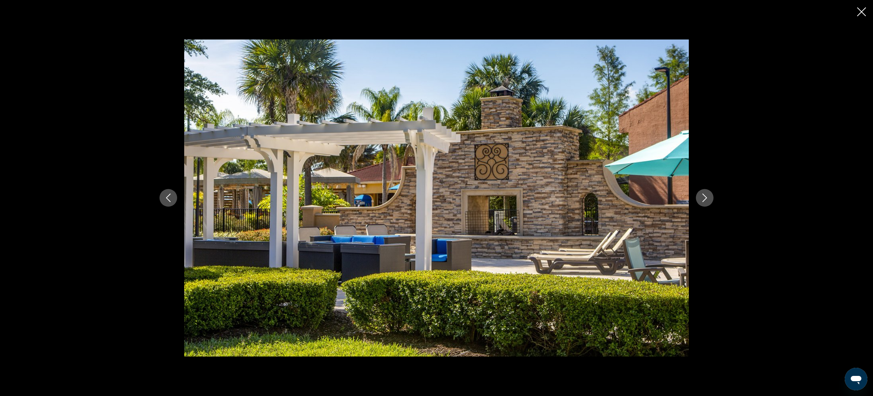
click at [706, 198] on icon "Next image" at bounding box center [705, 198] width 8 height 8
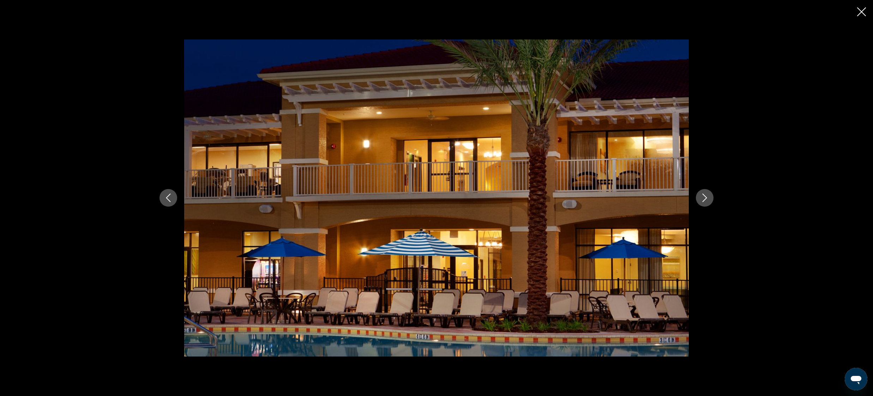
click at [705, 198] on icon "Next image" at bounding box center [705, 198] width 8 height 8
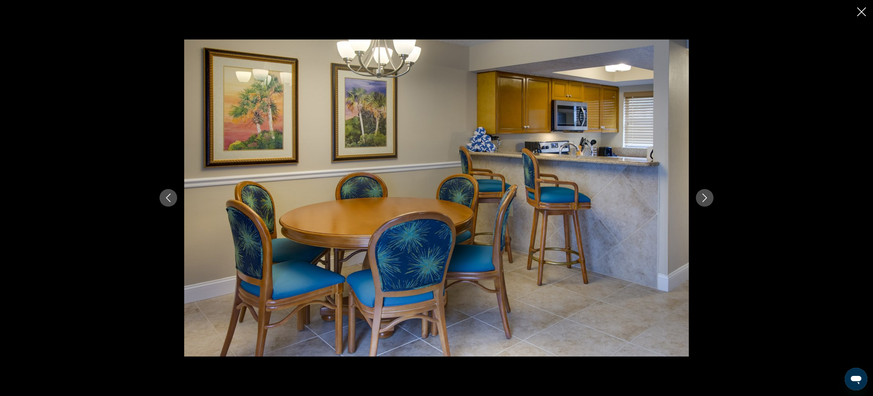
click at [705, 198] on icon "Next image" at bounding box center [705, 198] width 8 height 8
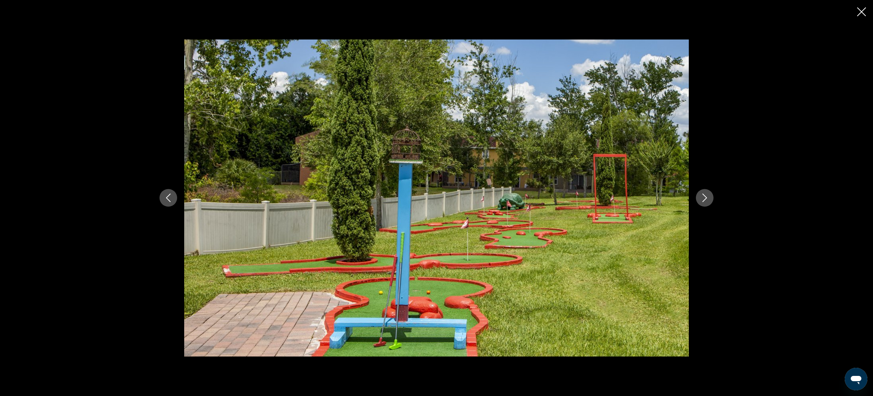
click at [705, 199] on icon "Next image" at bounding box center [705, 198] width 8 height 8
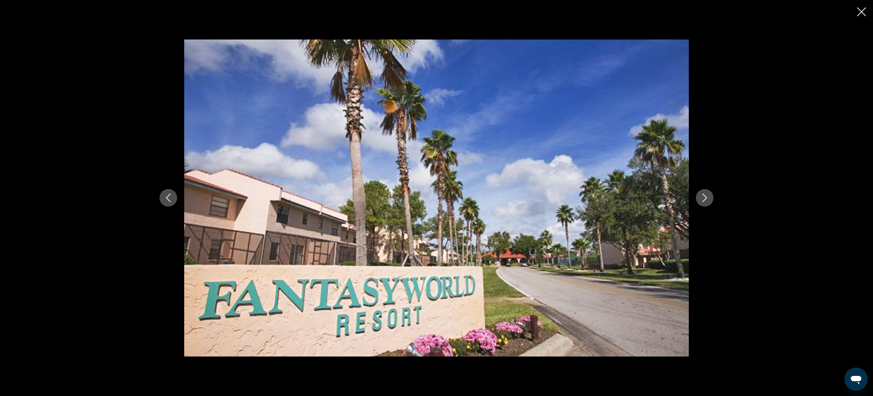
click at [705, 199] on icon "Next image" at bounding box center [705, 198] width 8 height 8
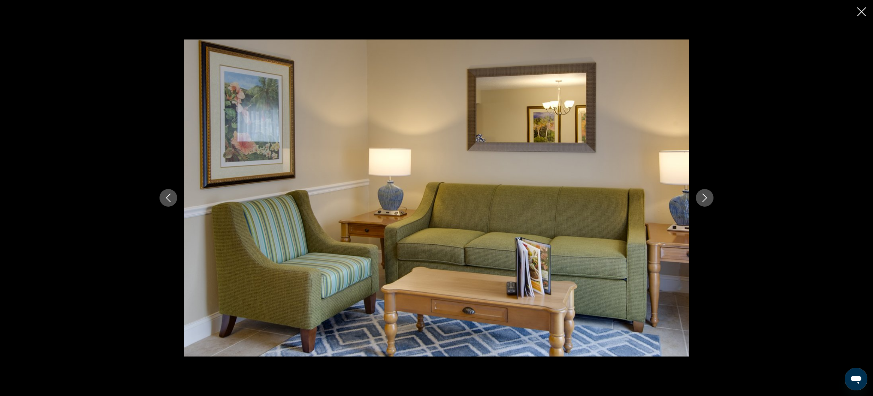
click at [705, 199] on icon "Next image" at bounding box center [705, 198] width 8 height 8
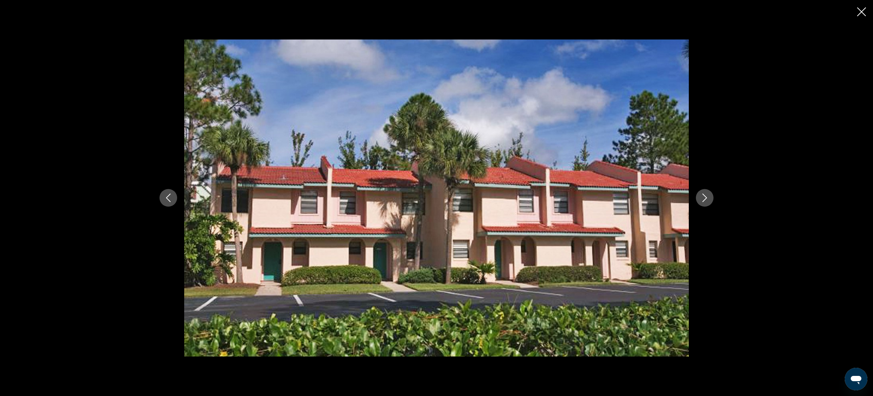
click at [705, 199] on icon "Next image" at bounding box center [705, 198] width 8 height 8
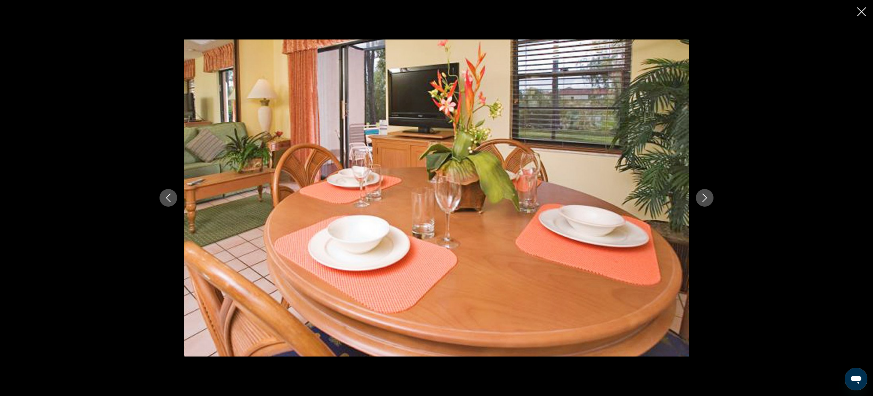
click at [705, 199] on icon "Next image" at bounding box center [705, 198] width 8 height 8
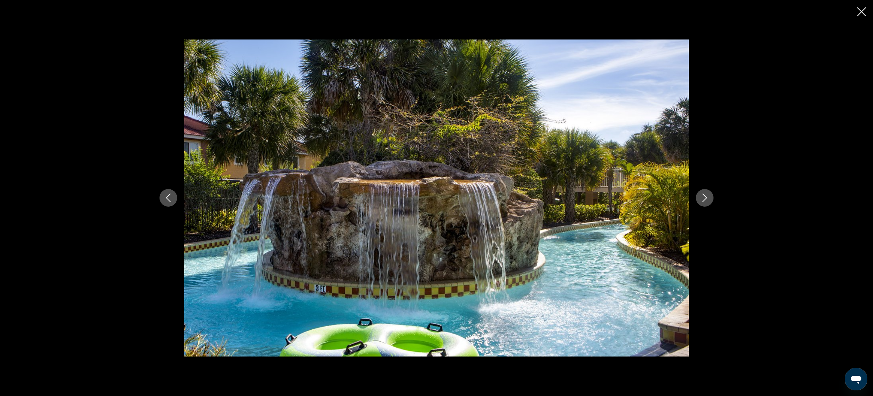
click at [705, 199] on icon "Next image" at bounding box center [705, 198] width 8 height 8
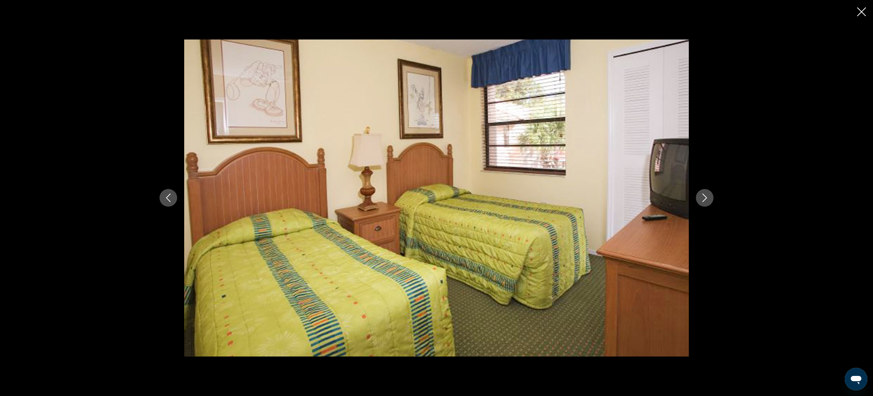
click at [705, 199] on icon "Next image" at bounding box center [705, 198] width 8 height 8
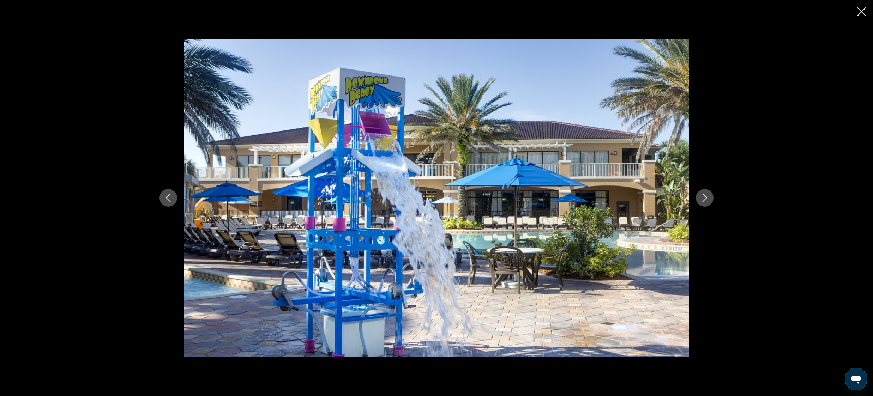
click at [705, 199] on icon "Next image" at bounding box center [705, 198] width 8 height 8
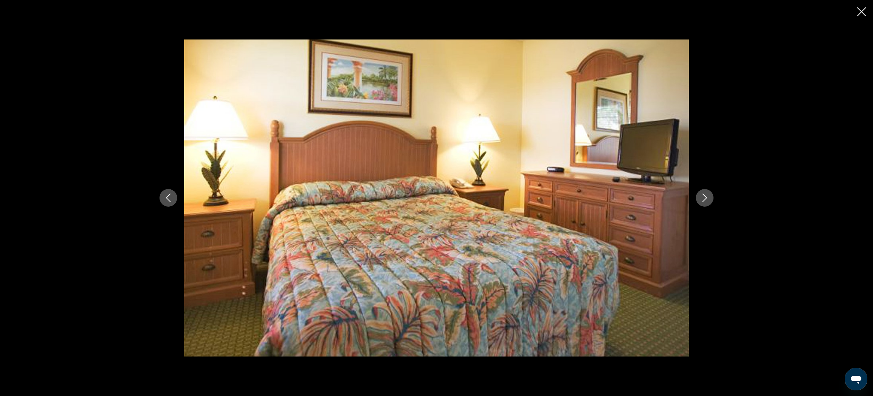
click at [705, 199] on icon "Next image" at bounding box center [705, 198] width 8 height 8
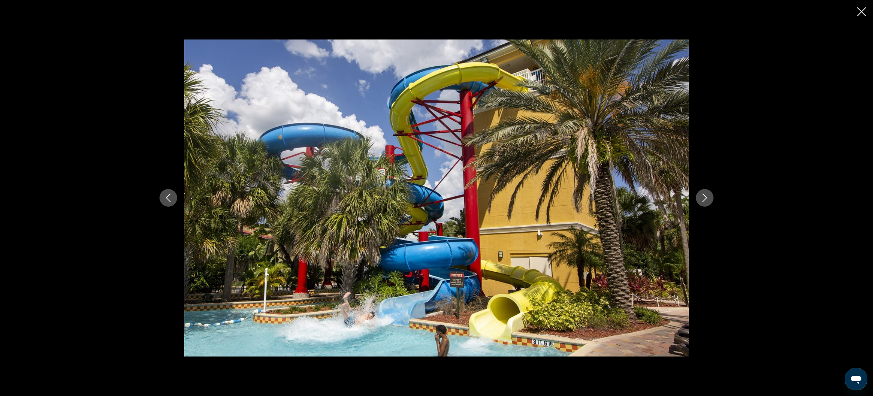
click at [705, 199] on icon "Next image" at bounding box center [705, 198] width 8 height 8
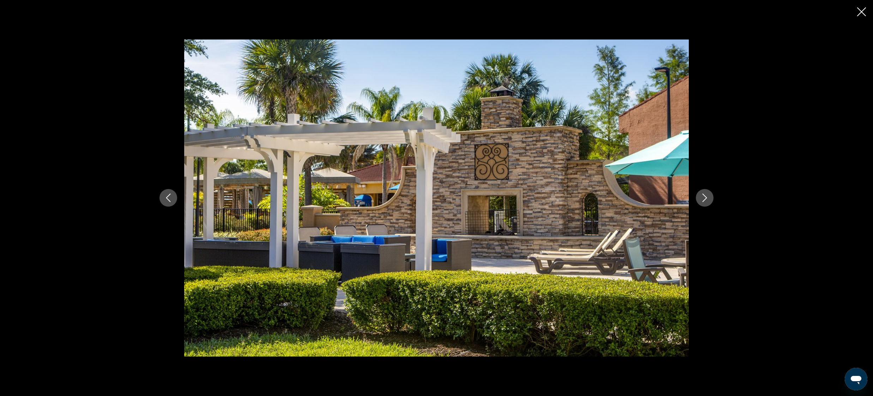
click at [705, 199] on icon "Next image" at bounding box center [705, 198] width 8 height 8
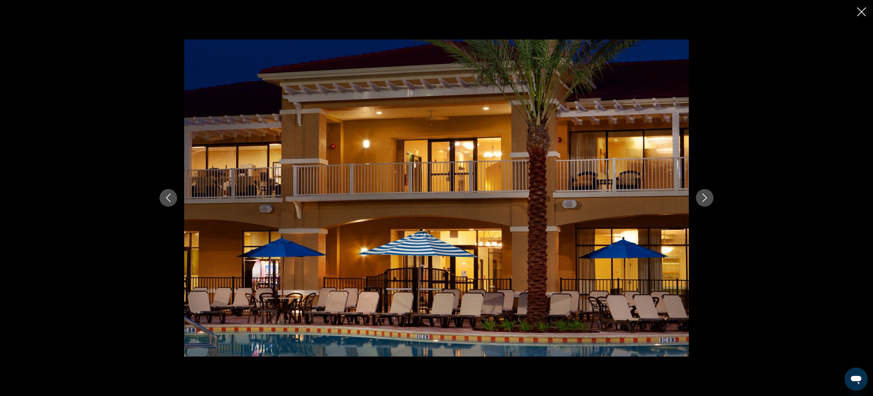
click at [705, 199] on icon "Next image" at bounding box center [705, 198] width 8 height 8
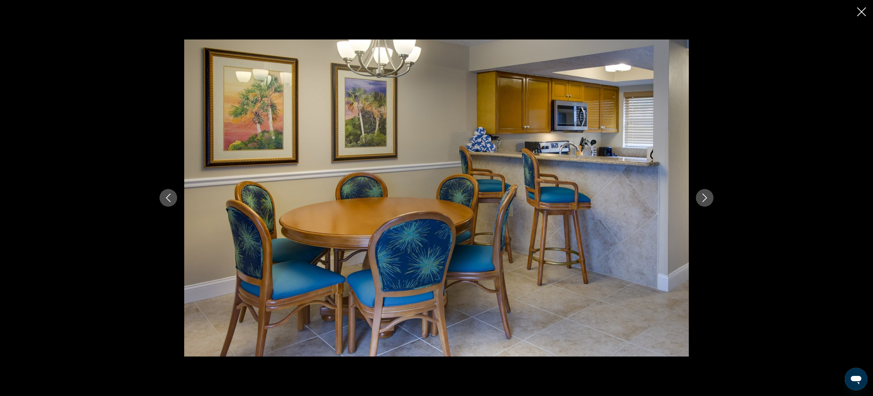
click at [705, 199] on icon "Next image" at bounding box center [705, 198] width 8 height 8
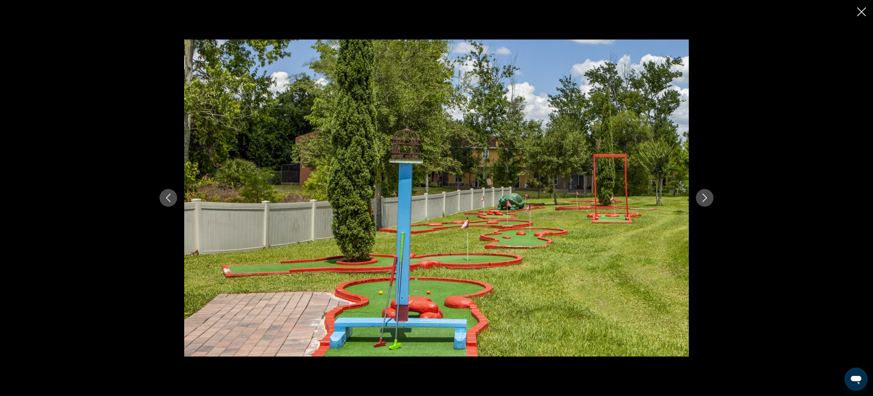
click at [705, 199] on icon "Next image" at bounding box center [705, 198] width 8 height 8
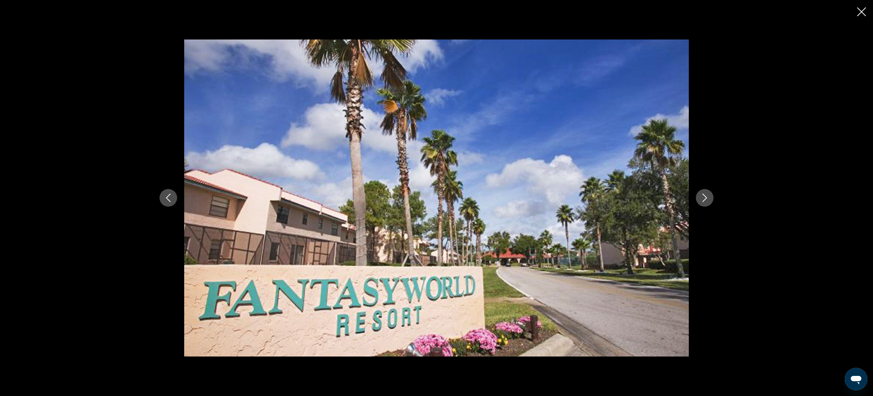
click at [705, 199] on icon "Next image" at bounding box center [705, 198] width 8 height 8
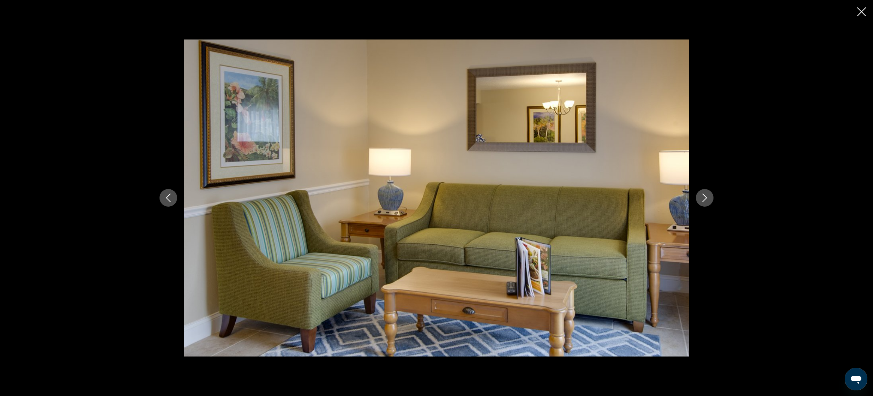
click at [705, 199] on icon "Next image" at bounding box center [705, 198] width 8 height 8
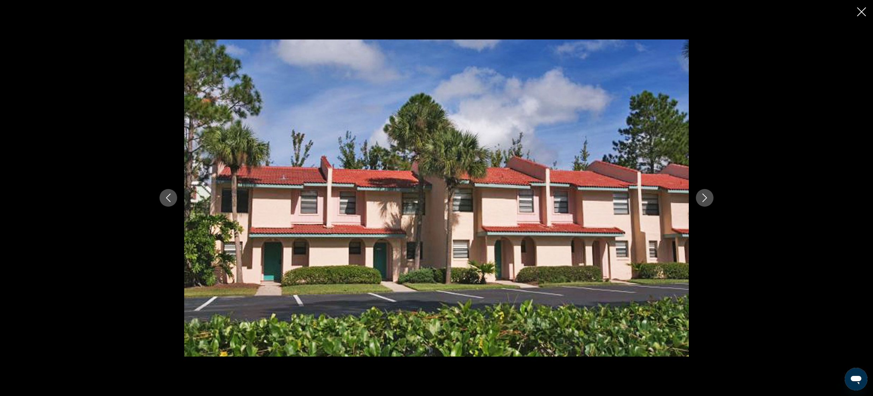
click at [705, 199] on icon "Next image" at bounding box center [705, 198] width 8 height 8
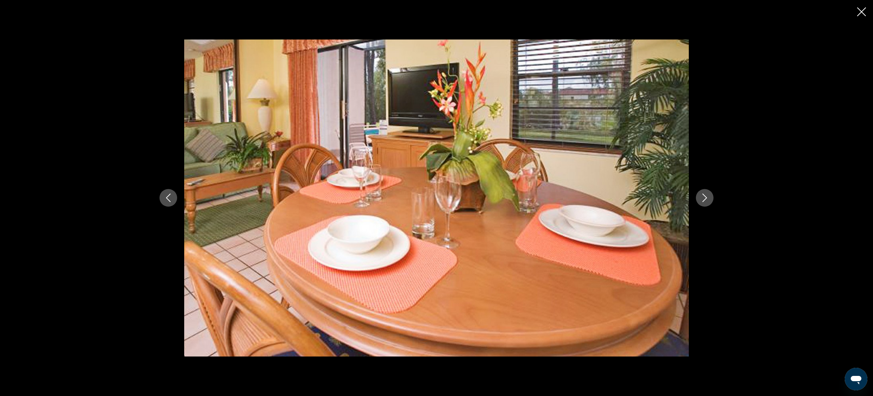
click at [705, 199] on icon "Next image" at bounding box center [705, 198] width 8 height 8
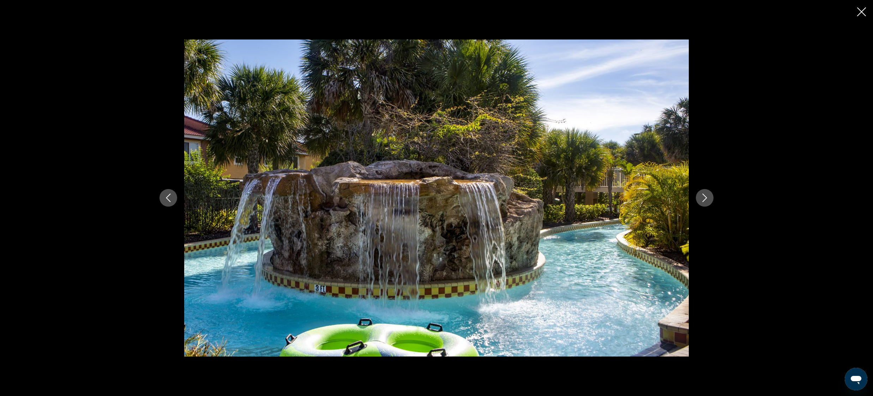
click at [705, 199] on icon "Next image" at bounding box center [705, 198] width 8 height 8
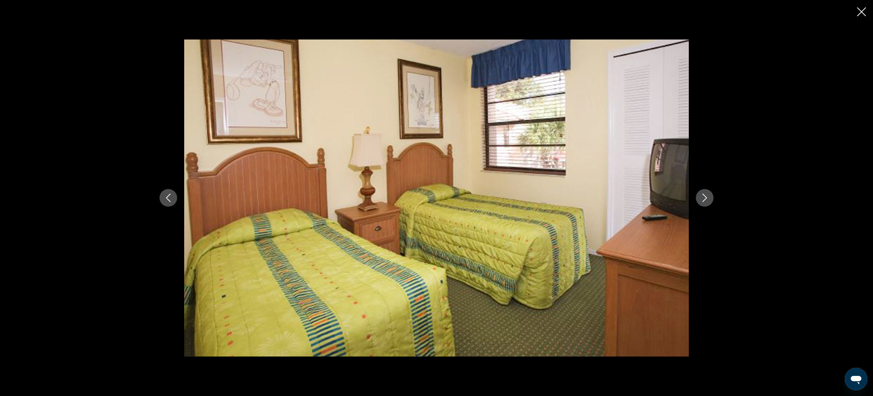
click at [861, 14] on icon "Close slideshow" at bounding box center [862, 11] width 9 height 9
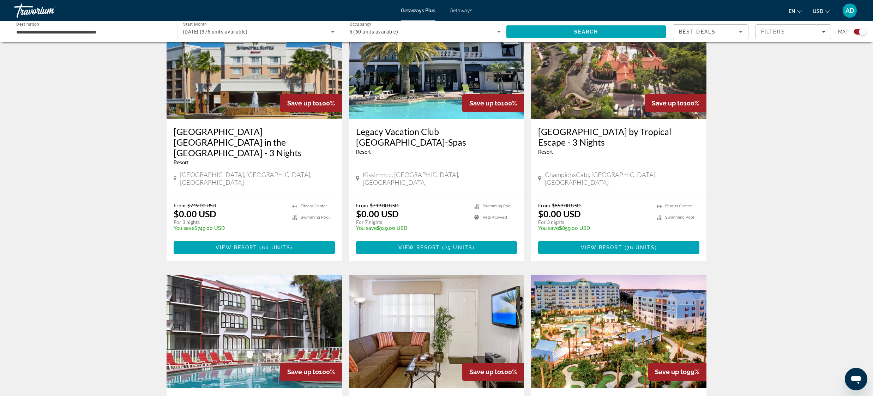
scroll to position [277, 0]
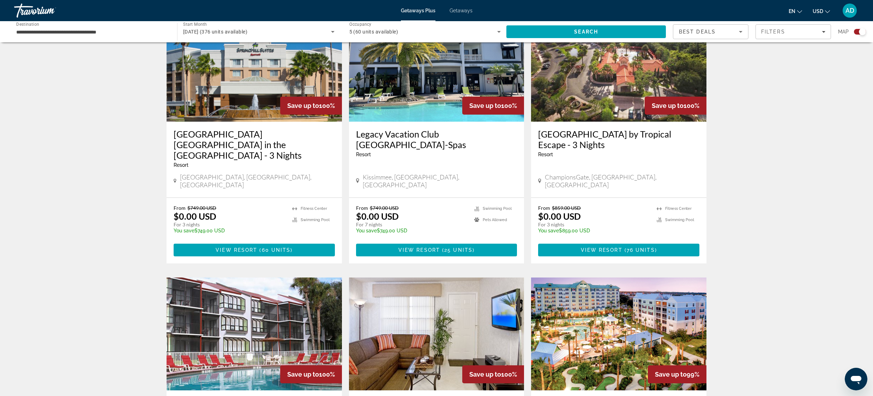
click at [230, 138] on h3 "[GEOGRAPHIC_DATA] [GEOGRAPHIC_DATA] in the [GEOGRAPHIC_DATA] - 3 Nights" at bounding box center [254, 145] width 161 height 32
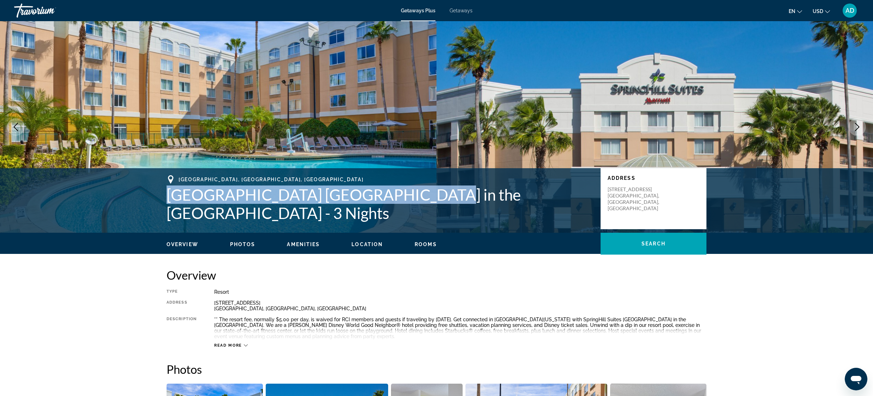
drag, startPoint x: 167, startPoint y: 195, endPoint x: 395, endPoint y: 199, distance: 228.1
click at [395, 199] on h1 "[GEOGRAPHIC_DATA] [GEOGRAPHIC_DATA] in the [GEOGRAPHIC_DATA] - 3 Nights" at bounding box center [380, 204] width 427 height 37
copy h1 "Springhill Suites Lake Buena Vista"
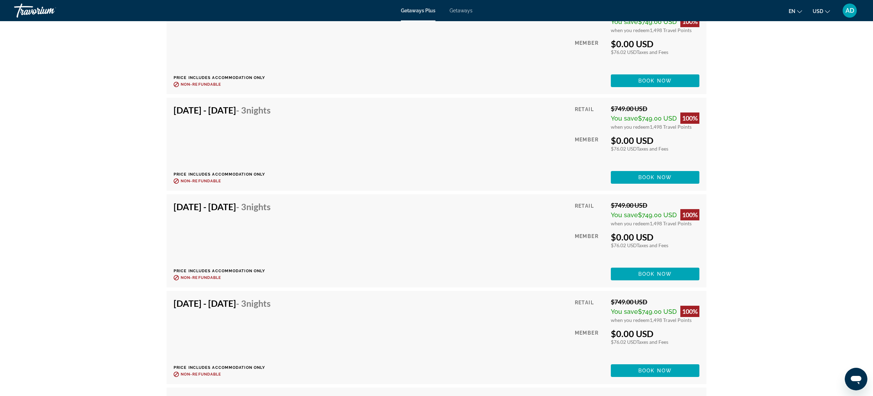
scroll to position [1470, 0]
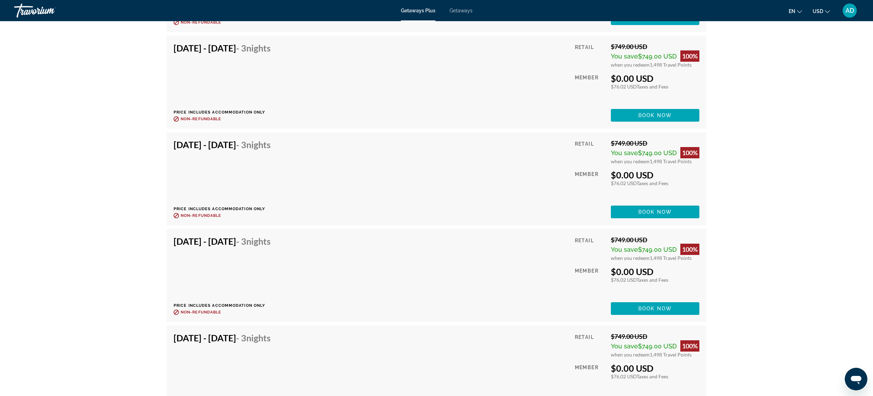
drag, startPoint x: 266, startPoint y: 167, endPoint x: 265, endPoint y: 193, distance: 26.8
click at [265, 193] on div "[DATE] - [DATE] - 3 Nights Price includes accommodation only Refundable until :…" at bounding box center [225, 178] width 102 height 79
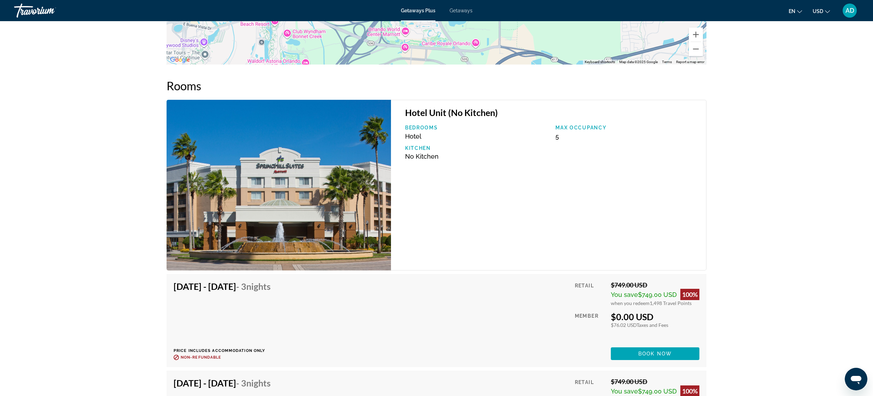
scroll to position [935, 0]
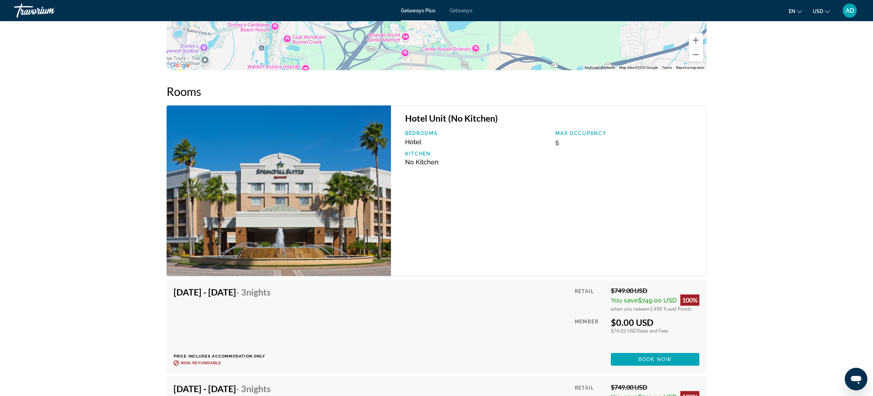
drag, startPoint x: 435, startPoint y: 120, endPoint x: 435, endPoint y: 126, distance: 6.4
click at [435, 120] on h3 "Hotel Unit (No Kitchen)" at bounding box center [552, 118] width 294 height 11
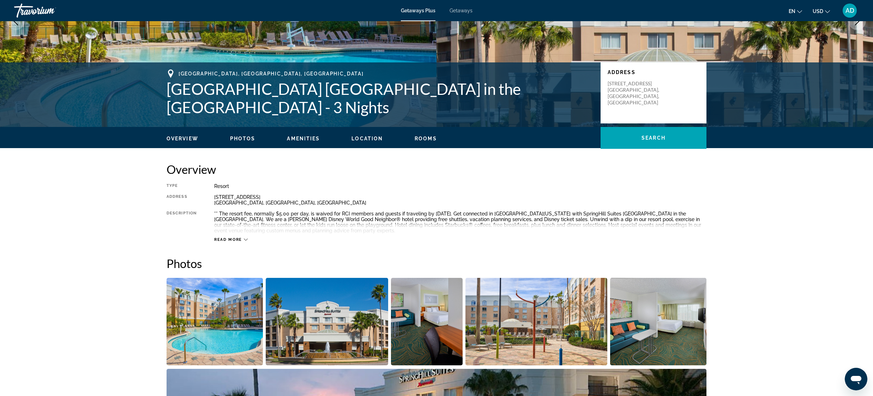
scroll to position [55, 0]
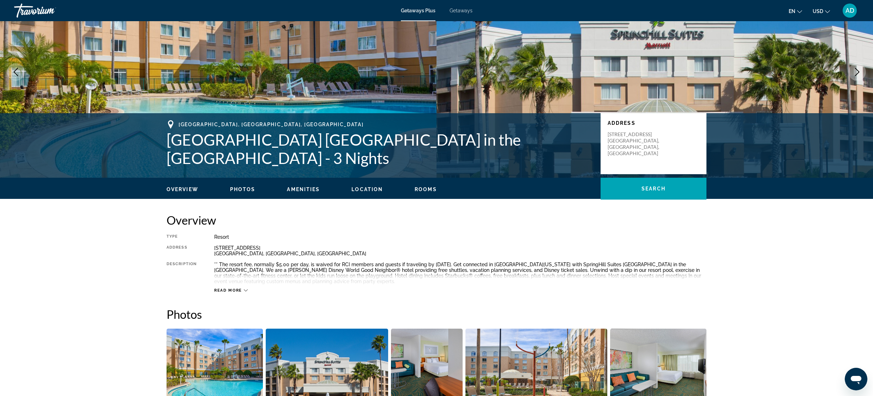
click at [235, 291] on span "Read more" at bounding box center [228, 290] width 28 height 5
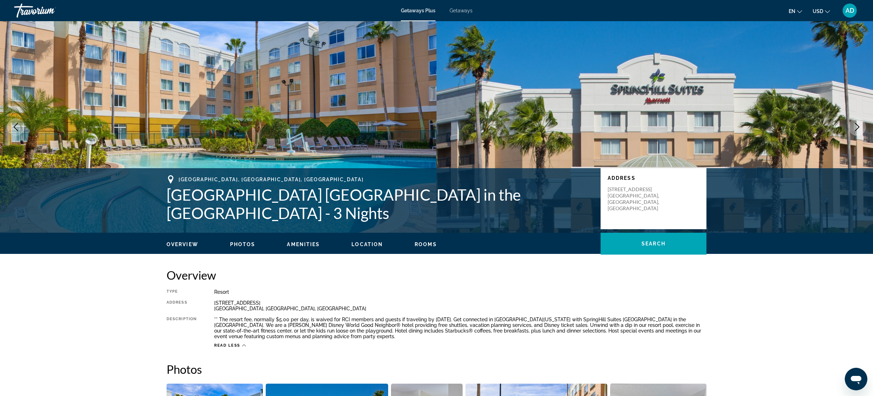
scroll to position [0, 0]
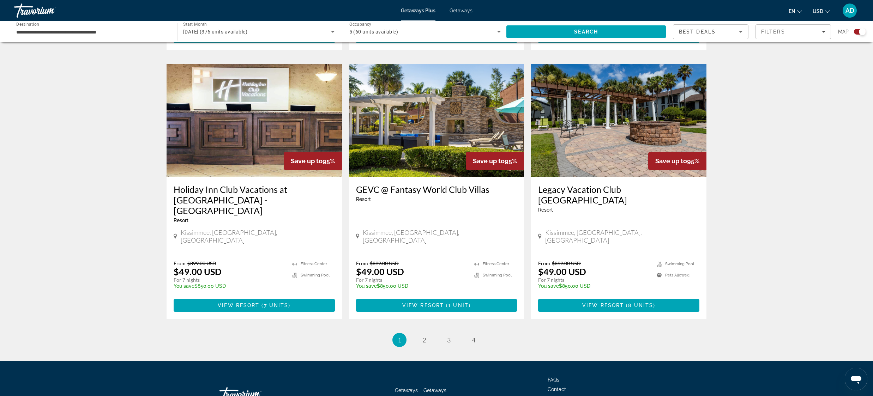
scroll to position [997, 0]
click at [422, 335] on link "page 2" at bounding box center [424, 341] width 12 height 12
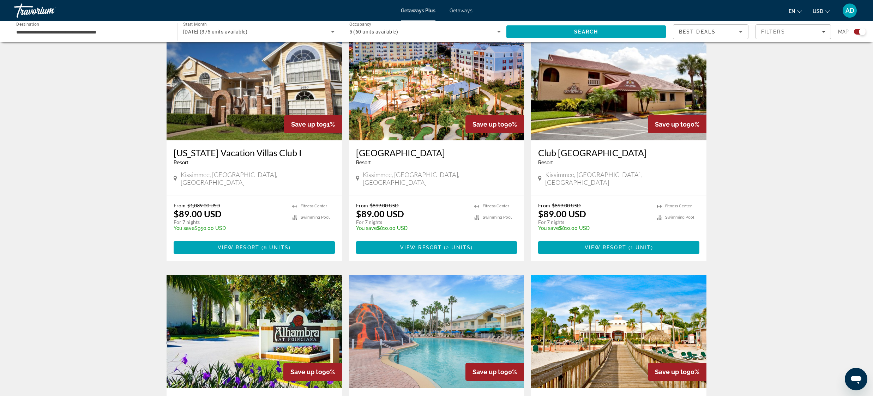
scroll to position [770, 0]
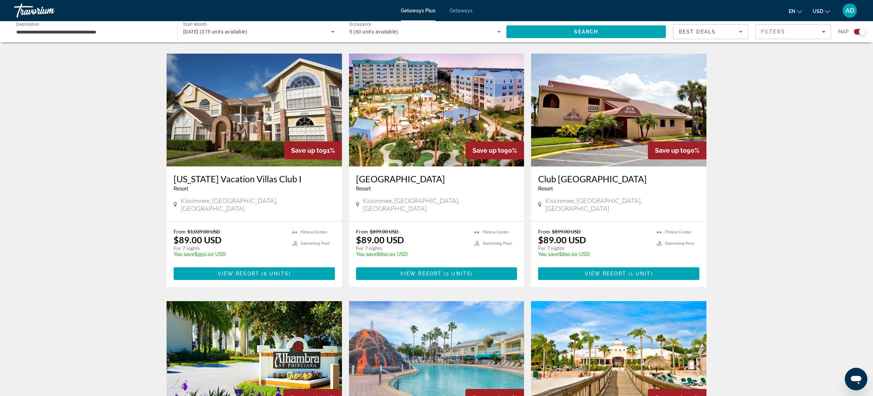
click at [260, 73] on img "Main content" at bounding box center [254, 110] width 175 height 113
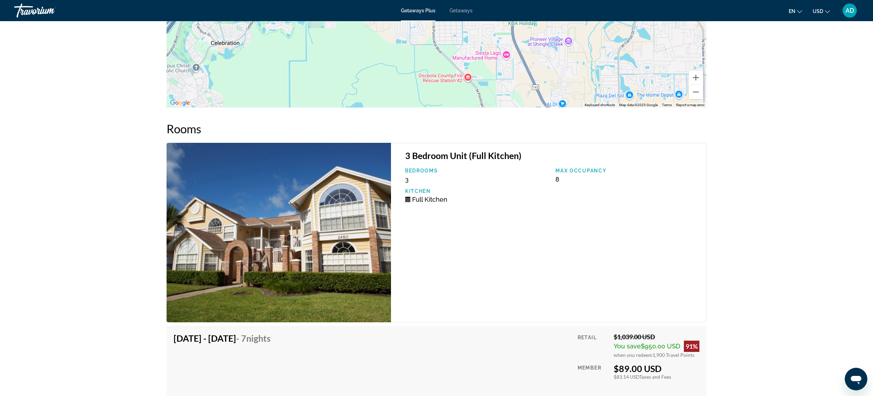
scroll to position [1361, 0]
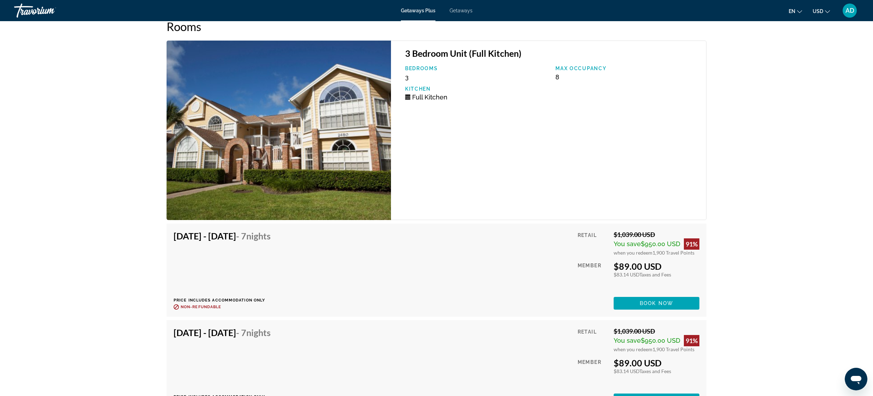
click at [287, 133] on img "Main content" at bounding box center [279, 131] width 225 height 180
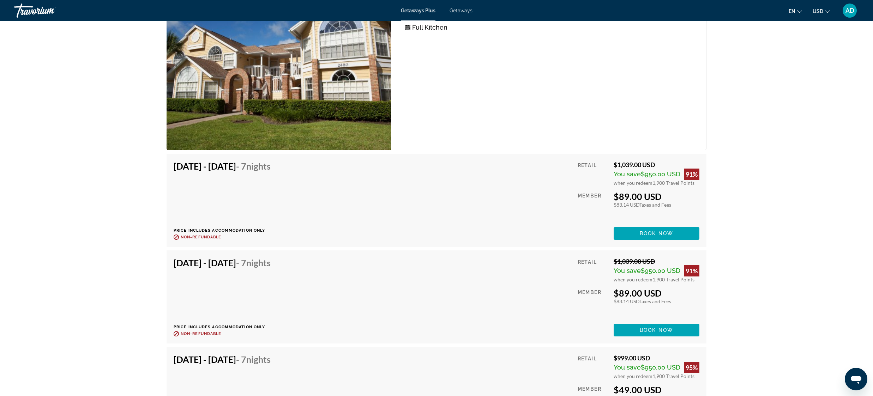
scroll to position [1374, 0]
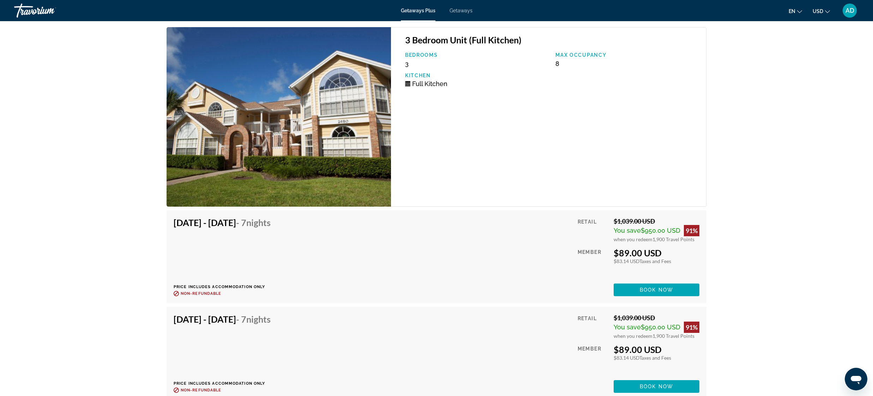
click at [200, 222] on h4 "Nov 7, 2025 - Nov 14, 2025 - 7 Nights" at bounding box center [222, 222] width 97 height 11
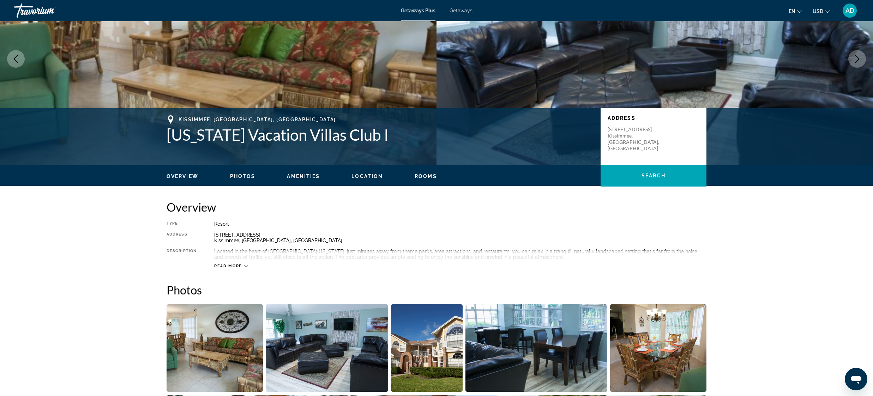
scroll to position [67, 0]
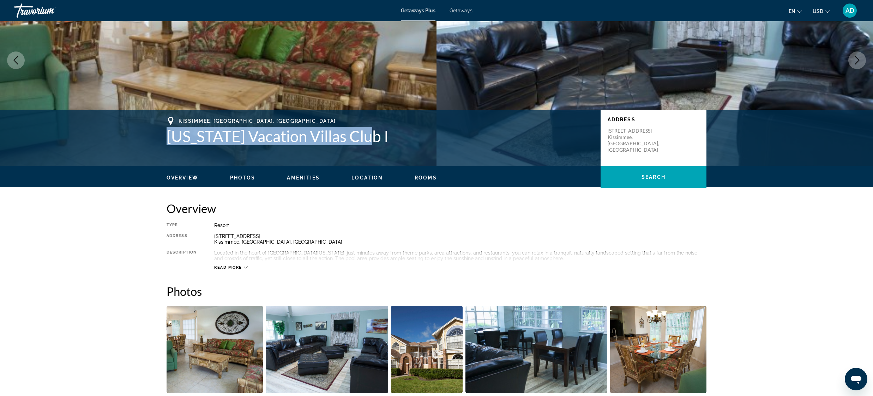
drag, startPoint x: 179, startPoint y: 135, endPoint x: 371, endPoint y: 139, distance: 192.1
click at [371, 139] on h1 "[US_STATE] Vacation Villas Club I" at bounding box center [380, 136] width 427 height 18
copy h1 "[US_STATE] Vacation Villas Club I"
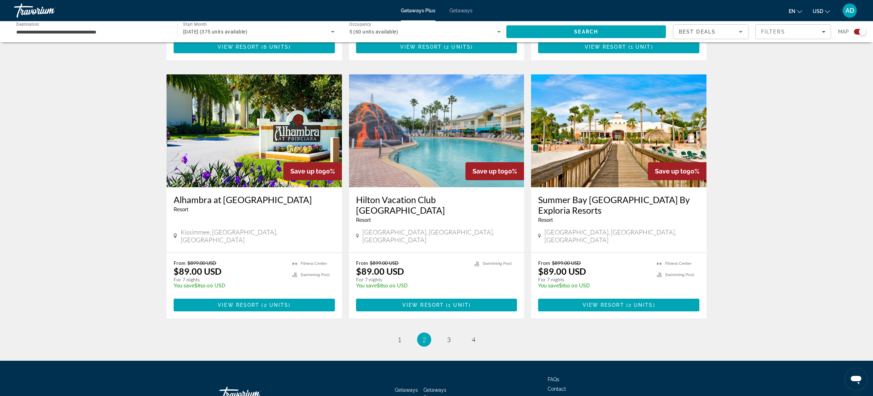
scroll to position [997, 0]
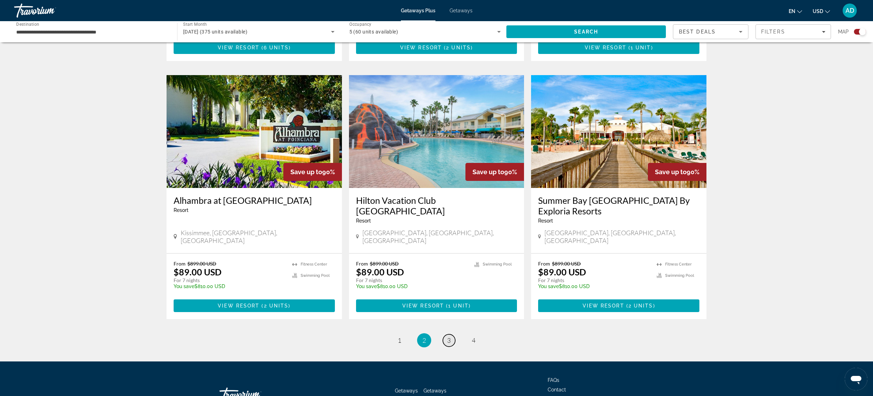
click at [447, 337] on span "3" at bounding box center [449, 341] width 4 height 8
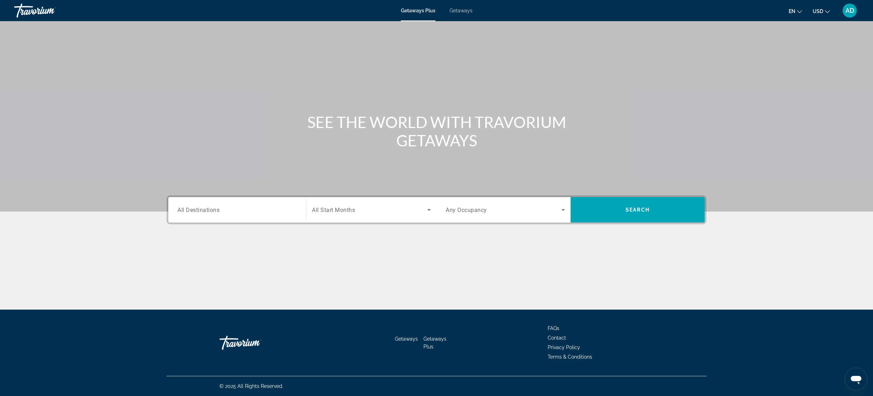
click at [220, 212] on span "All Destinations" at bounding box center [199, 210] width 42 height 7
click at [220, 212] on input "Destination All Destinations" at bounding box center [237, 210] width 119 height 8
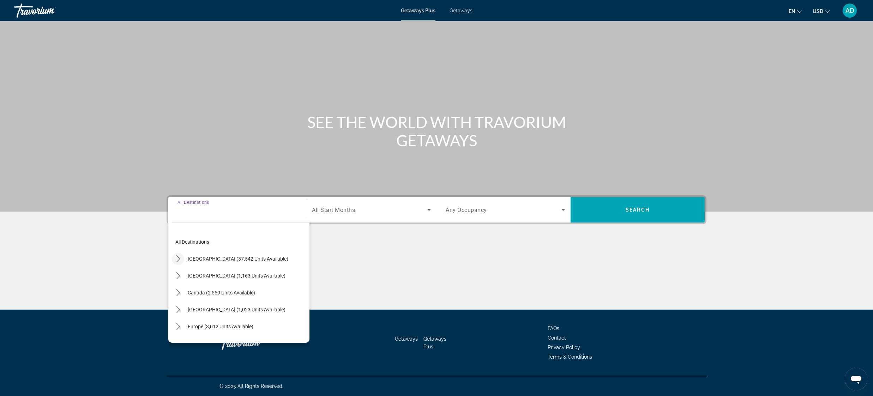
click at [180, 260] on icon "Toggle United States (37,542 units available) submenu" at bounding box center [178, 259] width 4 height 7
drag, startPoint x: 187, startPoint y: 277, endPoint x: 213, endPoint y: 283, distance: 26.4
click at [187, 277] on icon "Toggle Florida (4,514 units available) submenu" at bounding box center [185, 275] width 7 height 7
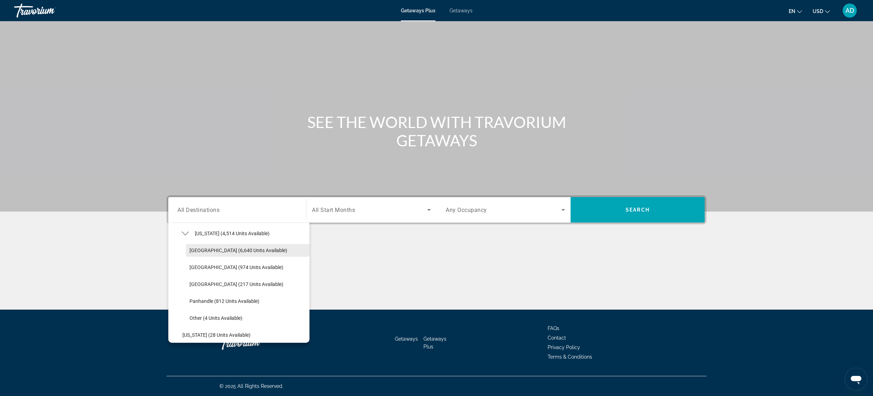
click at [227, 251] on span "[GEOGRAPHIC_DATA] (6,640 units available)" at bounding box center [239, 251] width 98 height 6
type input "**********"
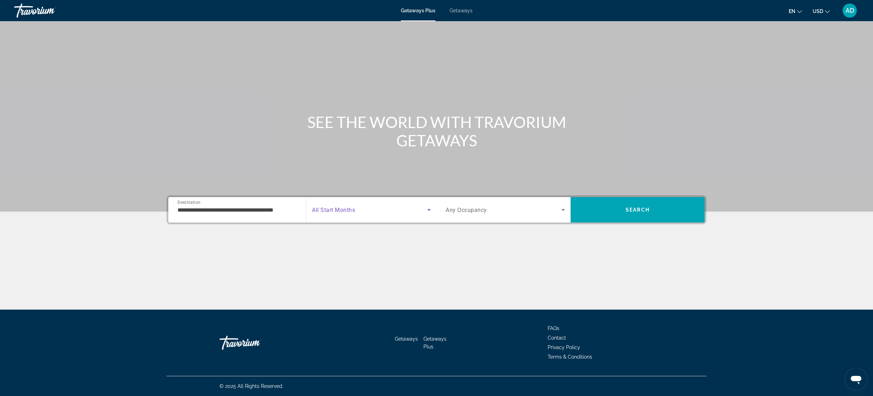
click at [396, 208] on span "Search widget" at bounding box center [369, 210] width 115 height 8
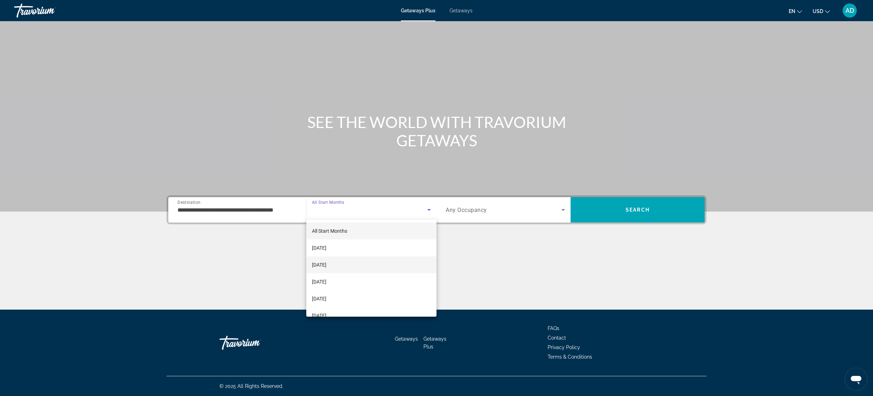
click at [354, 267] on mat-option "[DATE]" at bounding box center [371, 265] width 130 height 17
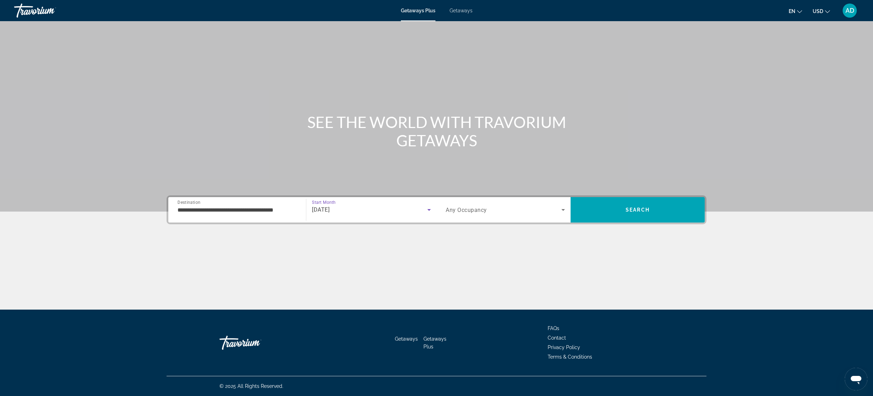
click at [563, 208] on icon "Search widget" at bounding box center [563, 210] width 8 height 8
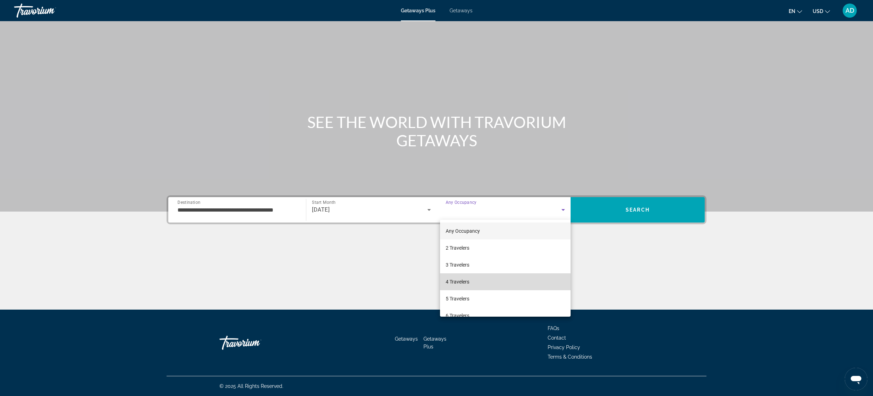
click at [475, 283] on mat-option "4 Travelers" at bounding box center [505, 282] width 131 height 17
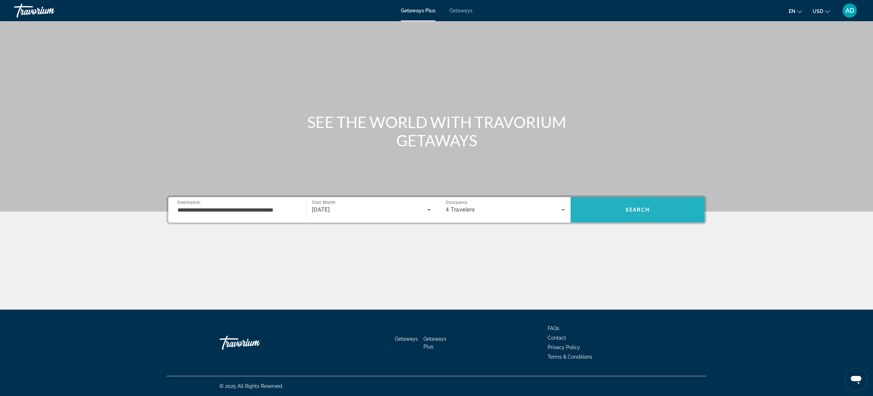
click at [655, 208] on span "Search" at bounding box center [638, 210] width 134 height 17
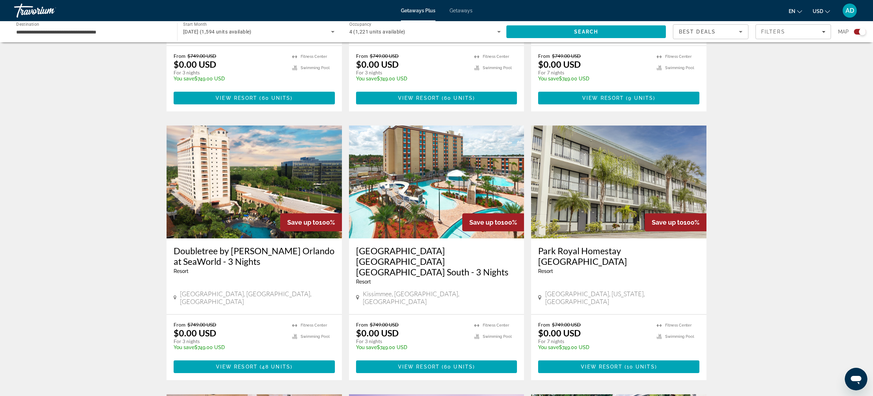
scroll to position [700, 0]
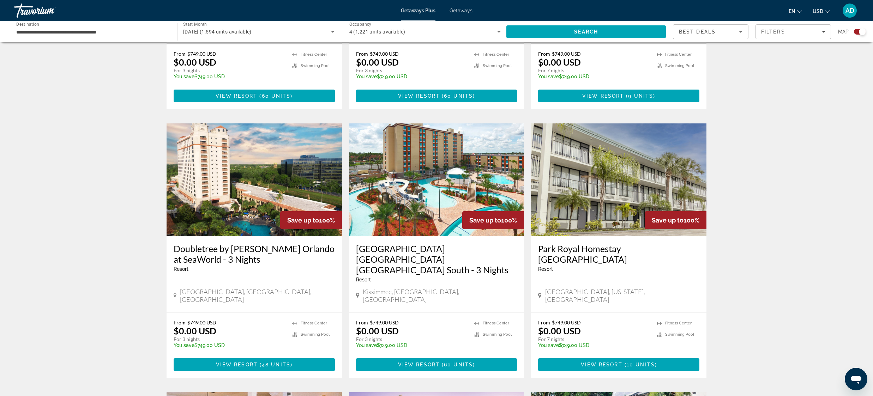
click at [642, 132] on img "Main content" at bounding box center [618, 180] width 175 height 113
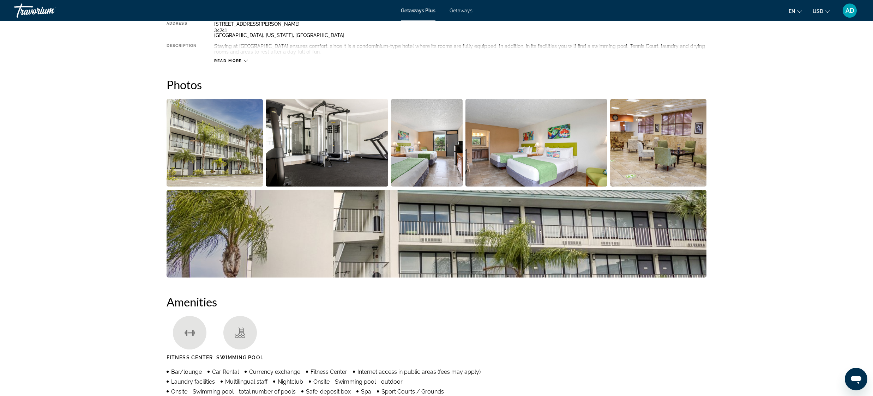
scroll to position [321, 0]
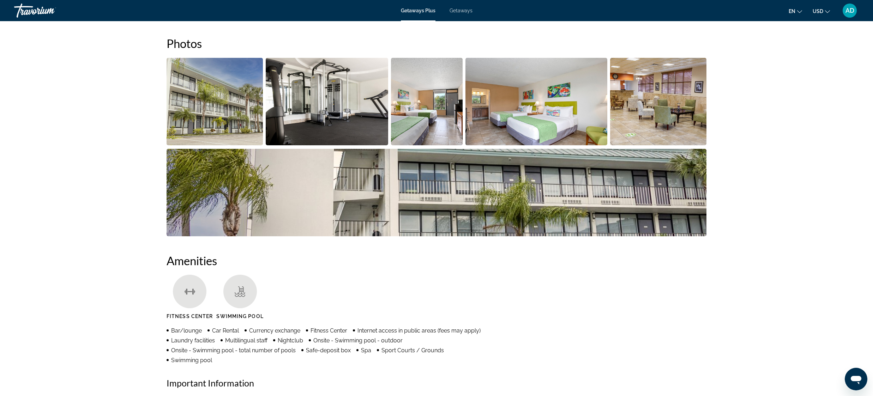
click at [219, 100] on img "Open full-screen image slider" at bounding box center [215, 102] width 96 height 88
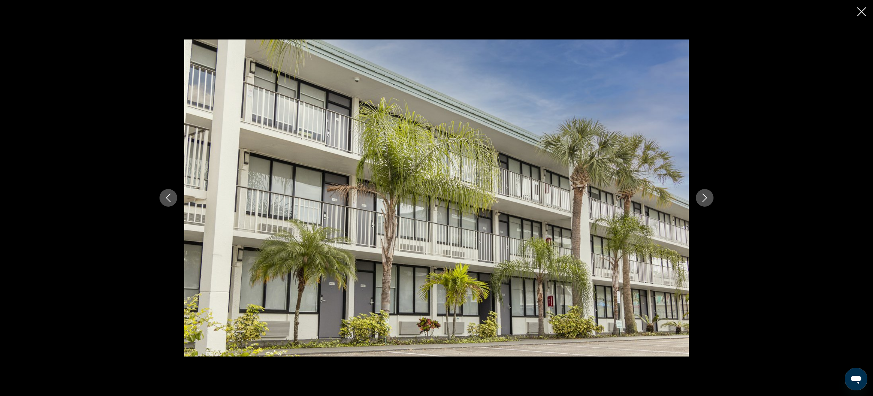
click at [709, 199] on icon "Next image" at bounding box center [705, 198] width 8 height 8
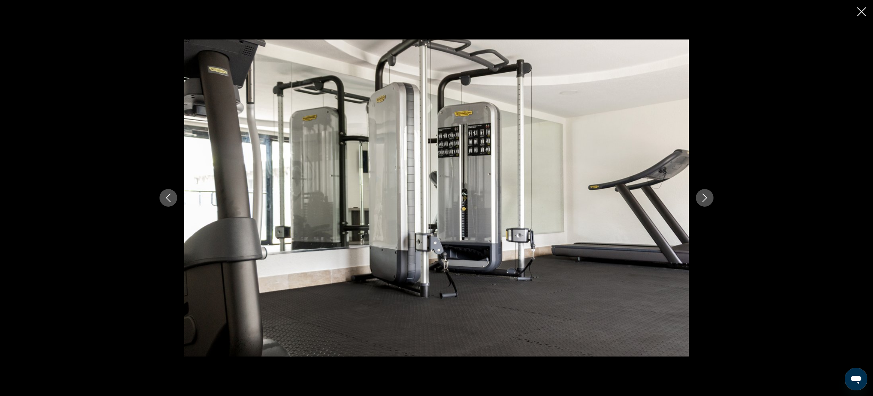
click at [708, 199] on icon "Next image" at bounding box center [705, 198] width 8 height 8
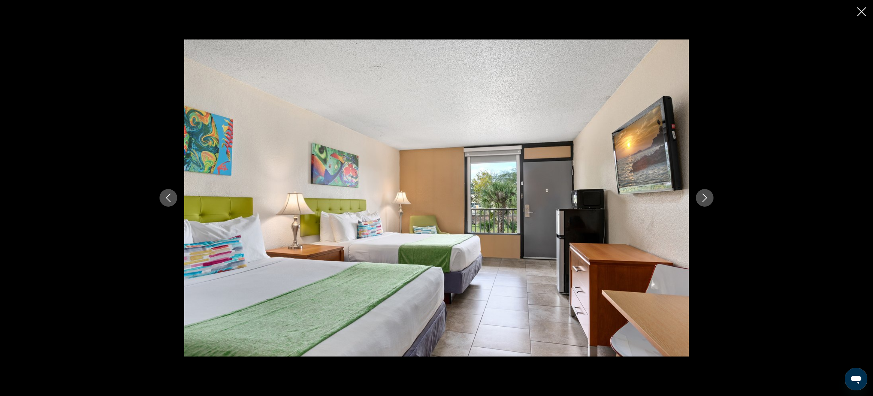
click at [708, 199] on icon "Next image" at bounding box center [705, 198] width 8 height 8
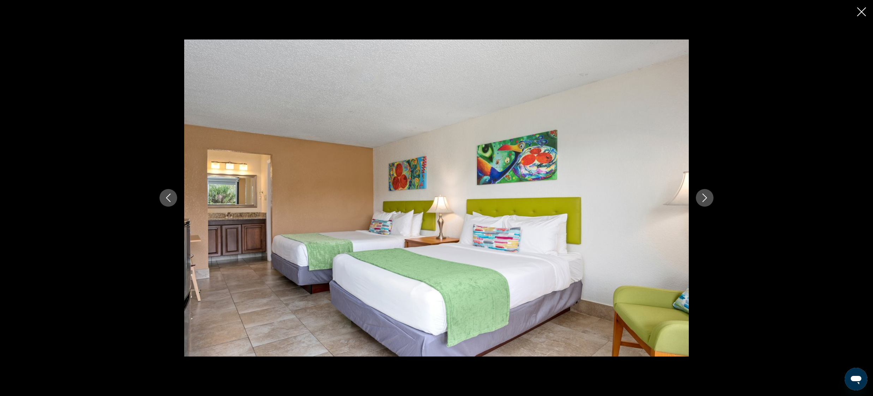
click at [708, 199] on icon "Next image" at bounding box center [705, 198] width 8 height 8
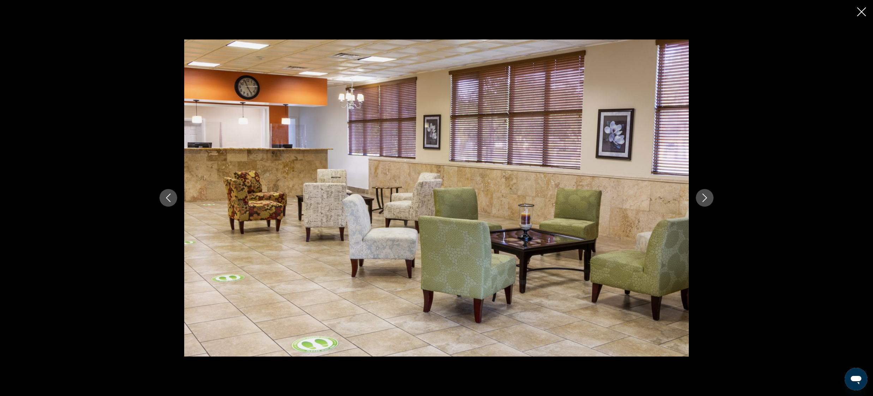
click at [708, 199] on icon "Next image" at bounding box center [705, 198] width 8 height 8
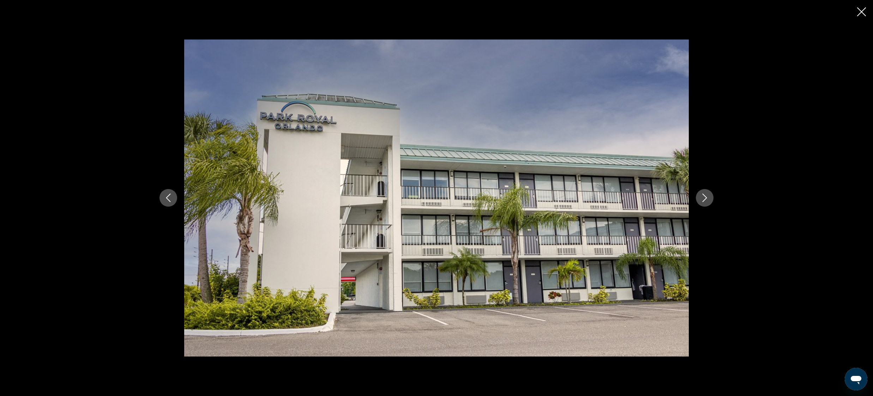
click at [708, 199] on icon "Next image" at bounding box center [705, 198] width 8 height 8
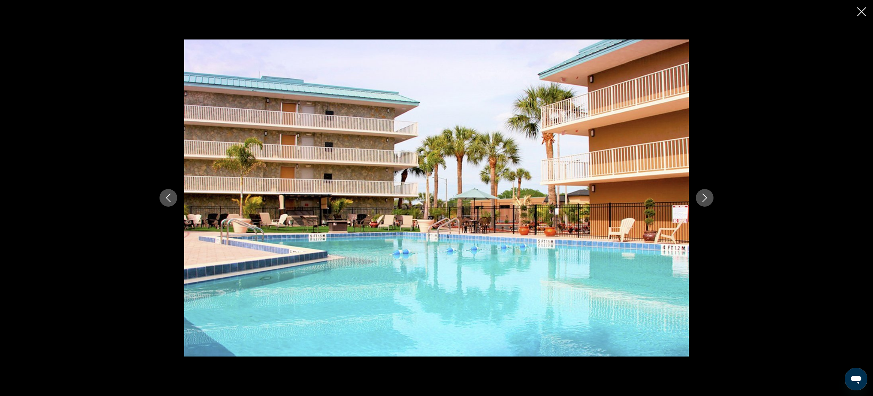
click at [708, 199] on icon "Next image" at bounding box center [705, 198] width 8 height 8
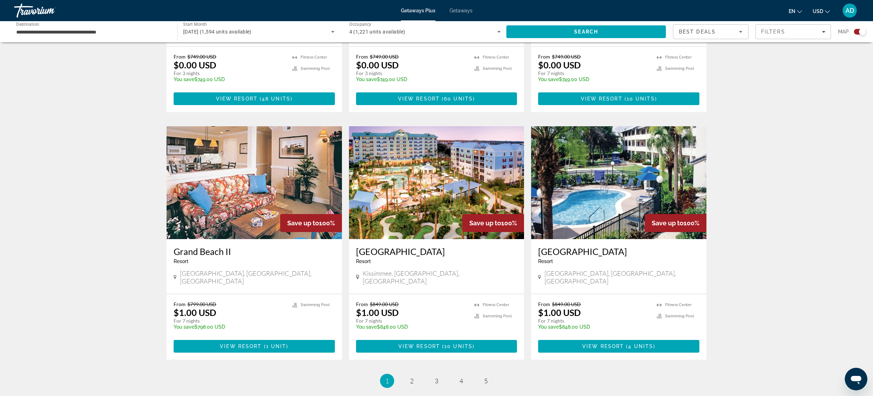
scroll to position [967, 0]
click at [436, 173] on img "Main content" at bounding box center [436, 182] width 175 height 113
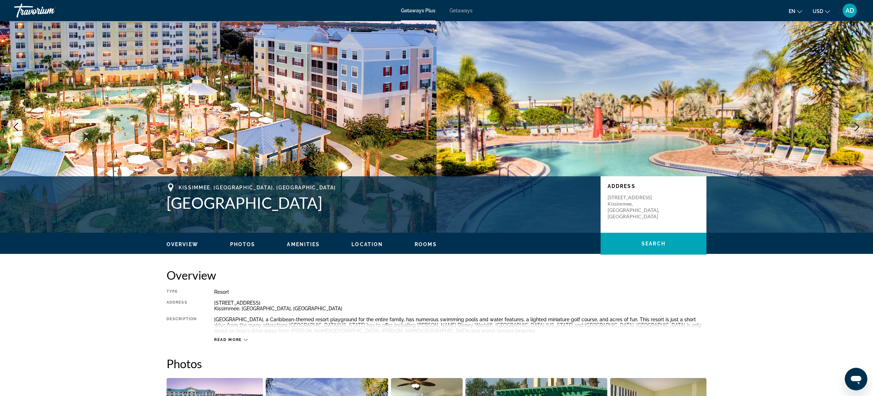
drag, startPoint x: 172, startPoint y: 201, endPoint x: 299, endPoint y: 202, distance: 126.8
click at [299, 202] on h1 "[GEOGRAPHIC_DATA]" at bounding box center [380, 203] width 427 height 18
copy h1 "[GEOGRAPHIC_DATA]"
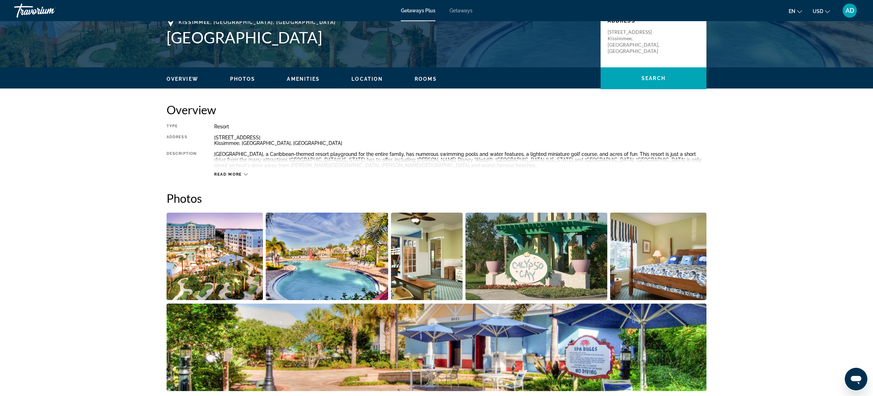
scroll to position [187, 0]
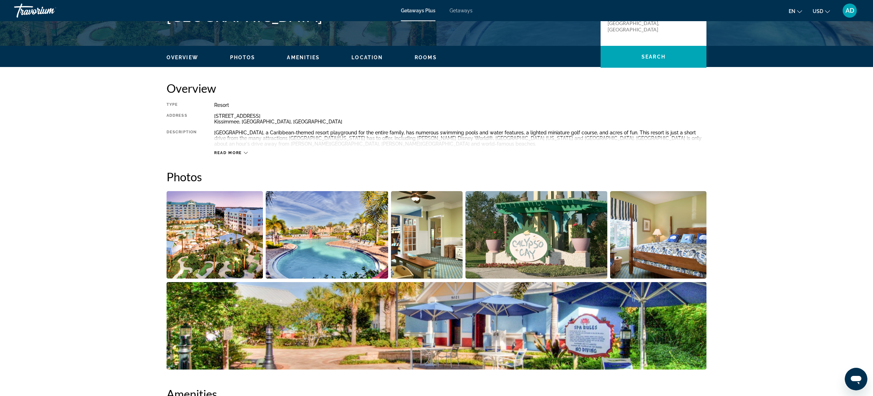
click at [211, 237] on img "Open full-screen image slider" at bounding box center [215, 235] width 96 height 88
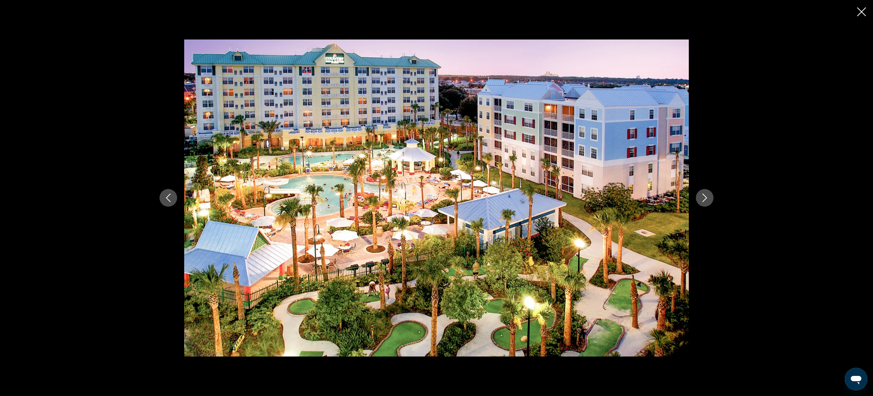
click at [706, 198] on icon "Next image" at bounding box center [705, 198] width 8 height 8
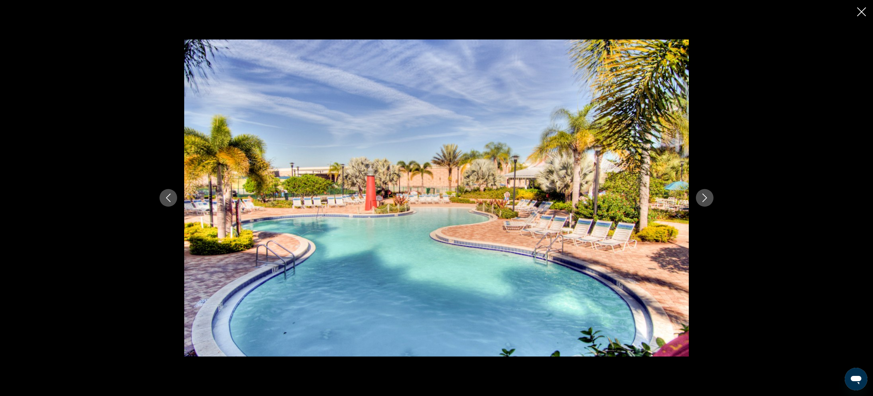
click at [706, 198] on icon "Next image" at bounding box center [705, 198] width 8 height 8
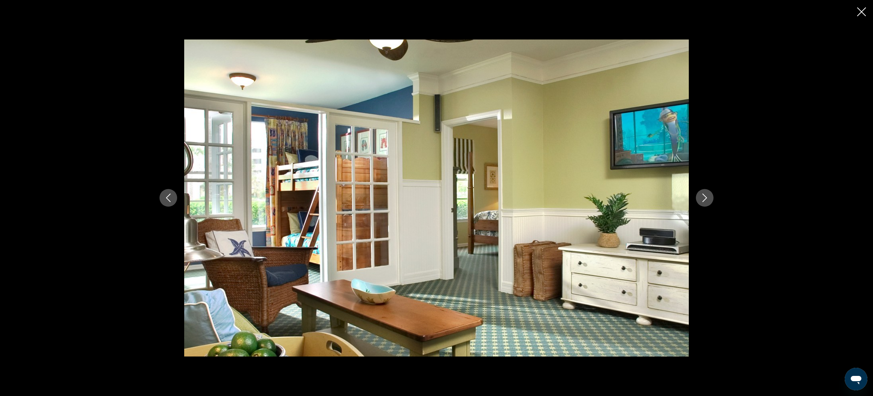
click at [706, 198] on icon "Next image" at bounding box center [705, 198] width 8 height 8
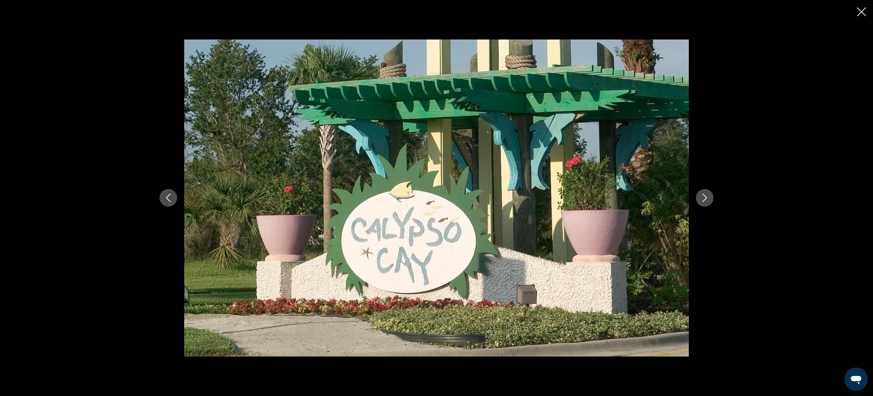
click at [706, 198] on icon "Next image" at bounding box center [705, 198] width 8 height 8
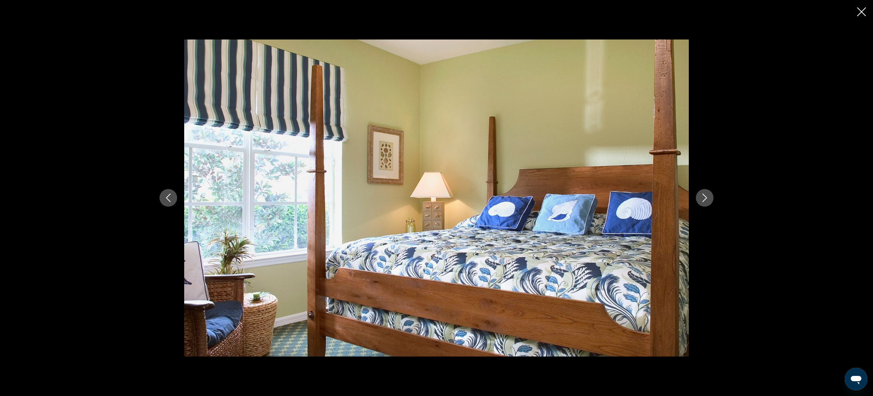
click at [706, 198] on icon "Next image" at bounding box center [705, 198] width 8 height 8
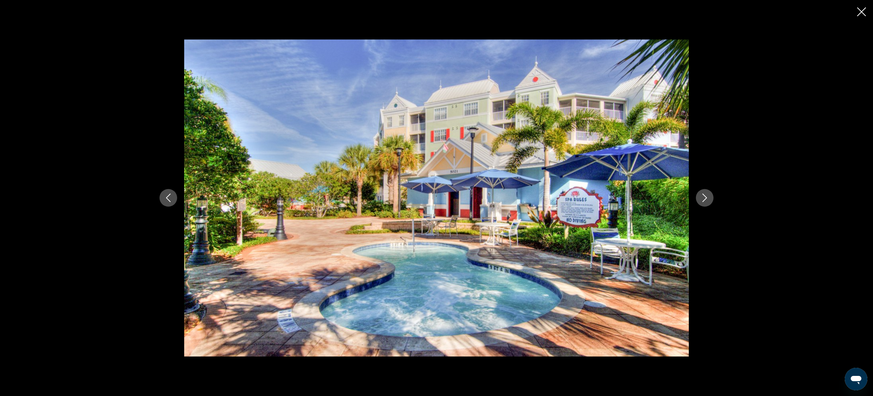
click at [706, 199] on icon "Next image" at bounding box center [705, 198] width 8 height 8
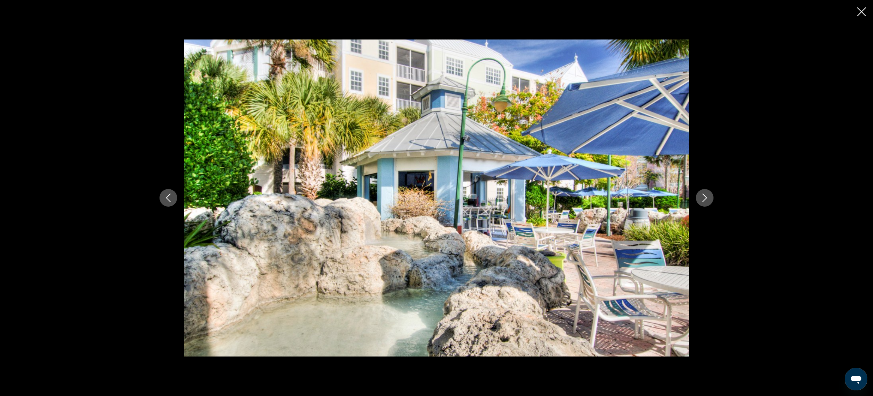
click at [706, 199] on icon "Next image" at bounding box center [705, 198] width 8 height 8
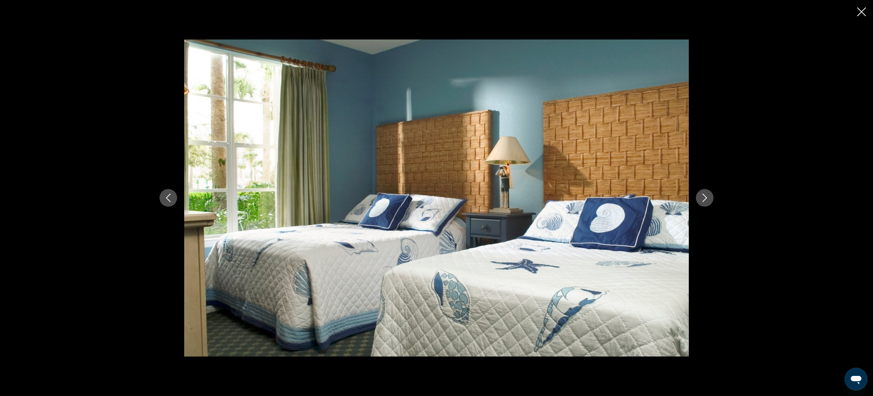
click at [706, 199] on icon "Next image" at bounding box center [705, 198] width 8 height 8
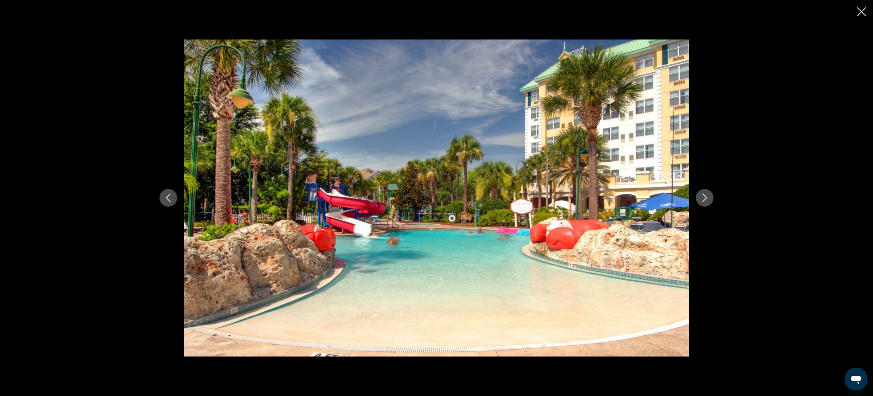
click at [706, 199] on icon "Next image" at bounding box center [705, 198] width 8 height 8
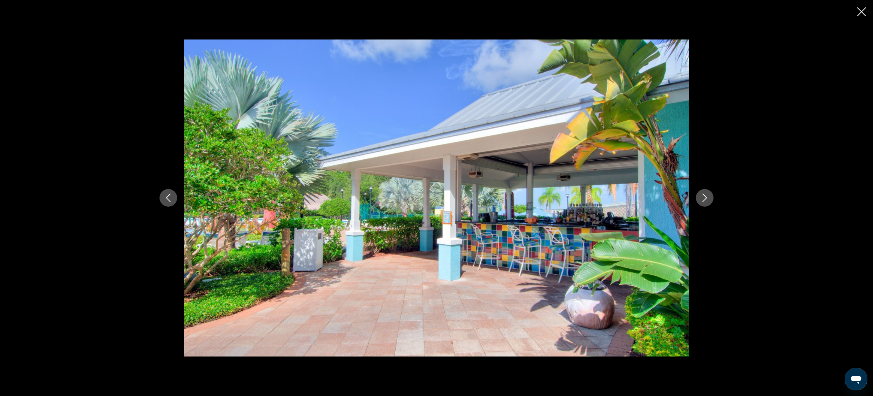
click at [706, 199] on icon "Next image" at bounding box center [705, 198] width 8 height 8
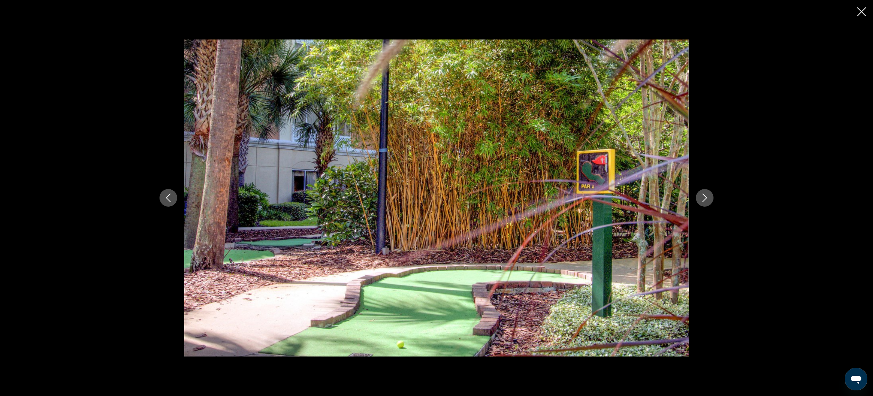
click at [706, 199] on icon "Next image" at bounding box center [705, 198] width 8 height 8
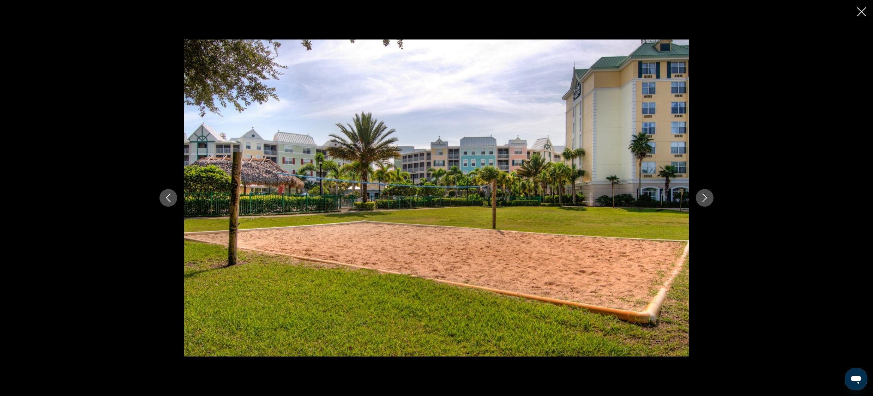
click at [706, 199] on icon "Next image" at bounding box center [705, 198] width 8 height 8
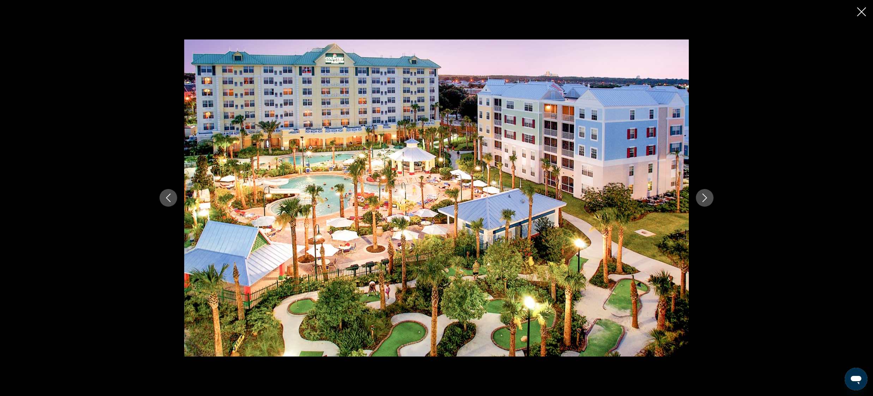
click at [706, 199] on icon "Next image" at bounding box center [705, 198] width 8 height 8
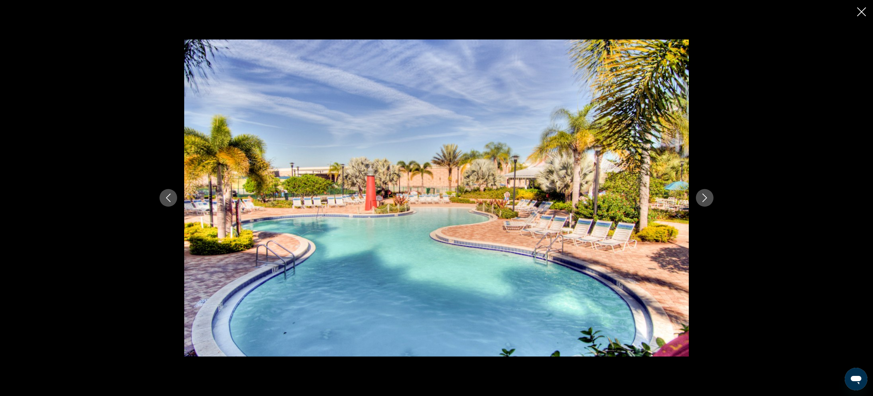
click at [706, 199] on icon "Next image" at bounding box center [705, 198] width 8 height 8
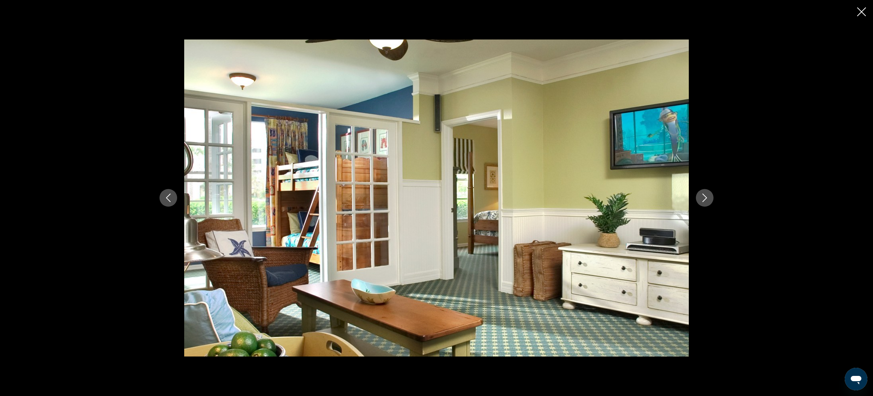
click at [706, 199] on icon "Next image" at bounding box center [705, 198] width 8 height 8
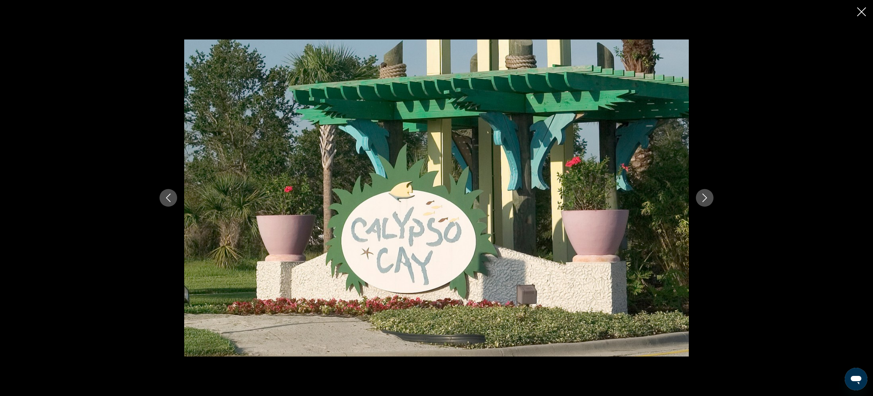
click at [706, 199] on icon "Next image" at bounding box center [705, 198] width 8 height 8
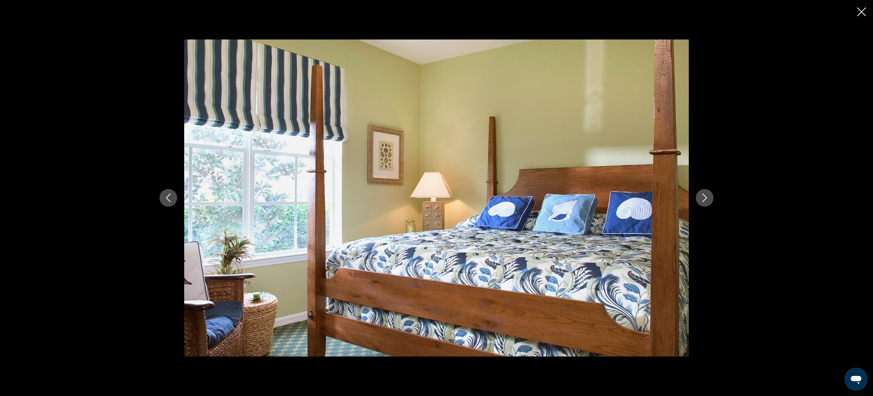
click at [706, 199] on icon "Next image" at bounding box center [705, 198] width 8 height 8
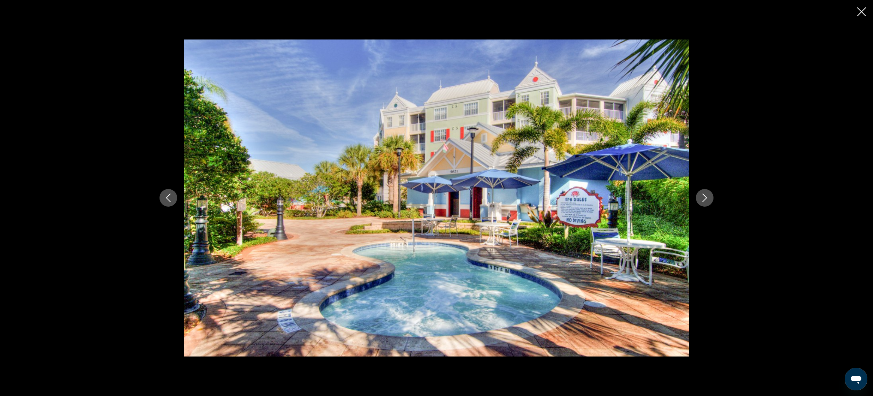
click at [706, 199] on icon "Next image" at bounding box center [705, 198] width 8 height 8
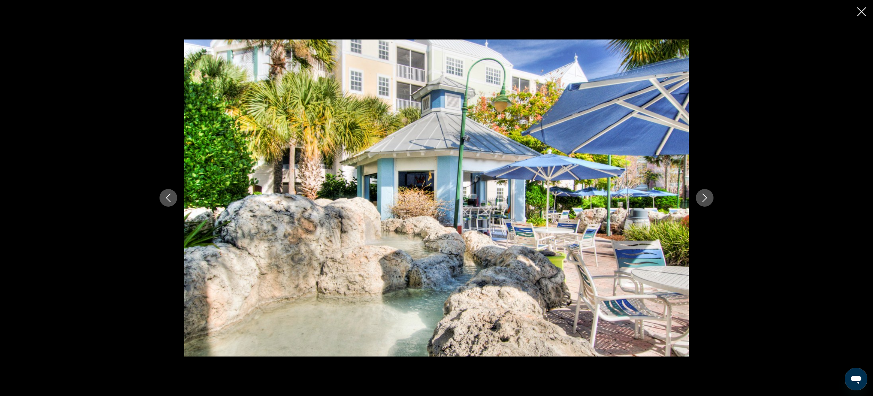
click at [863, 11] on icon "Close slideshow" at bounding box center [862, 11] width 9 height 9
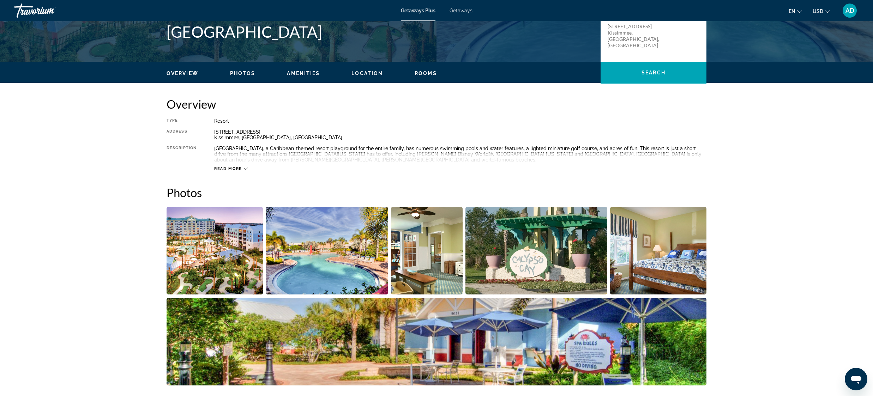
scroll to position [162, 0]
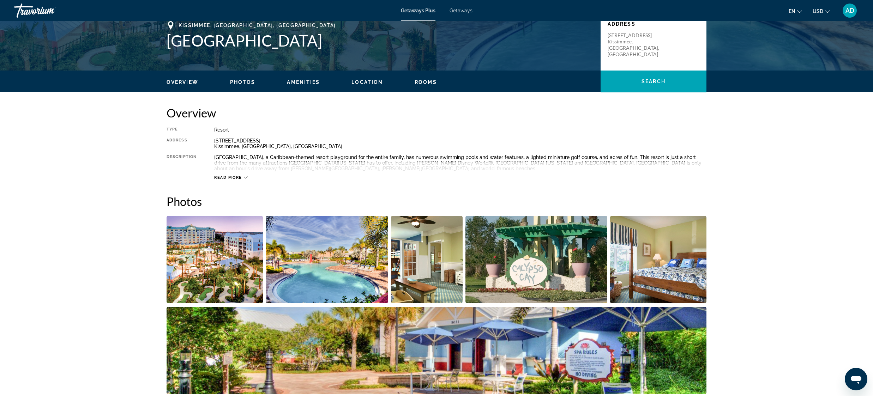
click at [235, 178] on span "Read more" at bounding box center [228, 177] width 28 height 5
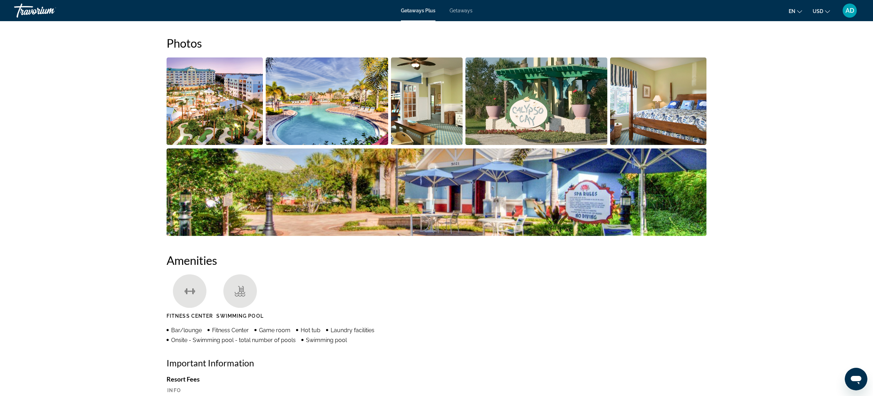
scroll to position [326, 0]
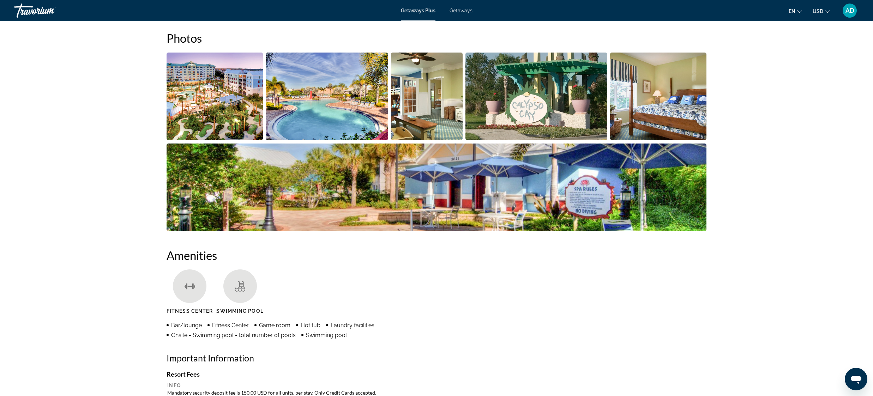
click at [227, 110] on img "Open full-screen image slider" at bounding box center [215, 97] width 96 height 88
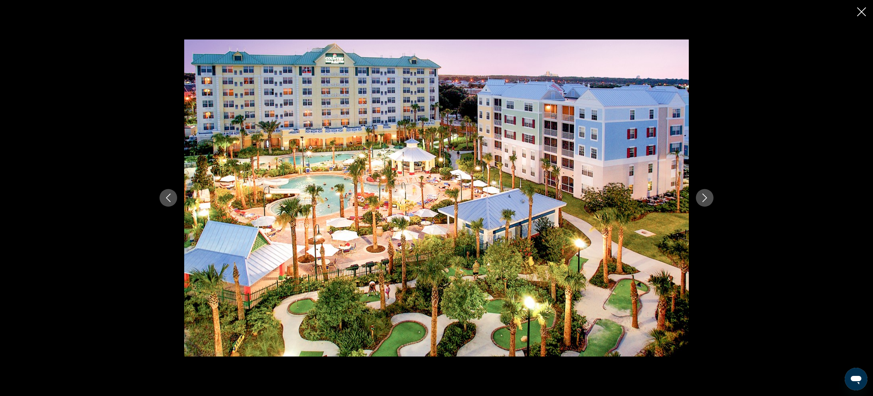
click at [705, 199] on icon "Next image" at bounding box center [705, 198] width 8 height 8
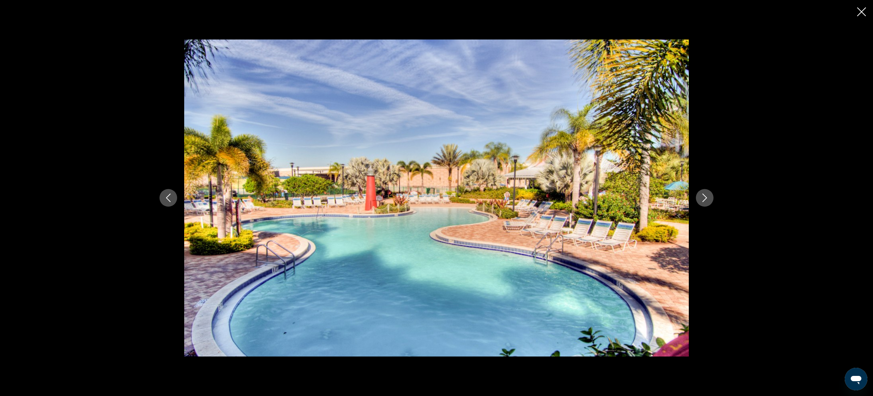
click at [705, 199] on icon "Next image" at bounding box center [705, 198] width 8 height 8
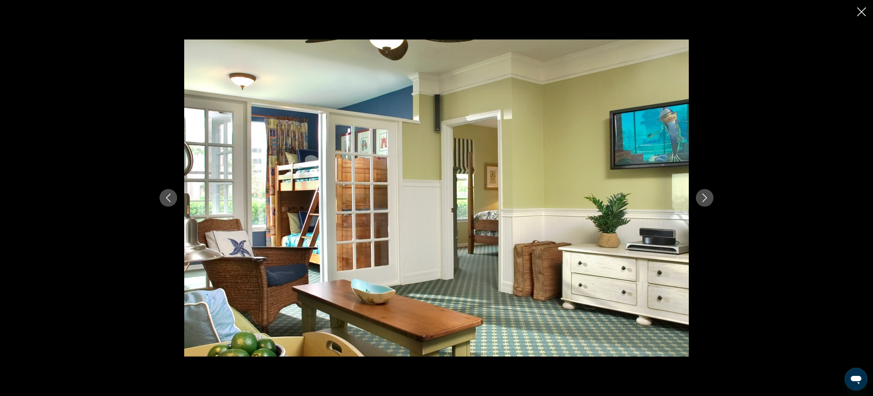
click at [705, 199] on icon "Next image" at bounding box center [705, 198] width 8 height 8
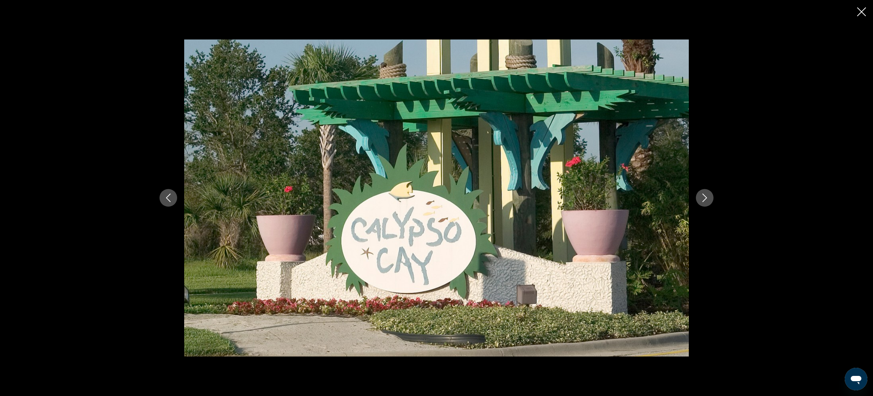
click at [705, 199] on icon "Next image" at bounding box center [705, 198] width 8 height 8
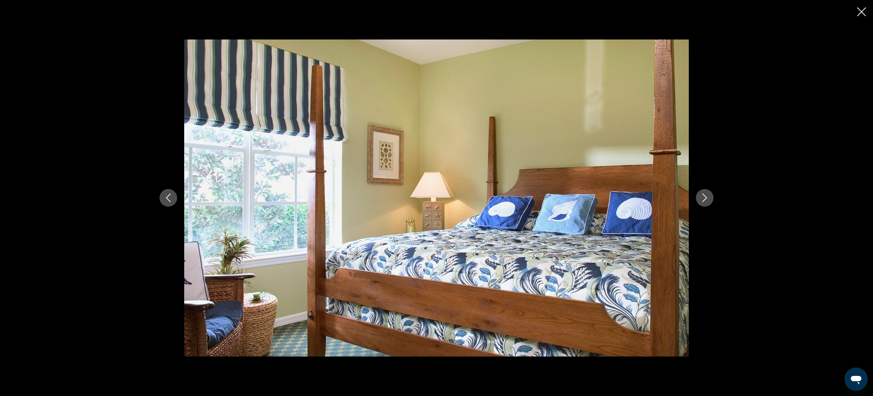
click at [705, 199] on icon "Next image" at bounding box center [705, 198] width 8 height 8
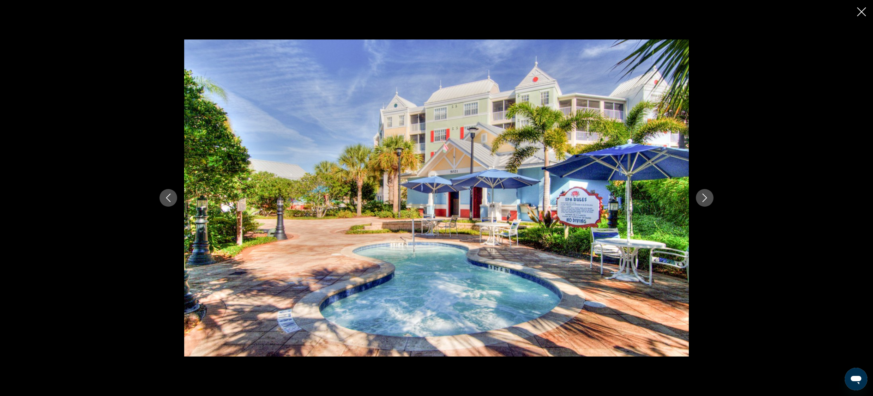
click at [706, 199] on icon "Next image" at bounding box center [705, 198] width 5 height 8
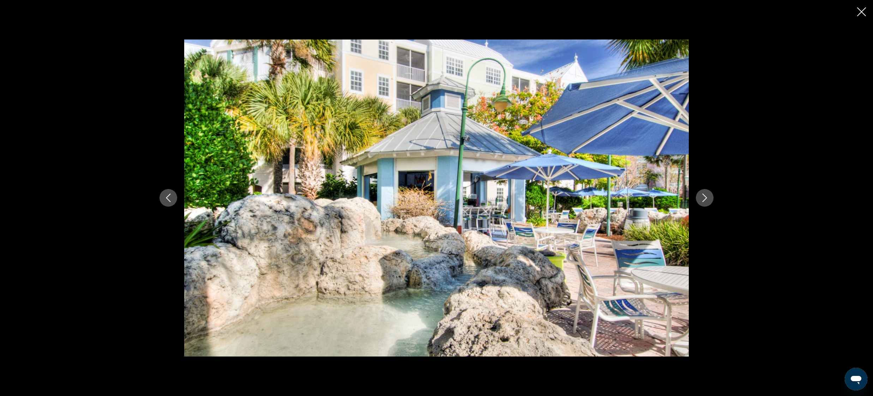
click at [706, 199] on icon "Next image" at bounding box center [705, 198] width 5 height 8
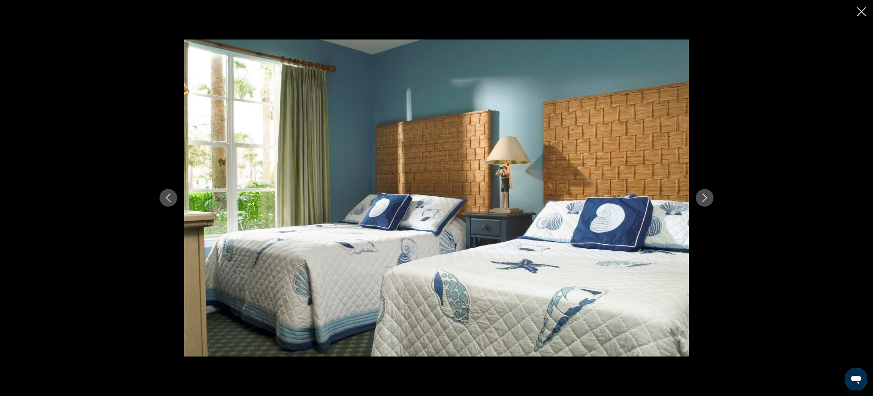
click at [706, 199] on icon "Next image" at bounding box center [705, 198] width 5 height 8
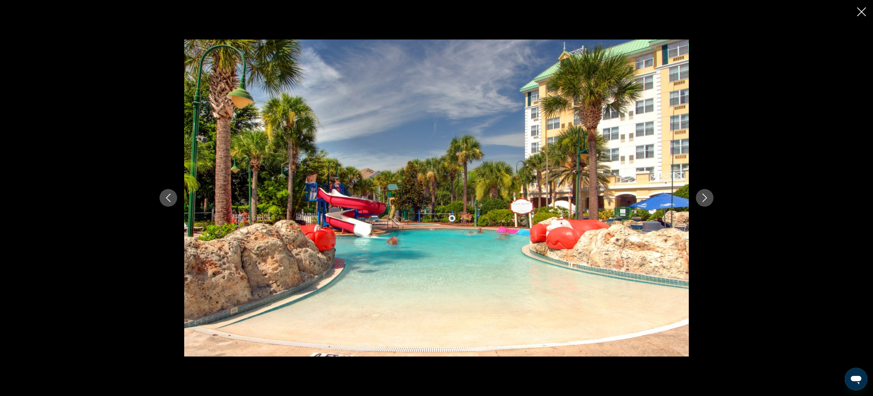
click at [706, 199] on icon "Next image" at bounding box center [705, 198] width 5 height 8
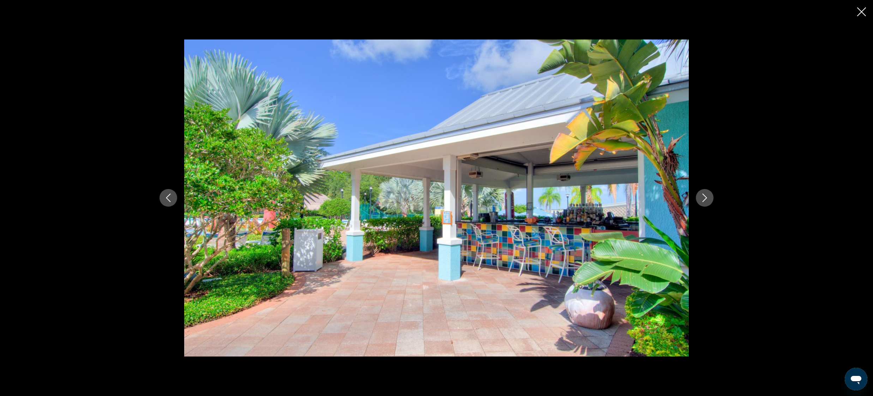
click at [706, 199] on icon "Next image" at bounding box center [705, 198] width 8 height 8
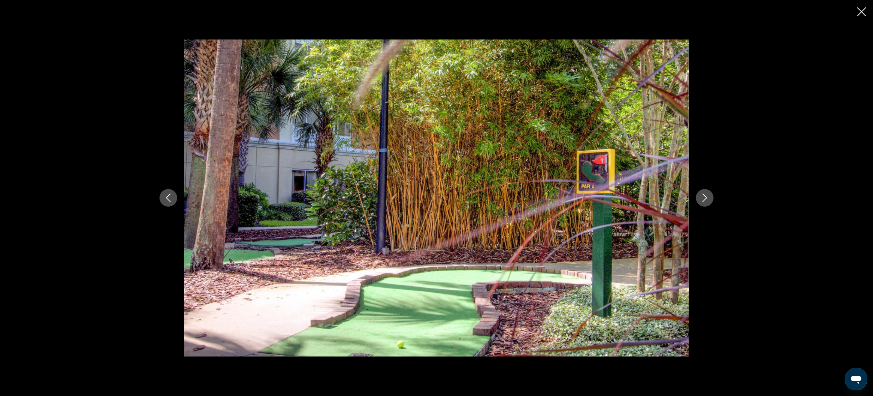
click at [706, 199] on icon "Next image" at bounding box center [705, 198] width 8 height 8
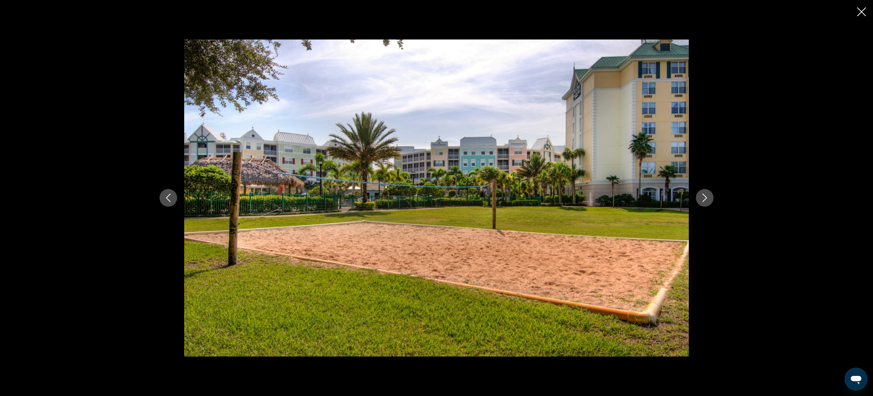
click at [706, 199] on icon "Next image" at bounding box center [705, 198] width 8 height 8
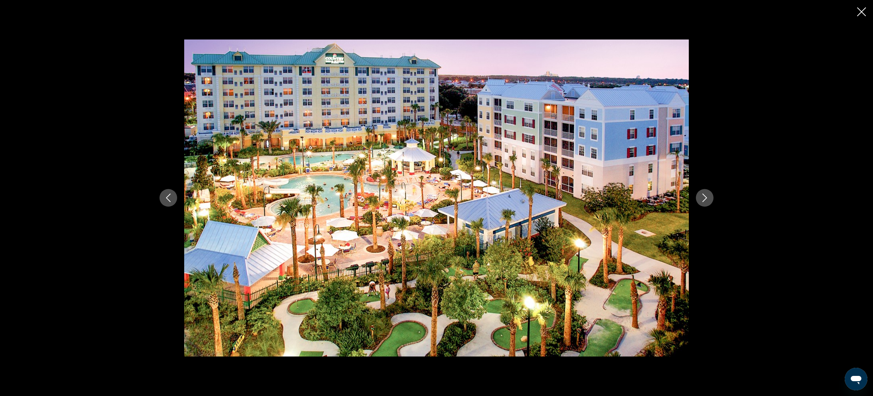
click at [861, 14] on icon "Close slideshow" at bounding box center [862, 11] width 9 height 9
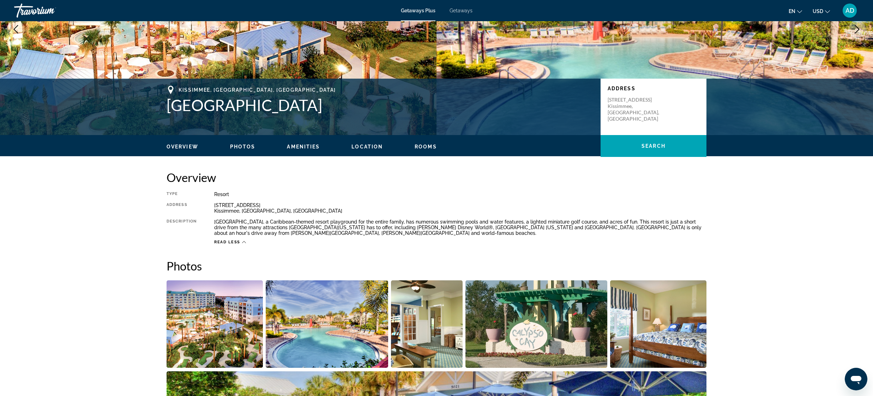
scroll to position [89, 0]
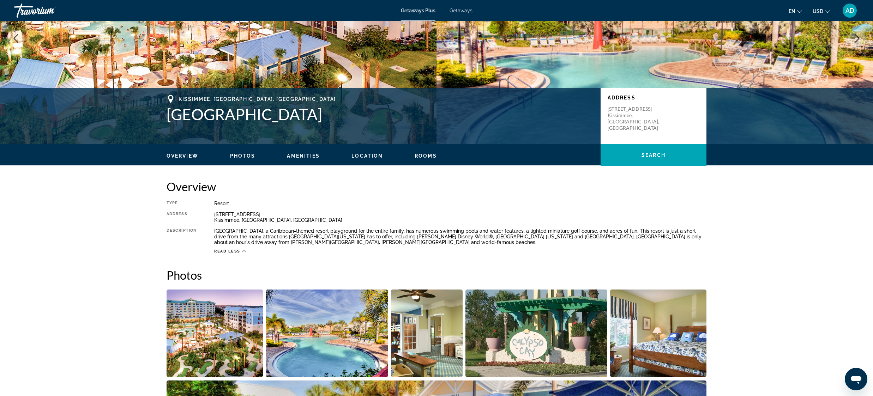
copy h1 "[GEOGRAPHIC_DATA]"
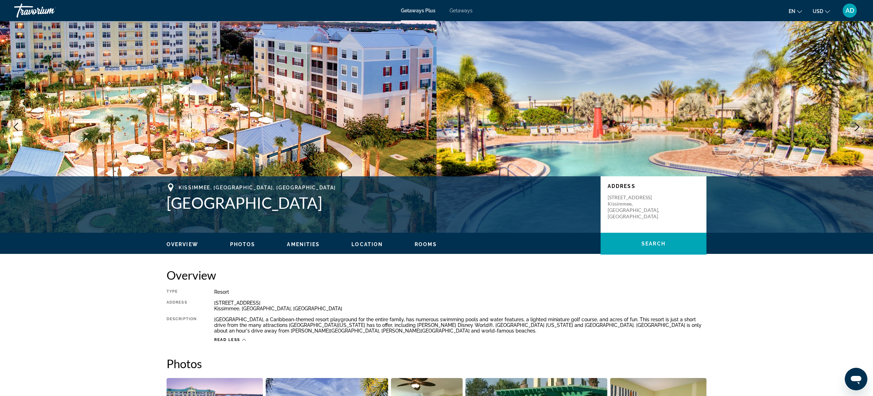
scroll to position [0, 0]
click at [216, 201] on h1 "[GEOGRAPHIC_DATA]" at bounding box center [380, 203] width 427 height 18
drag, startPoint x: 193, startPoint y: 201, endPoint x: 178, endPoint y: 205, distance: 15.6
click at [193, 201] on h1 "[GEOGRAPHIC_DATA]" at bounding box center [380, 203] width 427 height 18
drag, startPoint x: 179, startPoint y: 202, endPoint x: 302, endPoint y: 206, distance: 123.6
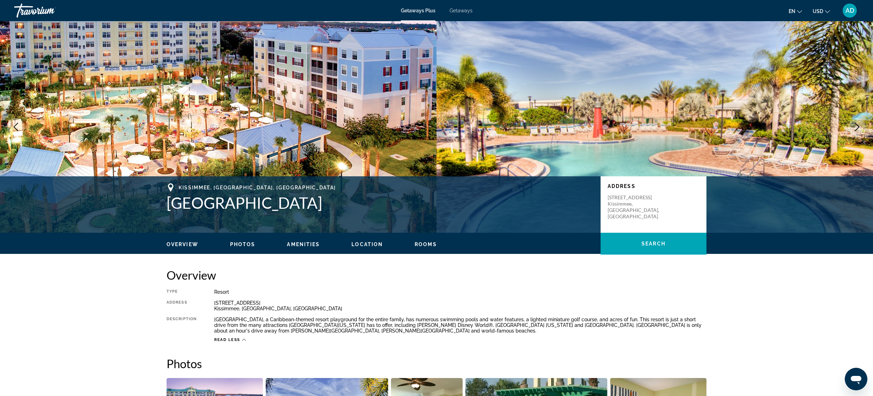
click at [324, 205] on h1 "[GEOGRAPHIC_DATA]" at bounding box center [380, 203] width 427 height 18
copy h1 "[GEOGRAPHIC_DATA]"
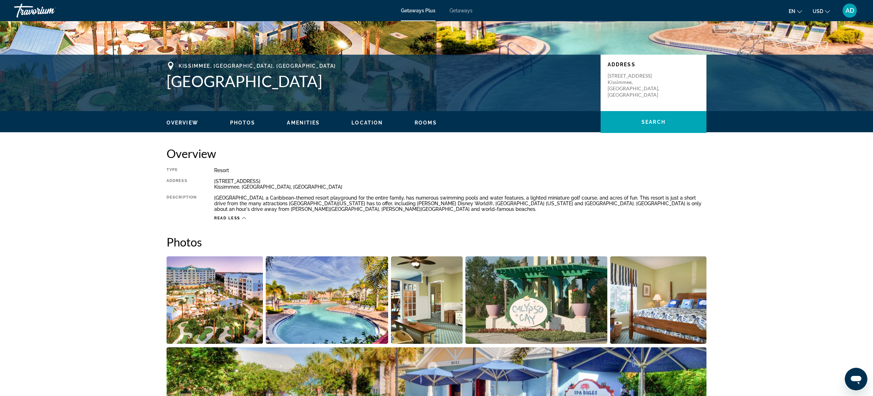
scroll to position [301, 0]
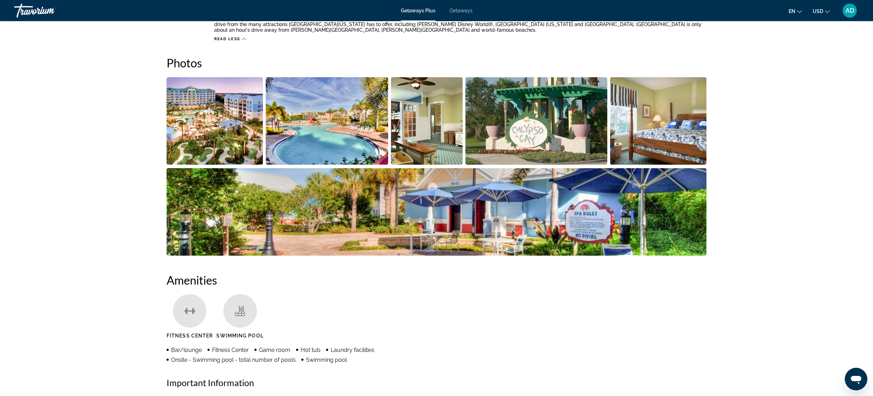
click at [231, 121] on img "Open full-screen image slider" at bounding box center [215, 121] width 96 height 88
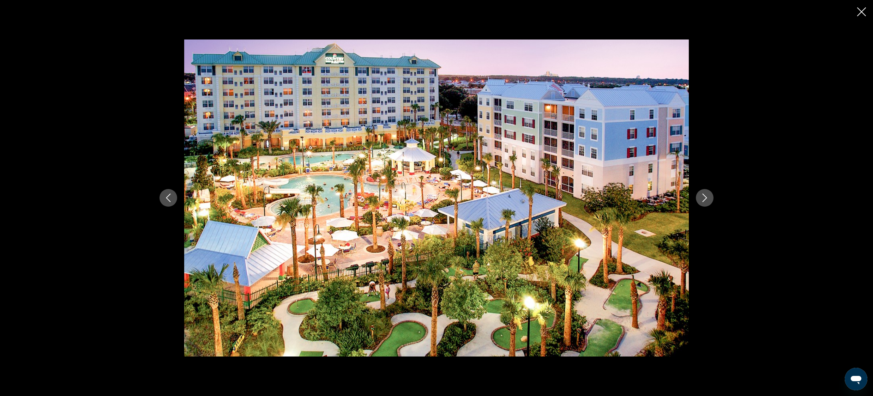
click at [706, 199] on icon "Next image" at bounding box center [705, 198] width 5 height 8
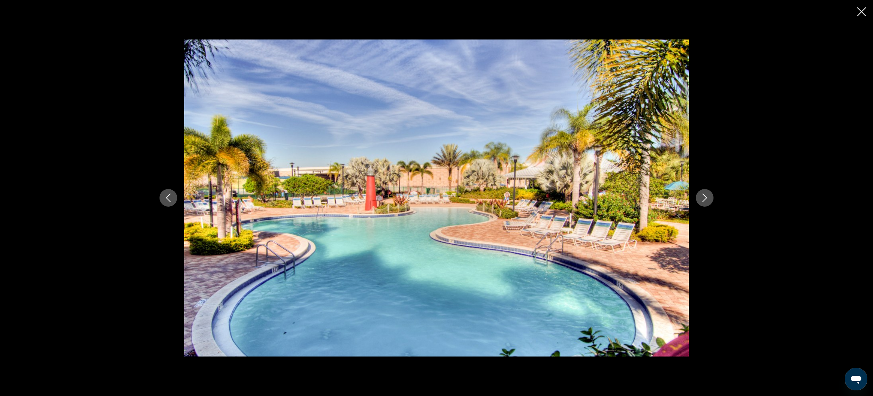
click at [705, 199] on icon "Next image" at bounding box center [705, 198] width 8 height 8
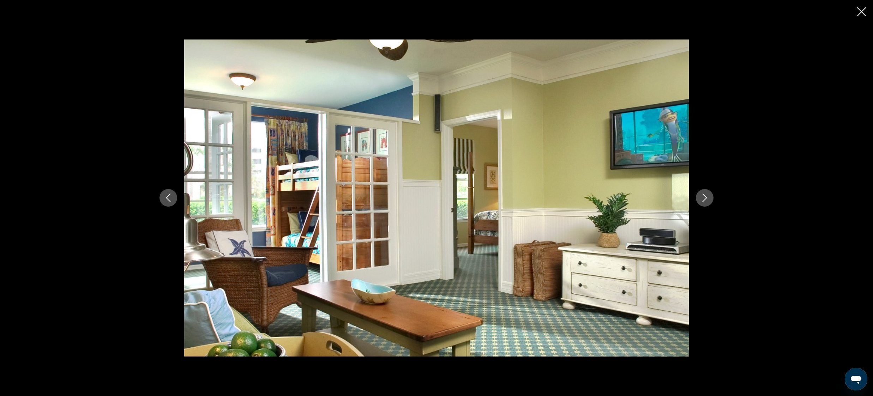
click at [705, 199] on icon "Next image" at bounding box center [705, 198] width 8 height 8
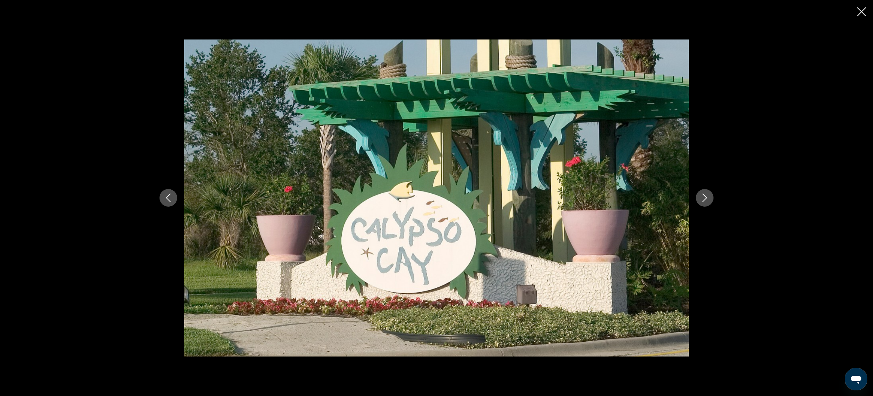
click at [709, 198] on icon "Next image" at bounding box center [705, 198] width 8 height 8
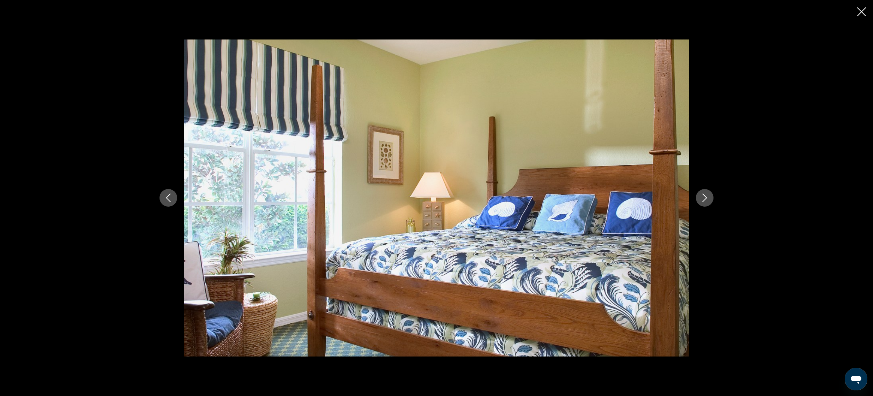
click at [708, 198] on icon "Next image" at bounding box center [705, 198] width 8 height 8
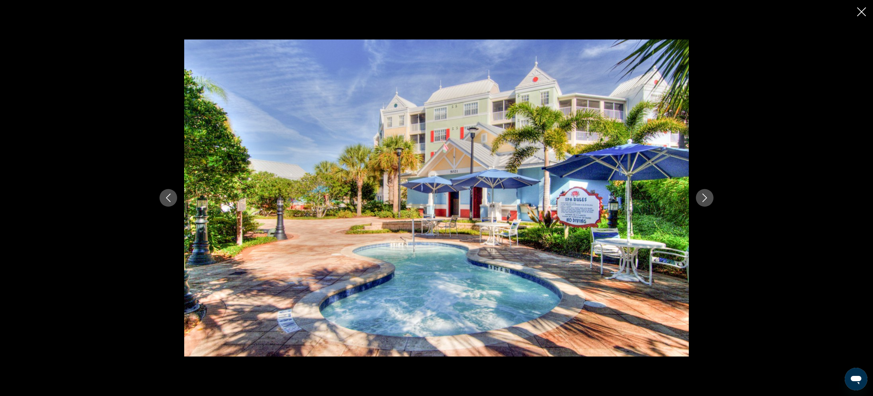
click at [708, 198] on icon "Next image" at bounding box center [705, 198] width 8 height 8
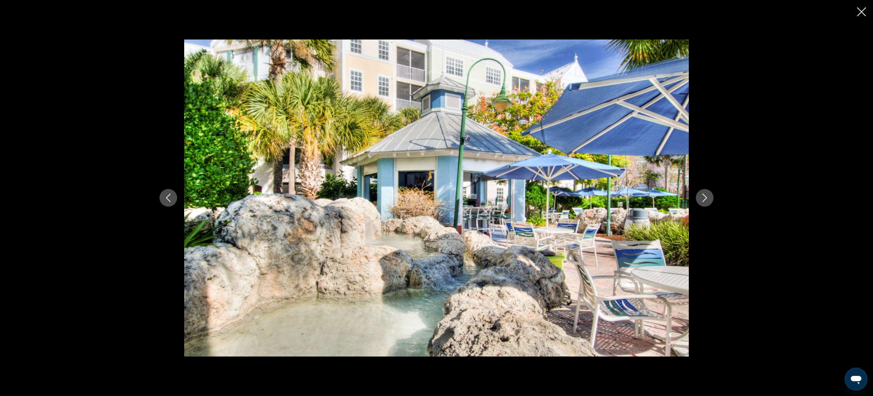
click at [708, 198] on icon "Next image" at bounding box center [705, 198] width 8 height 8
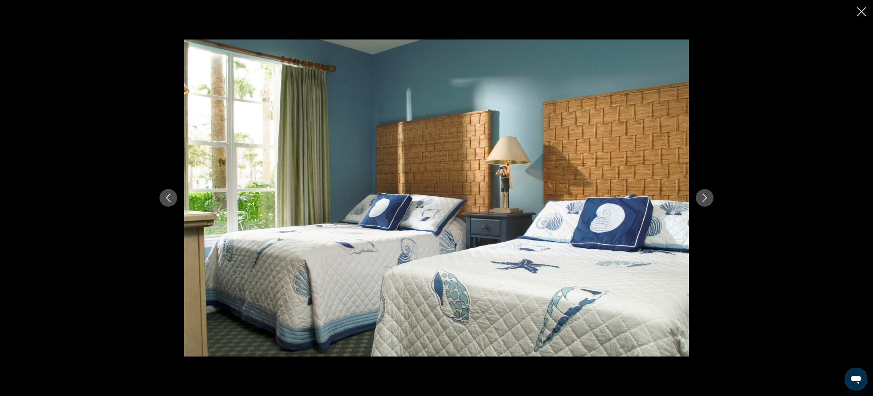
click at [860, 14] on icon "Close slideshow" at bounding box center [862, 11] width 9 height 9
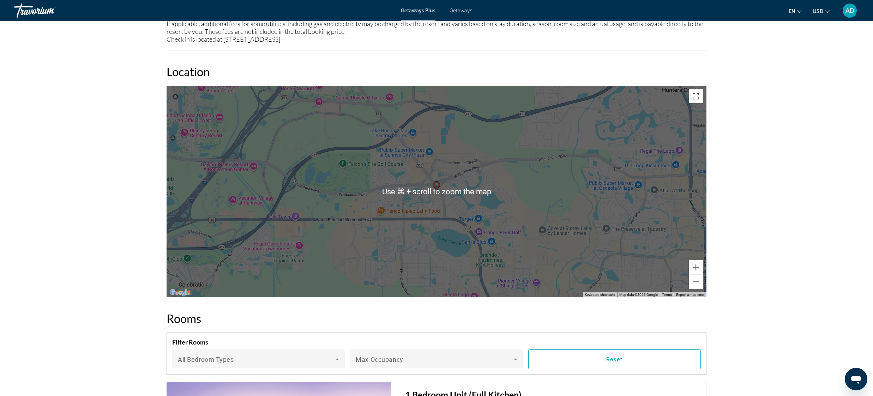
scroll to position [854, 0]
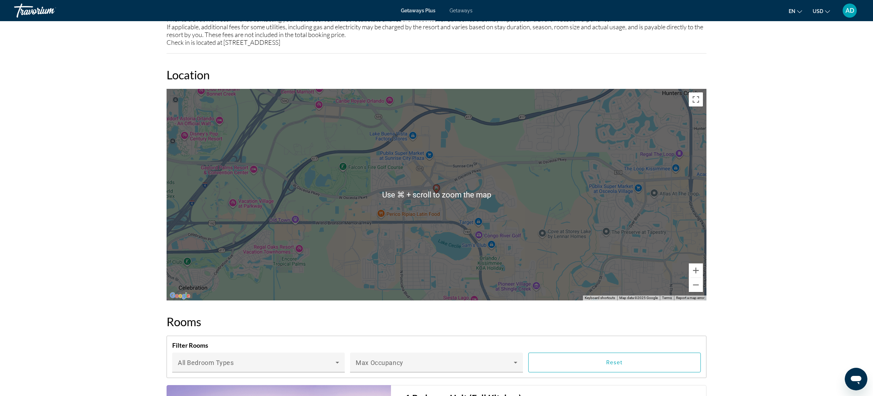
click at [773, 197] on div "prev next Kissimmee, FL, USA Calypso Cay Resort Address 3000 Bonfire Beach Dr. …" at bounding box center [436, 255] width 873 height 2176
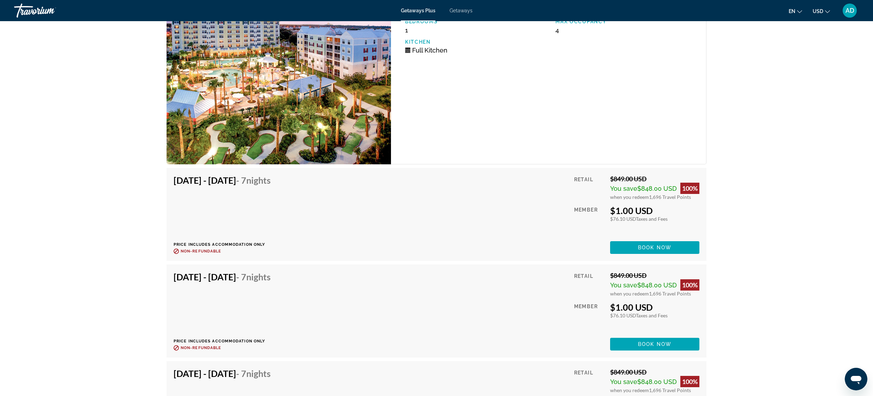
scroll to position [1190, 0]
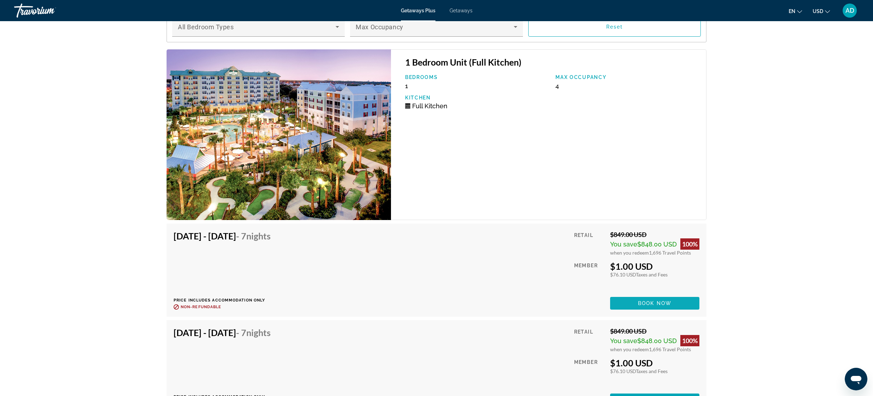
click at [665, 304] on span "Book now" at bounding box center [655, 304] width 34 height 6
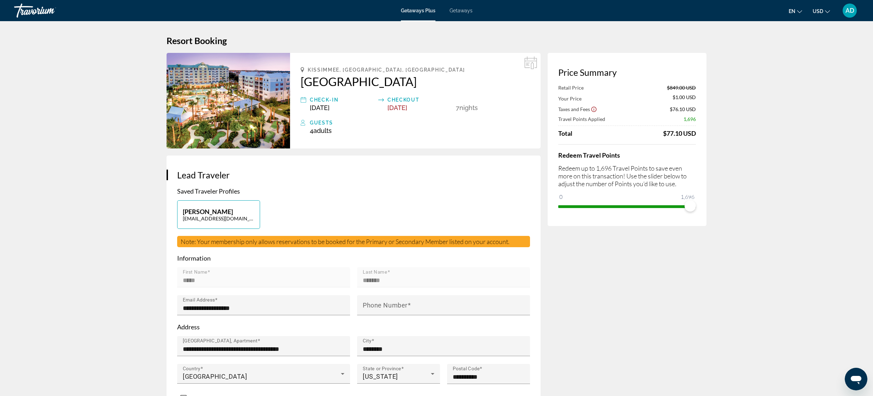
click at [594, 109] on icon "Show Taxes and Fees disclaimer" at bounding box center [594, 109] width 6 height 6
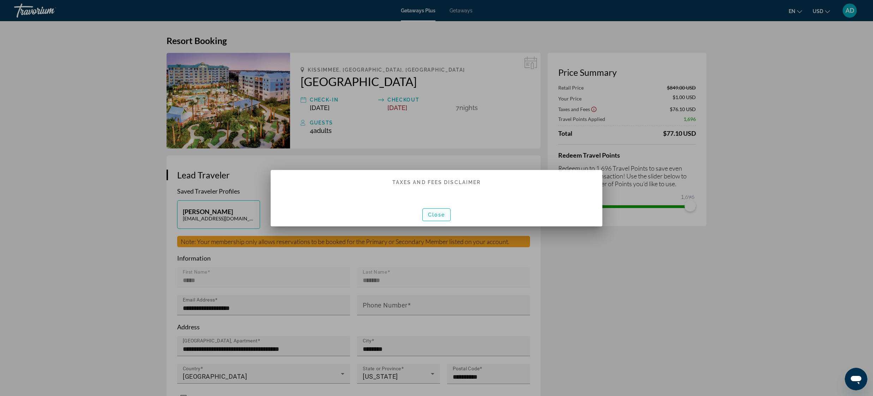
click at [437, 216] on span "Close" at bounding box center [436, 215] width 17 height 6
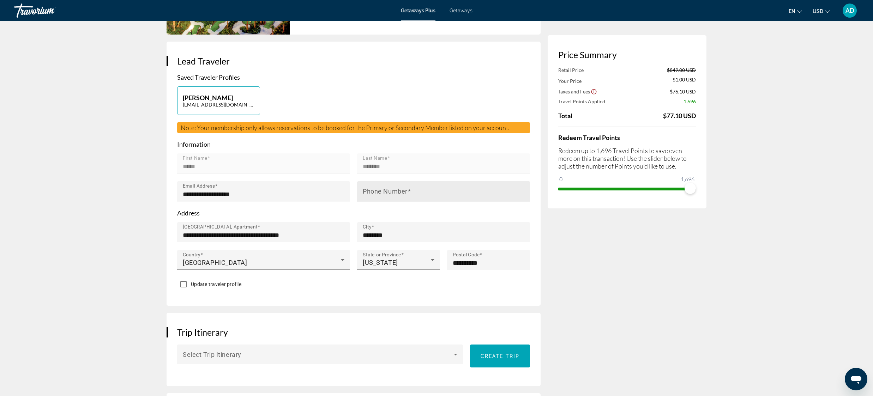
scroll to position [116, 0]
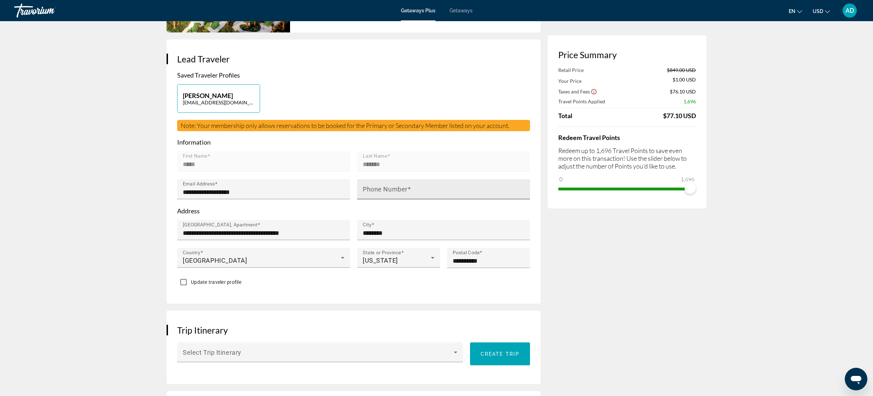
click at [420, 187] on div "Phone Number" at bounding box center [446, 189] width 166 height 20
type input "**********"
click at [470, 211] on p "Address" at bounding box center [353, 212] width 353 height 8
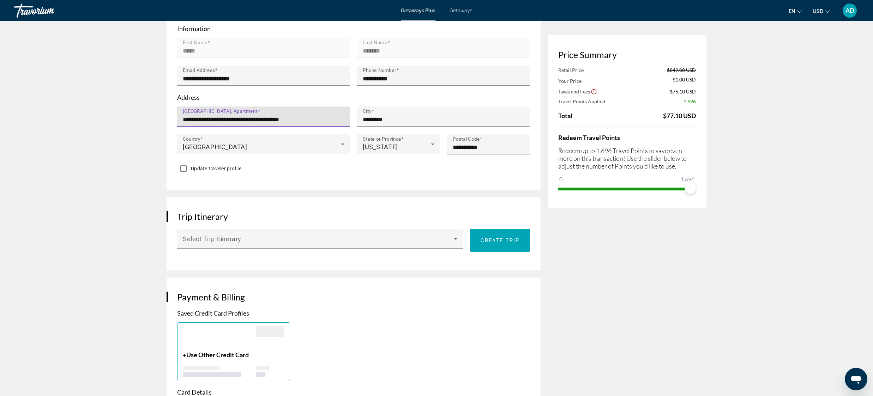
scroll to position [182, 0]
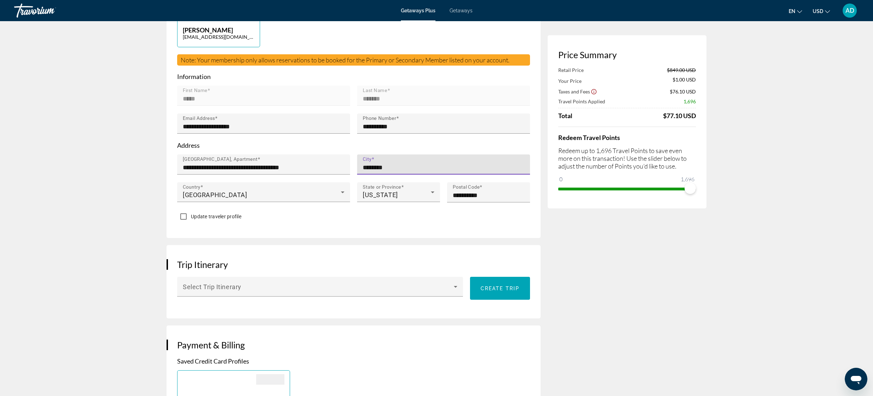
drag, startPoint x: 411, startPoint y: 166, endPoint x: 353, endPoint y: 167, distance: 57.9
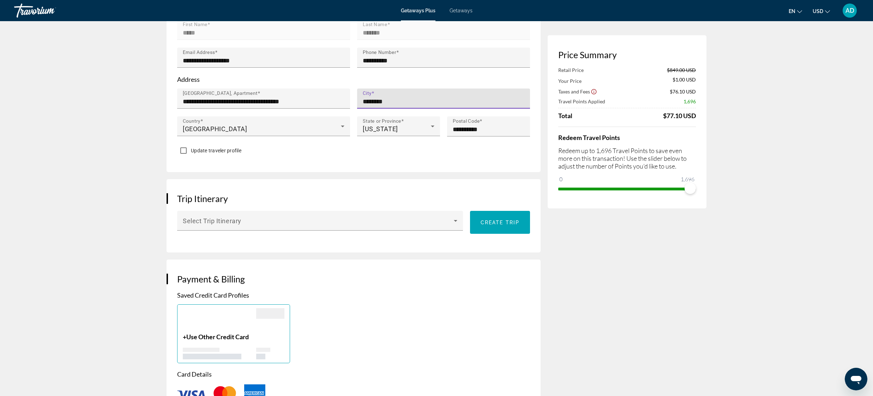
scroll to position [249, 0]
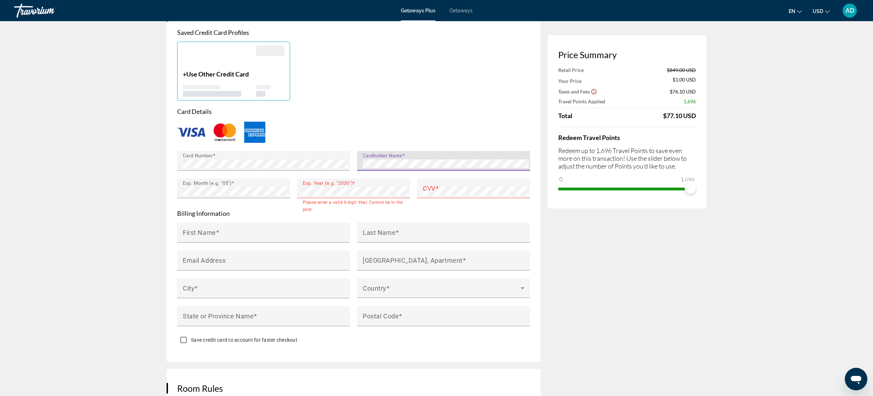
scroll to position [452, 0]
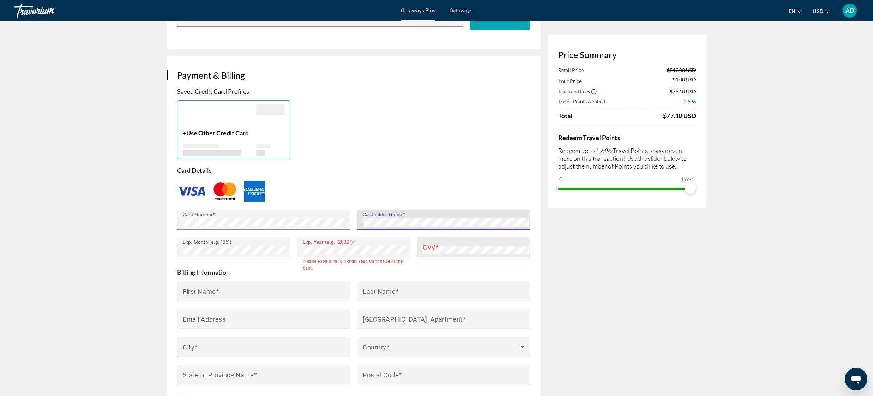
click at [456, 243] on div "CVV" at bounding box center [476, 248] width 106 height 20
click at [449, 269] on p "Billing Information" at bounding box center [353, 273] width 353 height 8
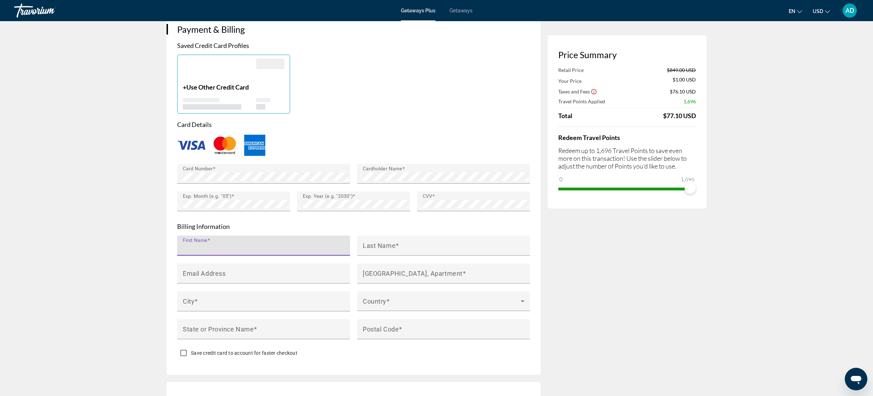
scroll to position [499, 0]
type input "*****"
click at [378, 243] on mat-label "Last Name" at bounding box center [379, 244] width 33 height 7
click at [378, 244] on input "Last Name" at bounding box center [446, 248] width 166 height 8
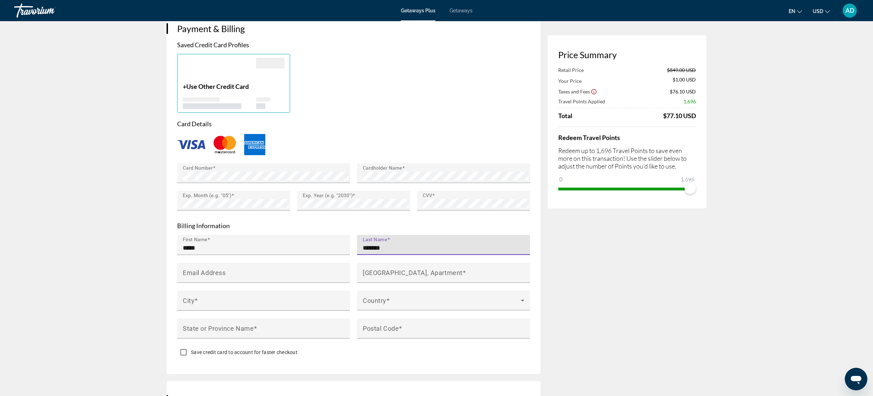
scroll to position [499, 0]
click at [377, 246] on input "*******" at bounding box center [446, 248] width 166 height 8
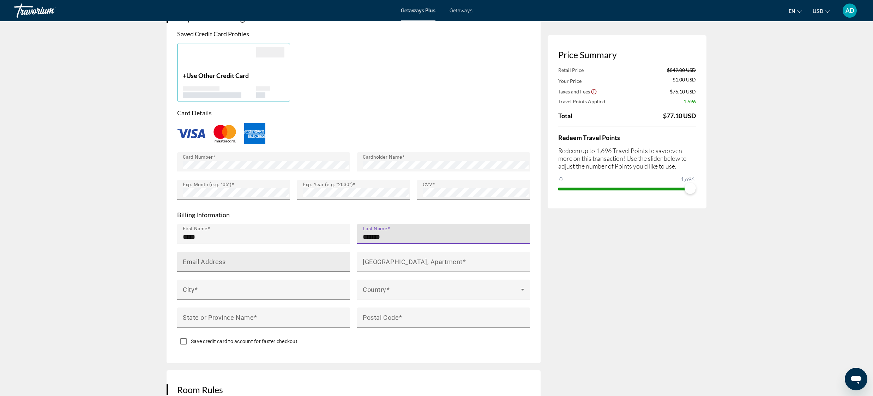
type input "*******"
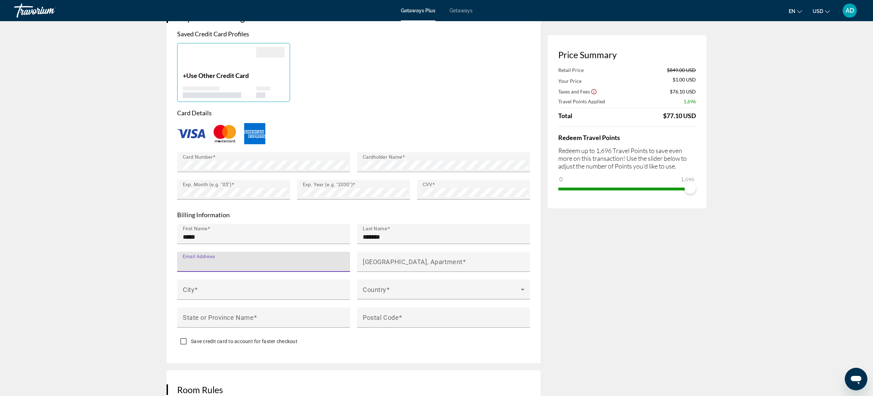
scroll to position [513, 0]
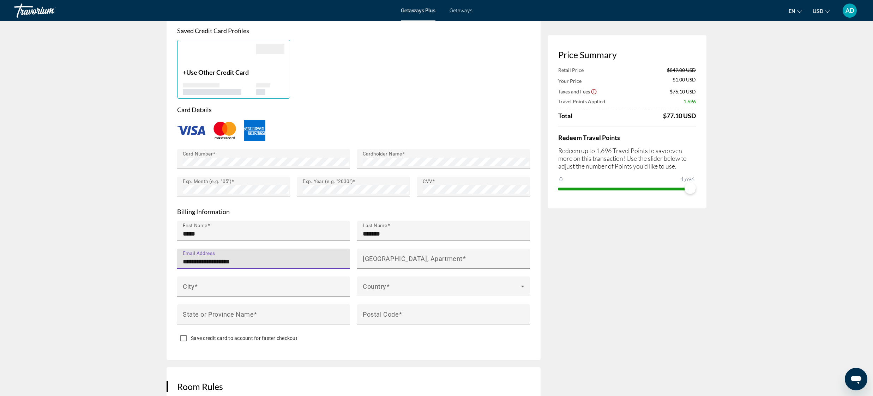
type input "**********"
drag, startPoint x: 409, startPoint y: 269, endPoint x: 407, endPoint y: 266, distance: 3.9
click at [409, 269] on div "Main content" at bounding box center [443, 273] width 173 height 8
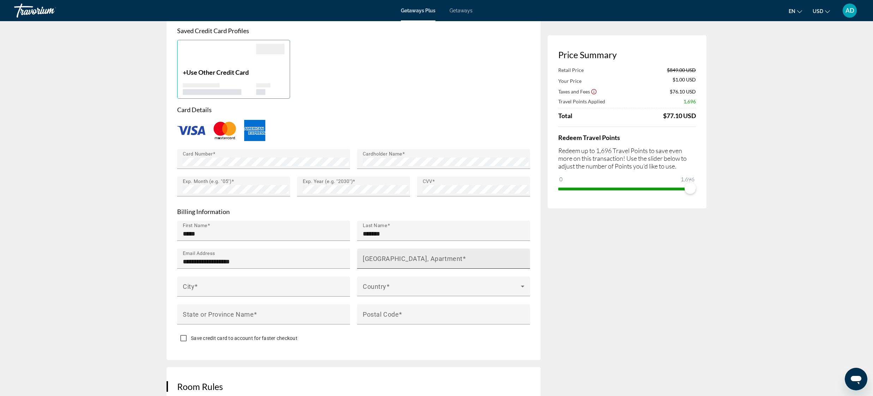
click at [402, 255] on mat-label "House Number, Street, Apartment" at bounding box center [413, 258] width 100 height 7
click at [402, 258] on input "House Number, Street, Apartment" at bounding box center [446, 262] width 166 height 8
type input "****"
type input "**********"
type input "********"
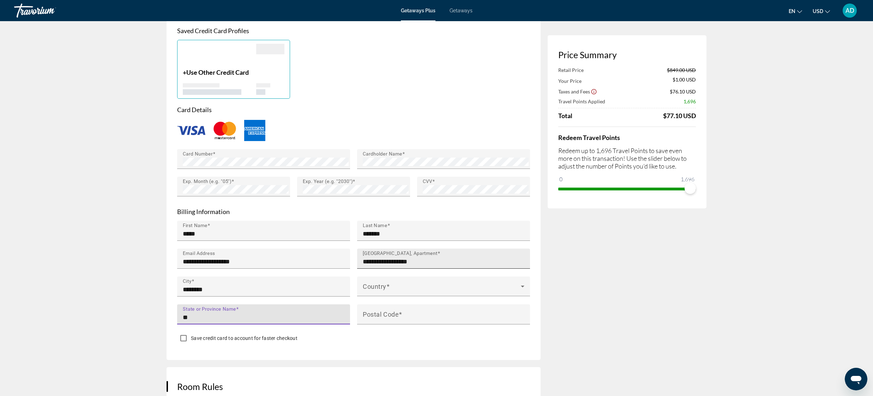
type input "**"
type input "*****"
drag, startPoint x: 431, startPoint y: 258, endPoint x: 442, endPoint y: 261, distance: 11.2
click at [431, 258] on input "**********" at bounding box center [446, 262] width 166 height 8
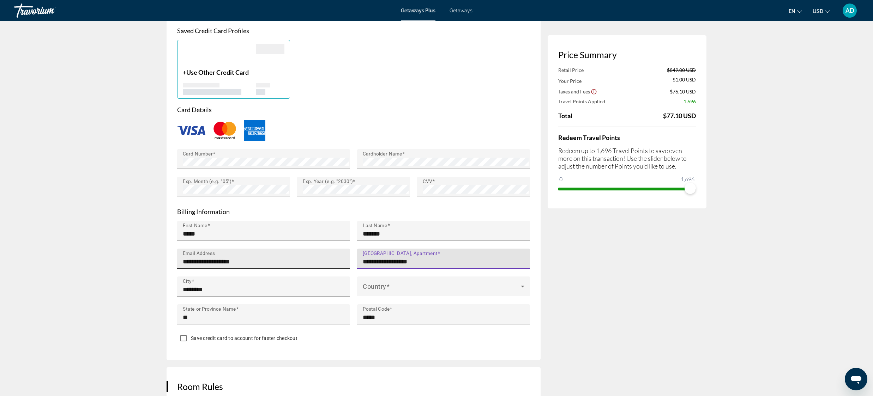
drag, startPoint x: 320, startPoint y: 247, endPoint x: 315, endPoint y: 247, distance: 5.7
click at [315, 247] on div "**********" at bounding box center [354, 277] width 360 height 112
type input "**********"
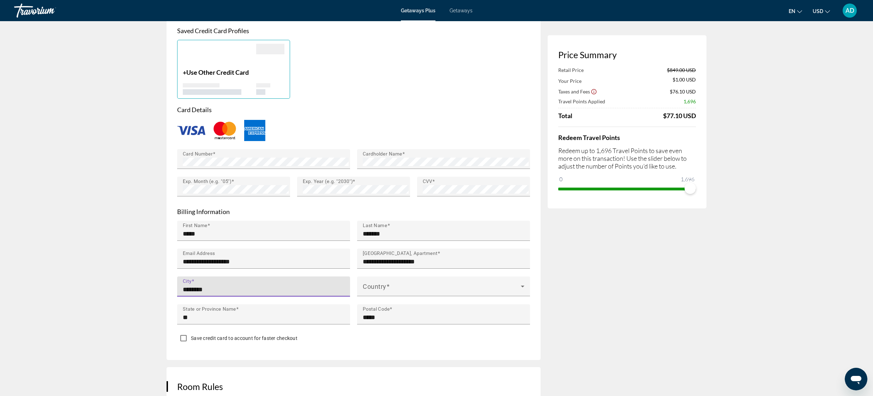
drag, startPoint x: 250, startPoint y: 289, endPoint x: 173, endPoint y: 283, distance: 76.8
type input "*******"
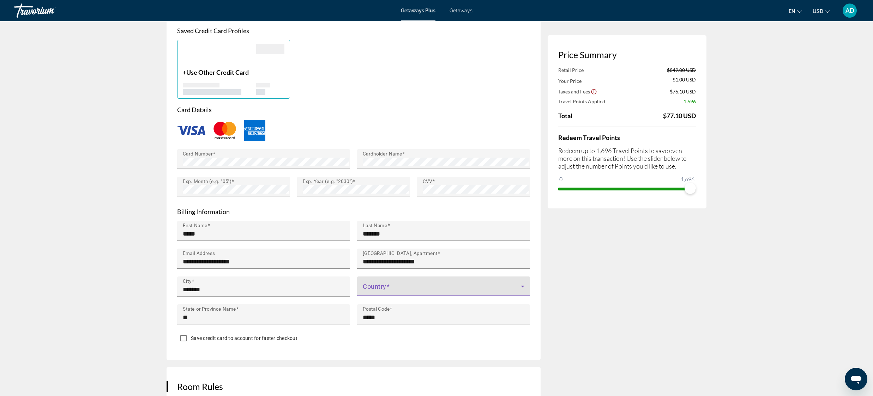
click at [393, 285] on span "Main content" at bounding box center [442, 289] width 158 height 8
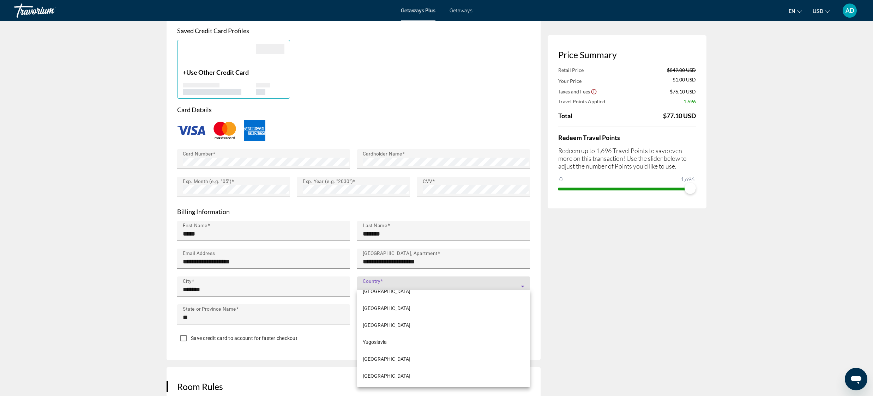
scroll to position [517, 0]
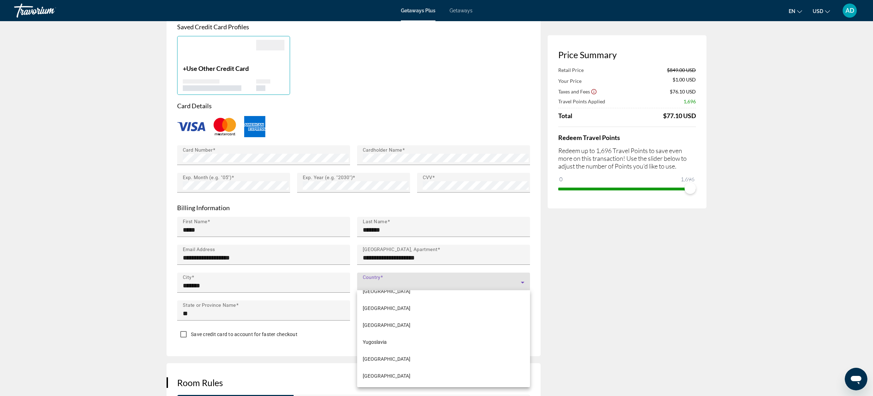
click at [245, 294] on div at bounding box center [436, 198] width 873 height 396
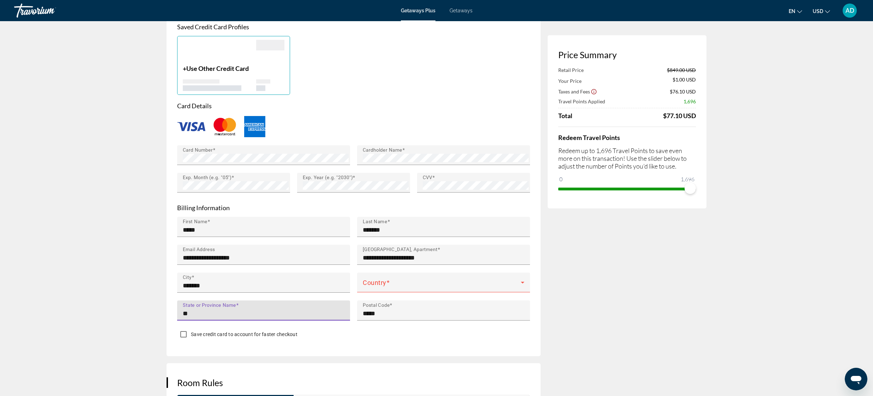
drag, startPoint x: 293, startPoint y: 312, endPoint x: 157, endPoint y: 304, distance: 135.9
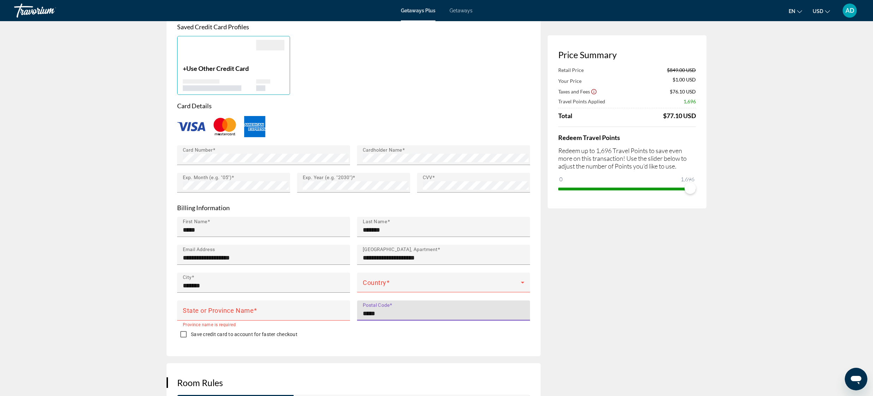
drag, startPoint x: 371, startPoint y: 309, endPoint x: 354, endPoint y: 309, distance: 16.2
click at [317, 297] on div "Main content" at bounding box center [263, 297] width 173 height 8
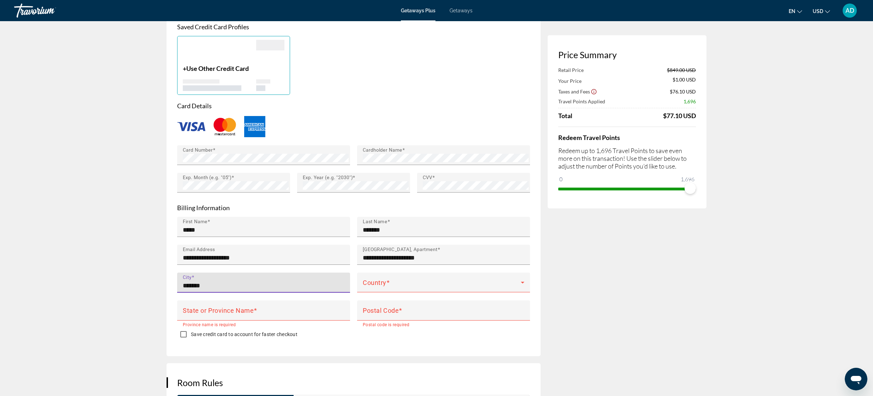
click at [308, 282] on input "*******" at bounding box center [266, 286] width 166 height 8
click at [404, 278] on div "Country" at bounding box center [444, 283] width 162 height 20
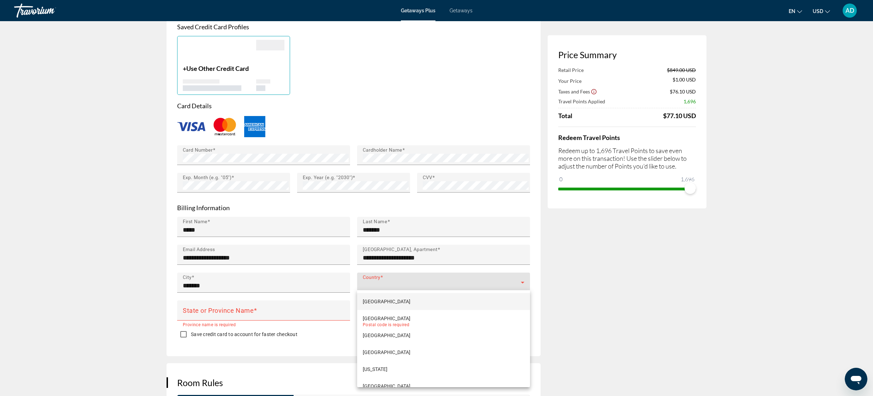
click at [233, 307] on div at bounding box center [436, 198] width 873 height 396
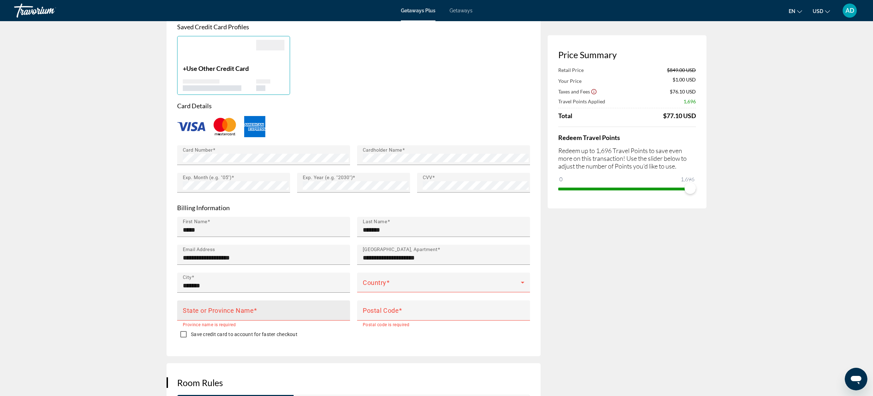
click at [235, 307] on mat-label "State or Province Name" at bounding box center [218, 310] width 71 height 7
click at [235, 310] on input "State or Province Name" at bounding box center [266, 314] width 166 height 8
type input "*******"
click at [324, 322] on div "Main content" at bounding box center [263, 325] width 173 height 8
click at [414, 281] on span "Main content" at bounding box center [442, 285] width 158 height 8
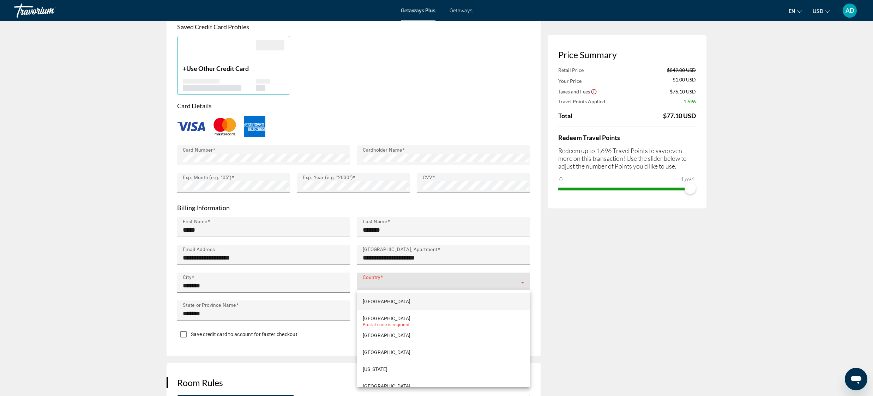
click at [412, 280] on div at bounding box center [436, 198] width 873 height 396
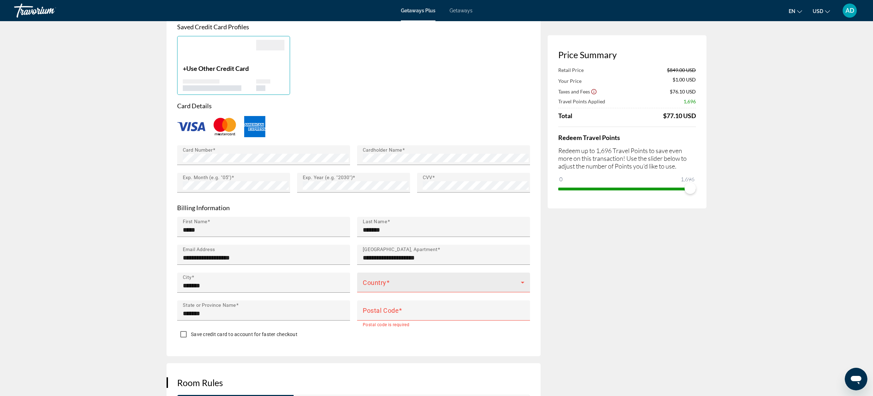
click at [527, 280] on div "Country" at bounding box center [443, 283] width 173 height 20
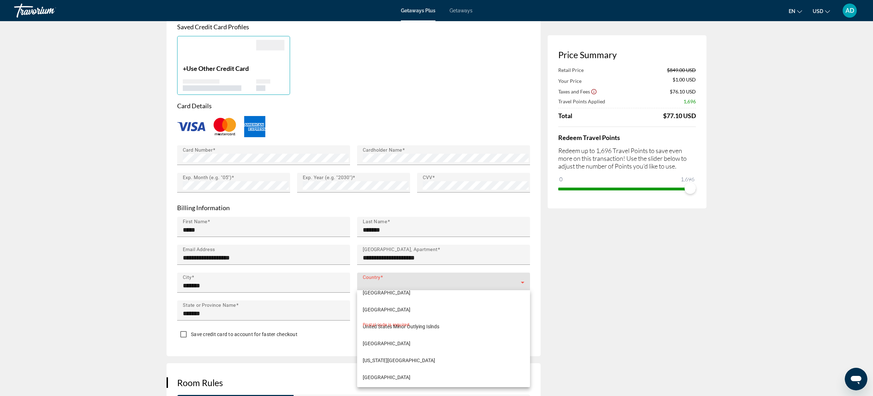
scroll to position [4067, 0]
click at [411, 337] on span "United States of America" at bounding box center [387, 336] width 48 height 8
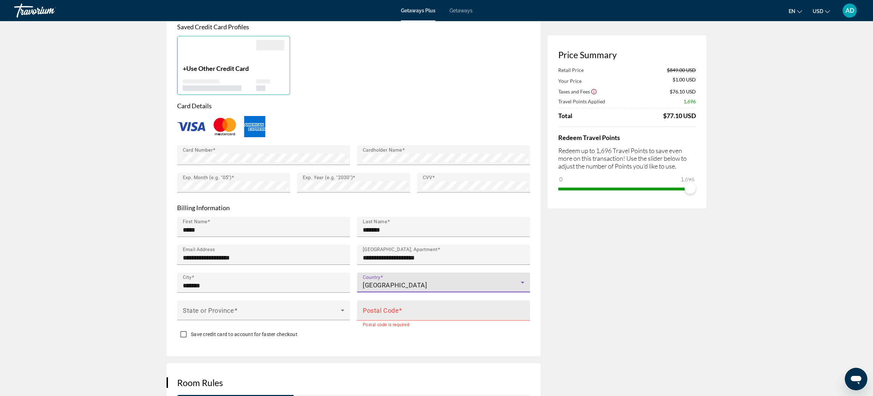
click at [399, 311] on mat-label "Postal Code" at bounding box center [381, 310] width 36 height 7
click at [399, 311] on input "Postal Code" at bounding box center [446, 314] width 166 height 8
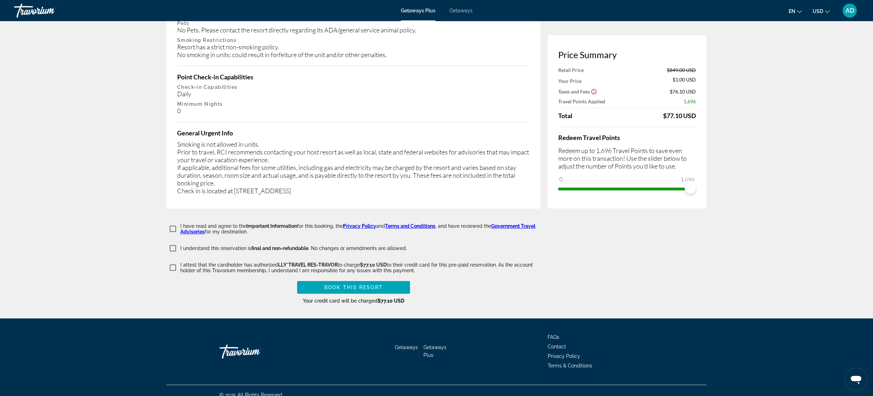
scroll to position [1098, 0]
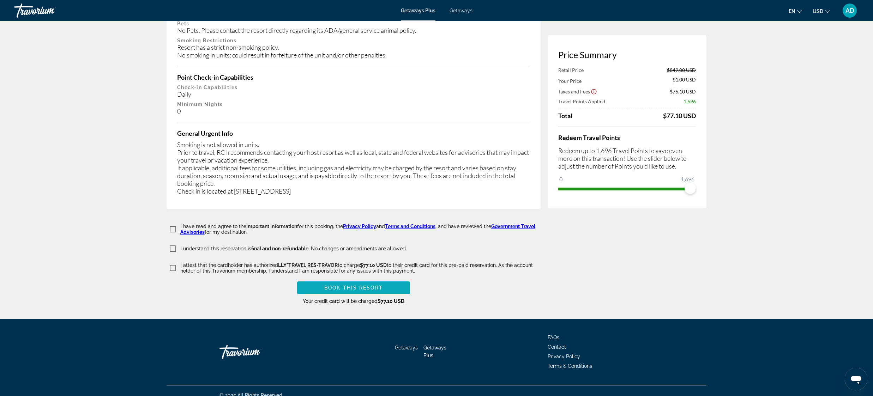
type input "*****"
click at [362, 285] on span "Book this Resort" at bounding box center [353, 288] width 59 height 6
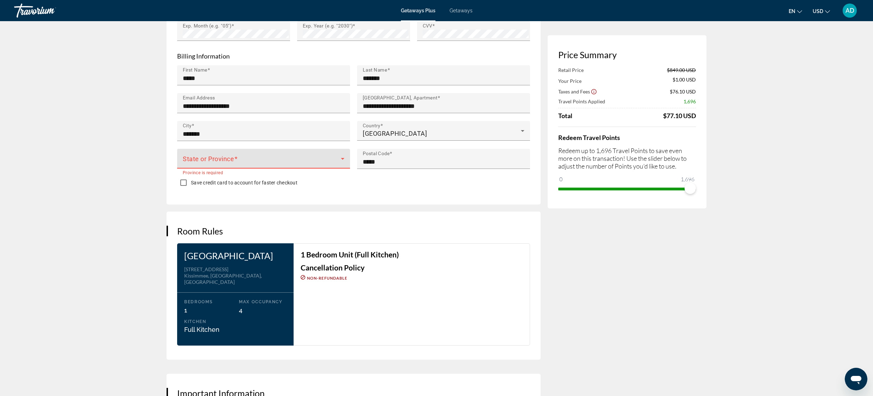
scroll to position [664, 0]
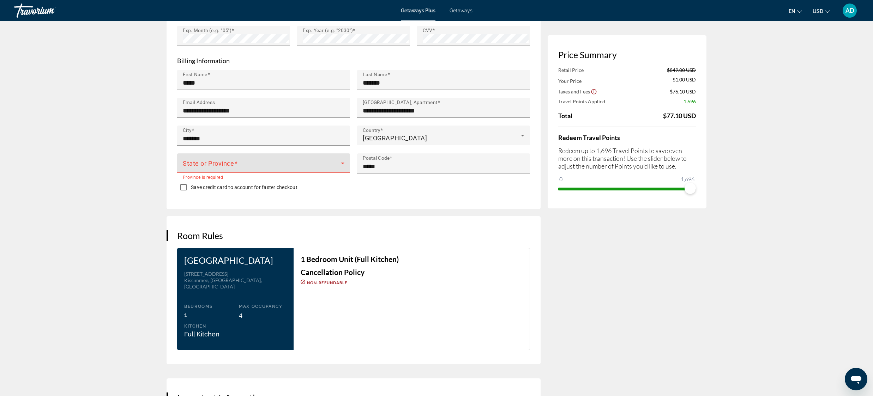
click at [341, 160] on icon "Main content" at bounding box center [343, 163] width 8 height 8
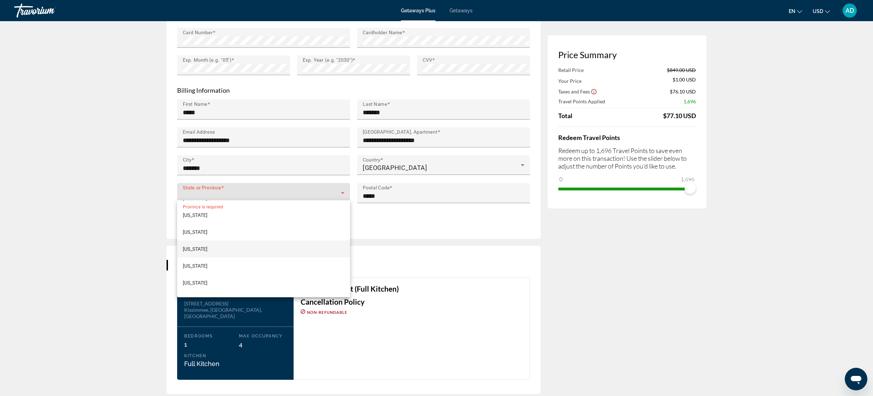
scroll to position [153, 0]
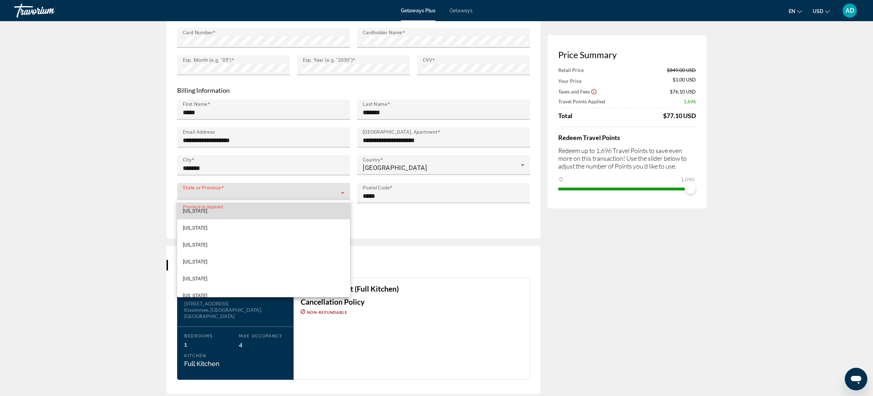
click at [221, 214] on mat-option "Florida" at bounding box center [263, 211] width 173 height 17
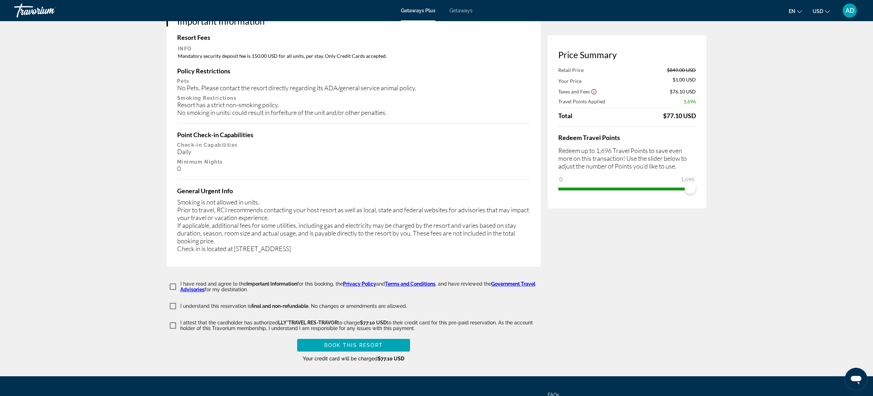
scroll to position [1066, 0]
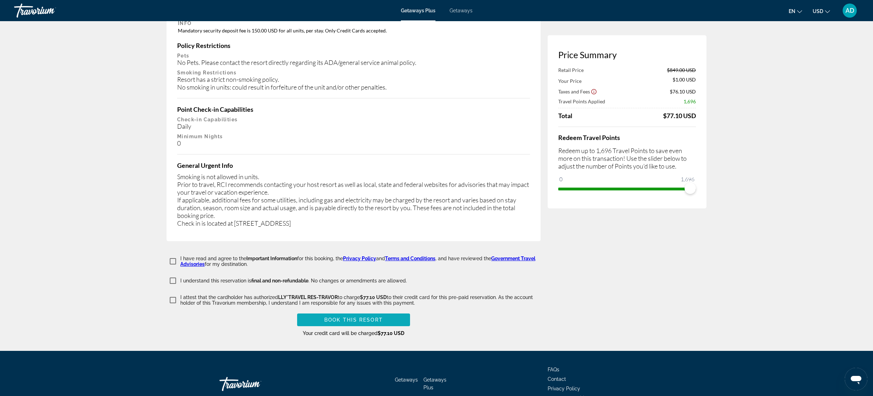
click at [355, 317] on span "Book this Resort" at bounding box center [353, 320] width 59 height 6
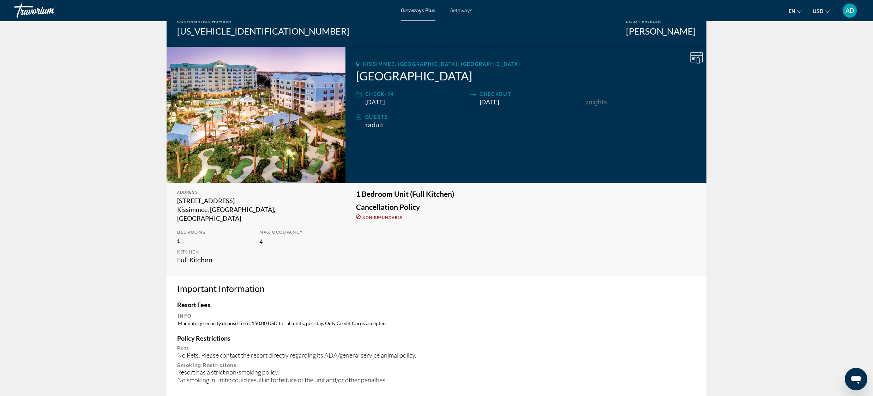
scroll to position [68, 0]
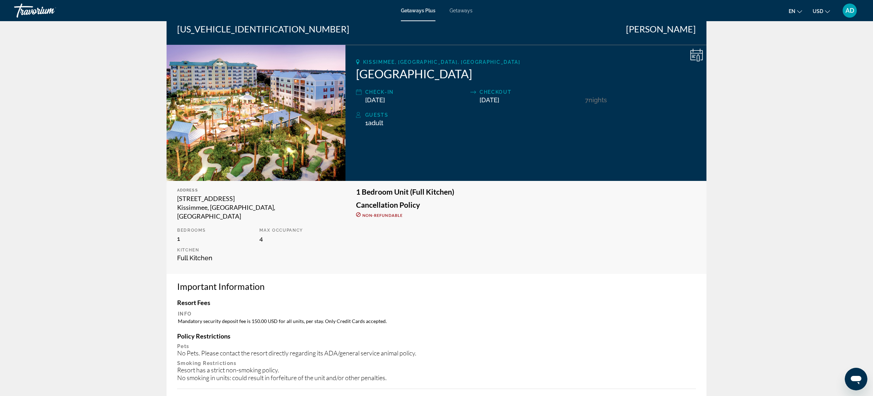
drag, startPoint x: 357, startPoint y: 74, endPoint x: 461, endPoint y: 73, distance: 104.2
click at [463, 73] on h2 "[GEOGRAPHIC_DATA]" at bounding box center [526, 74] width 340 height 14
copy h2 "[GEOGRAPHIC_DATA]"
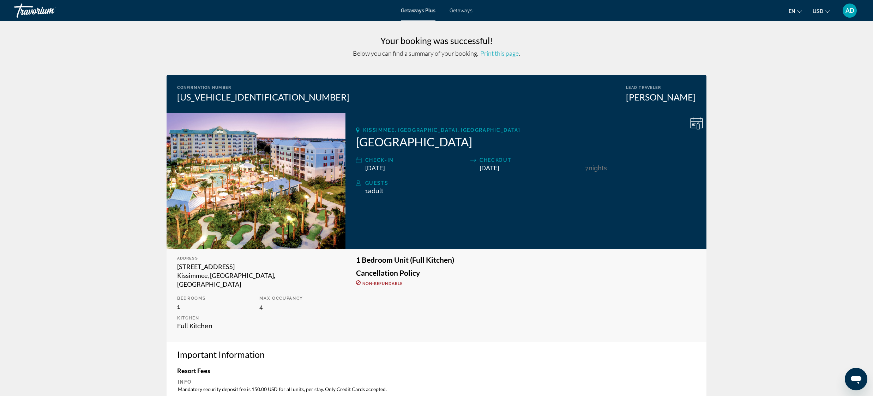
scroll to position [0, 0]
copy h2 "[GEOGRAPHIC_DATA]"
click at [421, 219] on div "Kissimmee, FL, USA Calypso Cay Resort Check-In 11/01/2025 Checkout 11/08/2025 7…" at bounding box center [526, 181] width 361 height 136
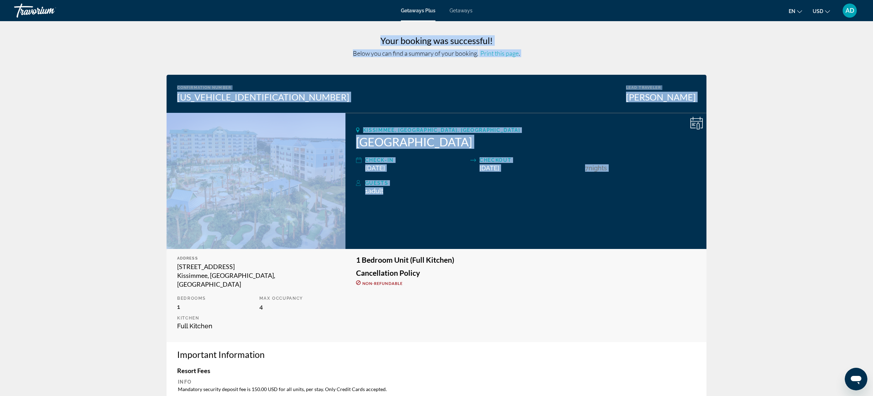
drag, startPoint x: 142, startPoint y: 65, endPoint x: 434, endPoint y: 189, distance: 317.5
click at [592, 247] on app-exchanges-booking-confirmation "Your booking was successful! Below you can find a summary of your booking. Prin…" at bounding box center [436, 382] width 873 height 723
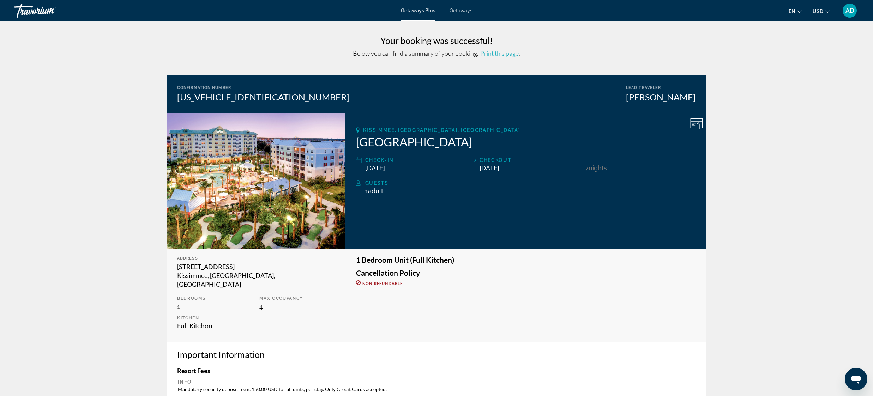
click at [104, 59] on app-exchanges-booking-confirmation "Your booking was successful! Below you can find a summary of your booking. Prin…" at bounding box center [436, 382] width 873 height 723
click at [596, 169] on span "Nights" at bounding box center [598, 168] width 18 height 7
drag, startPoint x: 585, startPoint y: 169, endPoint x: 611, endPoint y: 170, distance: 26.1
click at [611, 168] on div "7 Night Nights" at bounding box center [640, 164] width 111 height 16
drag, startPoint x: 556, startPoint y: 207, endPoint x: 555, endPoint y: 214, distance: 7.1
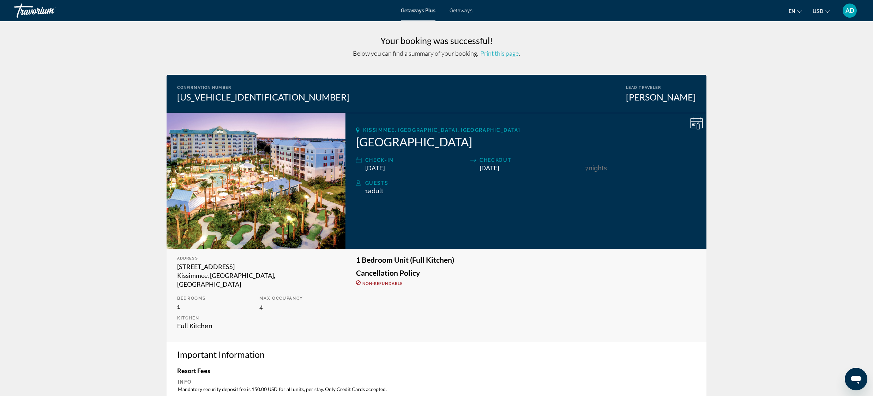
click at [556, 207] on div "Kissimmee, FL, USA Calypso Cay Resort Check-In 11/01/2025 Checkout 11/08/2025 7…" at bounding box center [526, 181] width 361 height 136
click at [698, 125] on icon "Main content" at bounding box center [697, 123] width 13 height 13
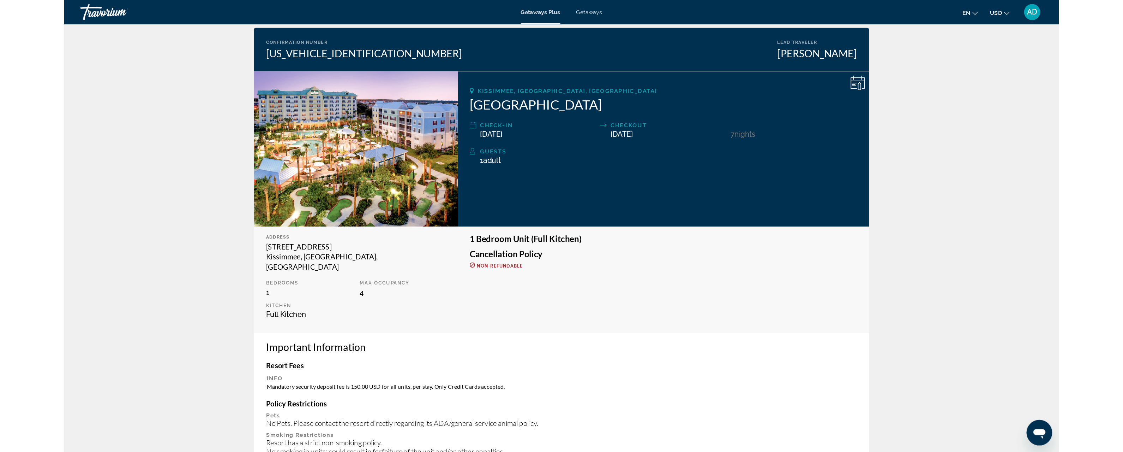
scroll to position [51, 0]
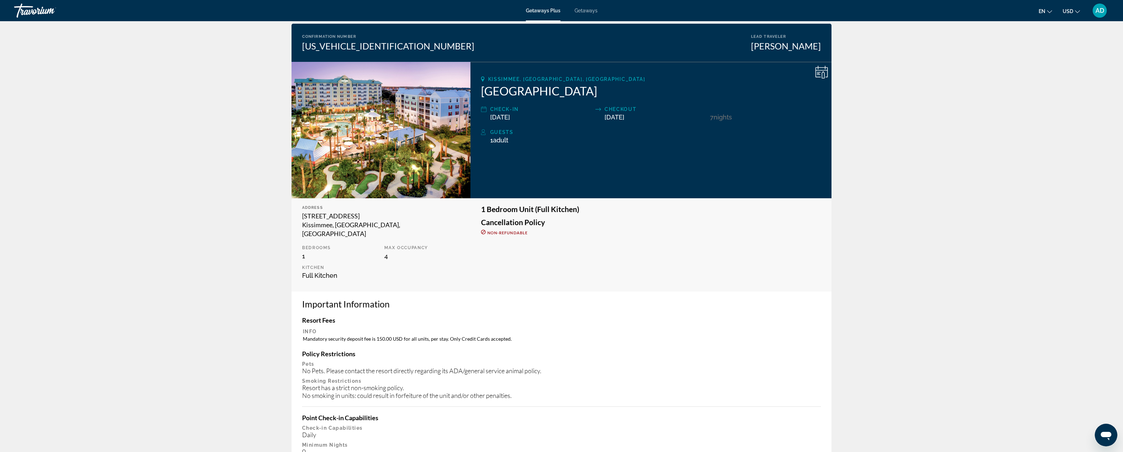
drag, startPoint x: 484, startPoint y: 91, endPoint x: 583, endPoint y: 87, distance: 99.3
click at [583, 87] on h2 "[GEOGRAPHIC_DATA]" at bounding box center [651, 91] width 340 height 14
copy h2 "[GEOGRAPHIC_DATA]"
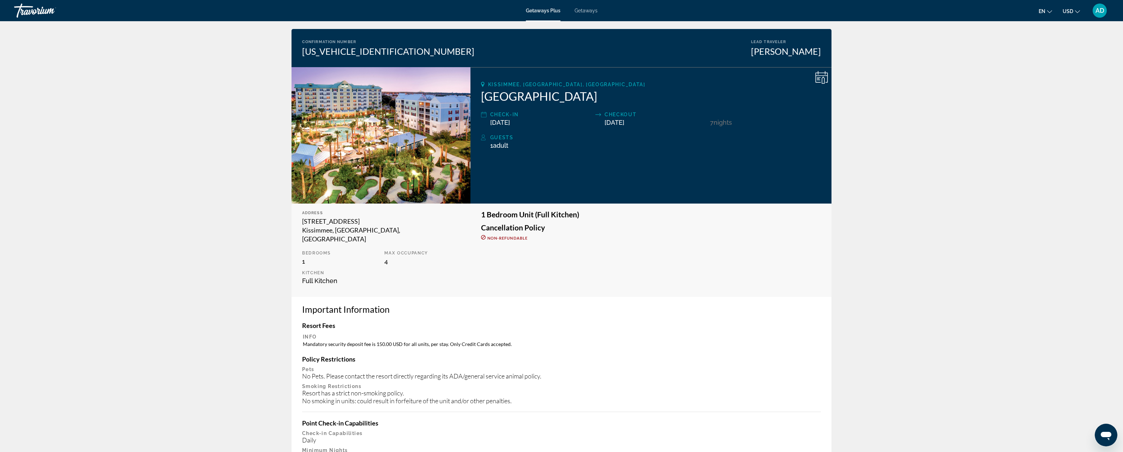
scroll to position [44, 0]
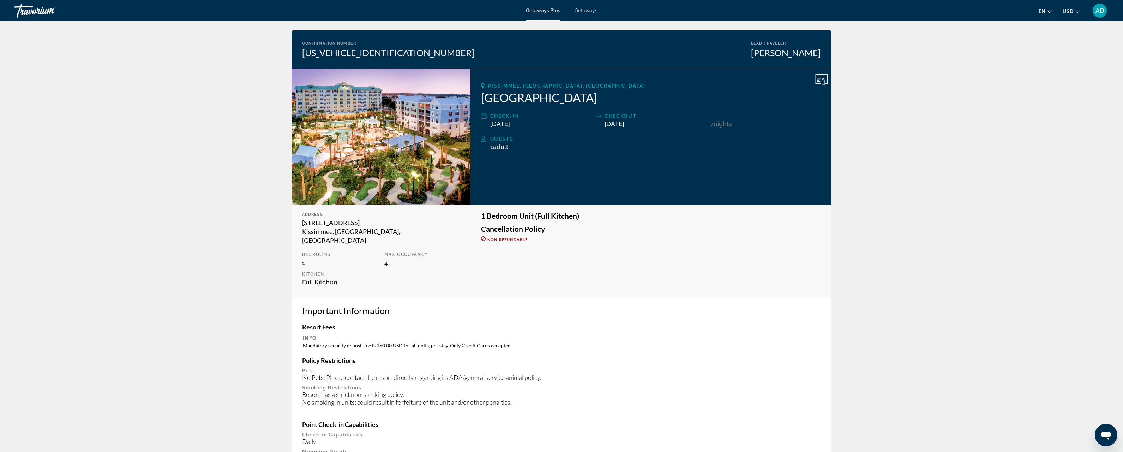
click at [873, 245] on app-exchanges-booking-confirmation "Your booking was successful! Below you can find a summary of your booking. Prin…" at bounding box center [561, 338] width 1123 height 723
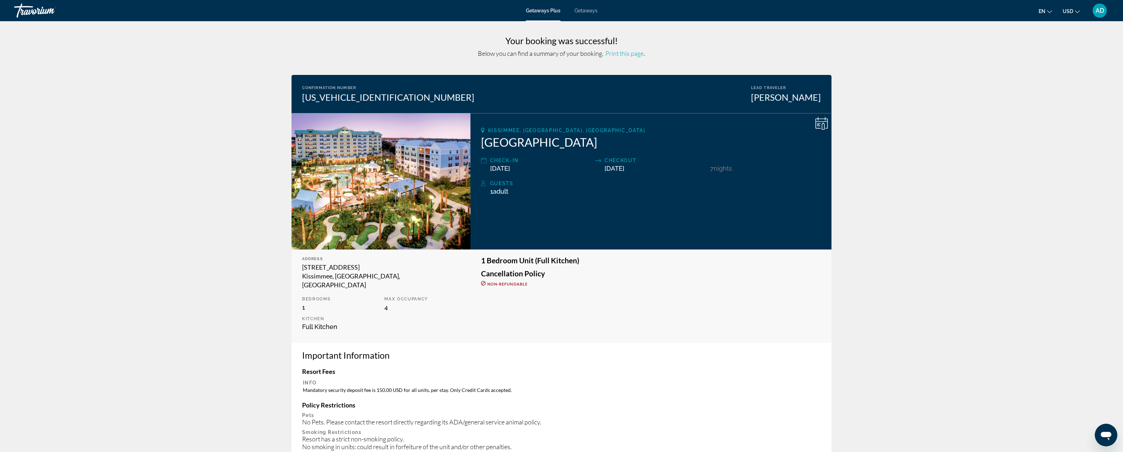
scroll to position [0, 0]
